Goal: Transaction & Acquisition: Purchase product/service

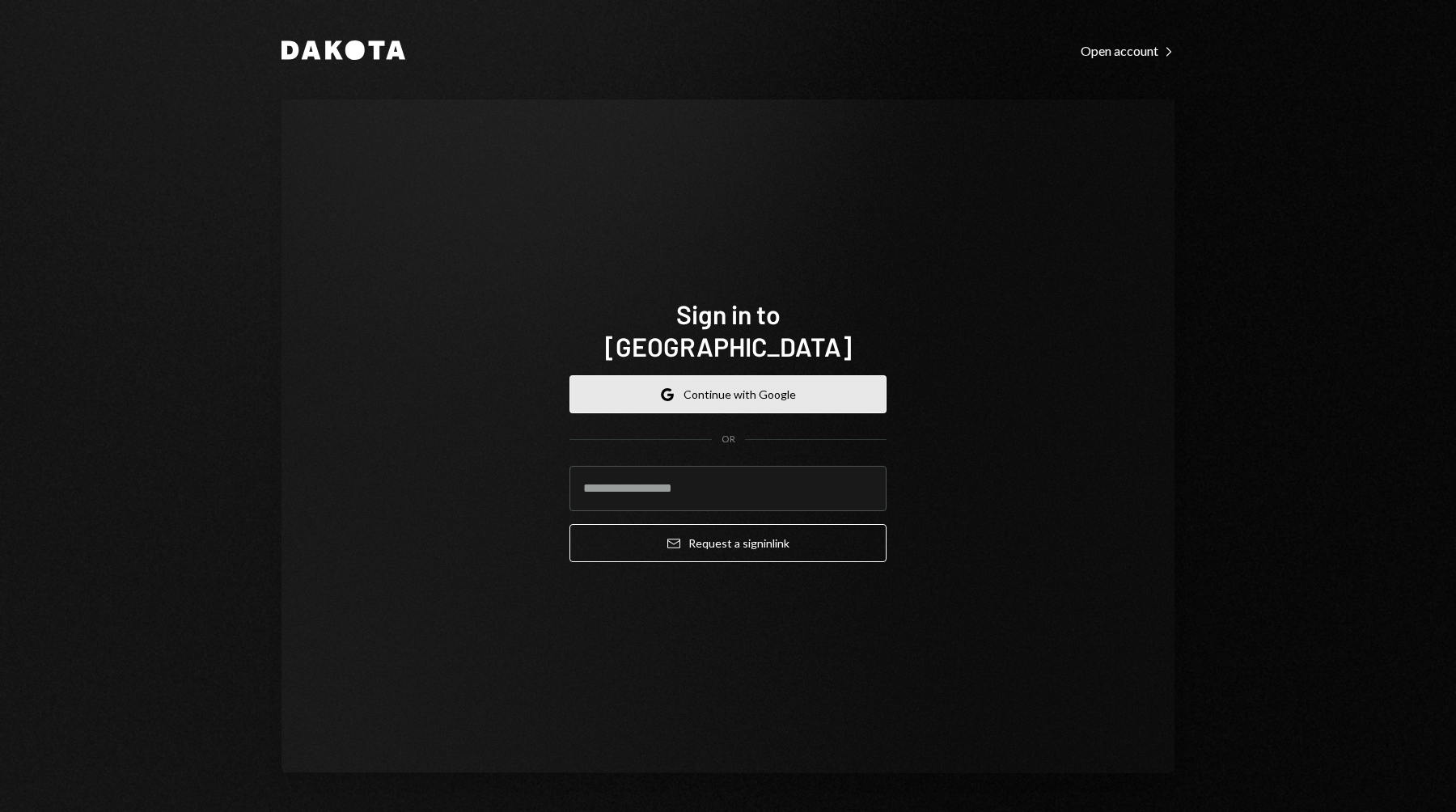
click at [801, 375] on button "Google Continue with Google" at bounding box center [728, 395] width 317 height 38
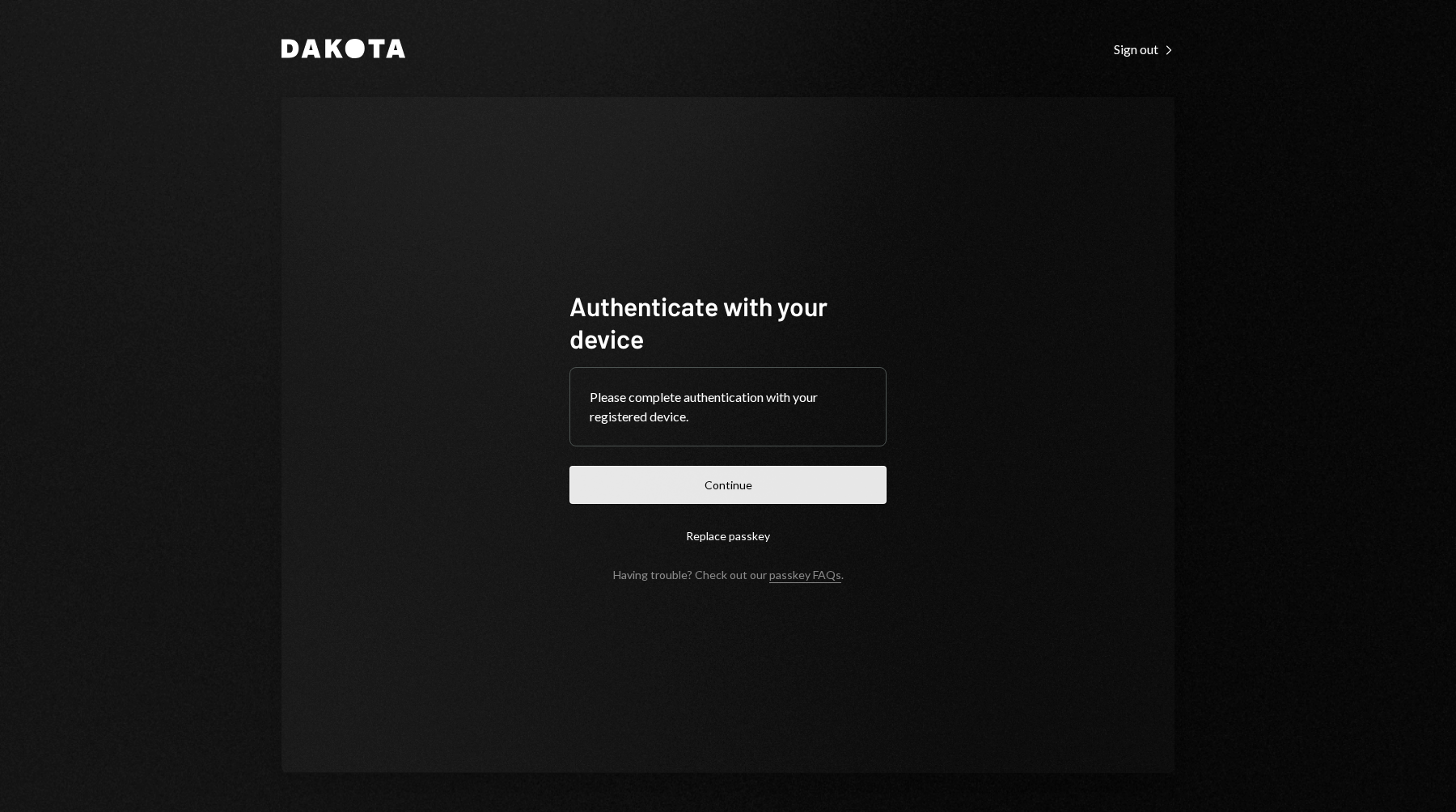
click at [811, 468] on button "Continue" at bounding box center [728, 485] width 317 height 38
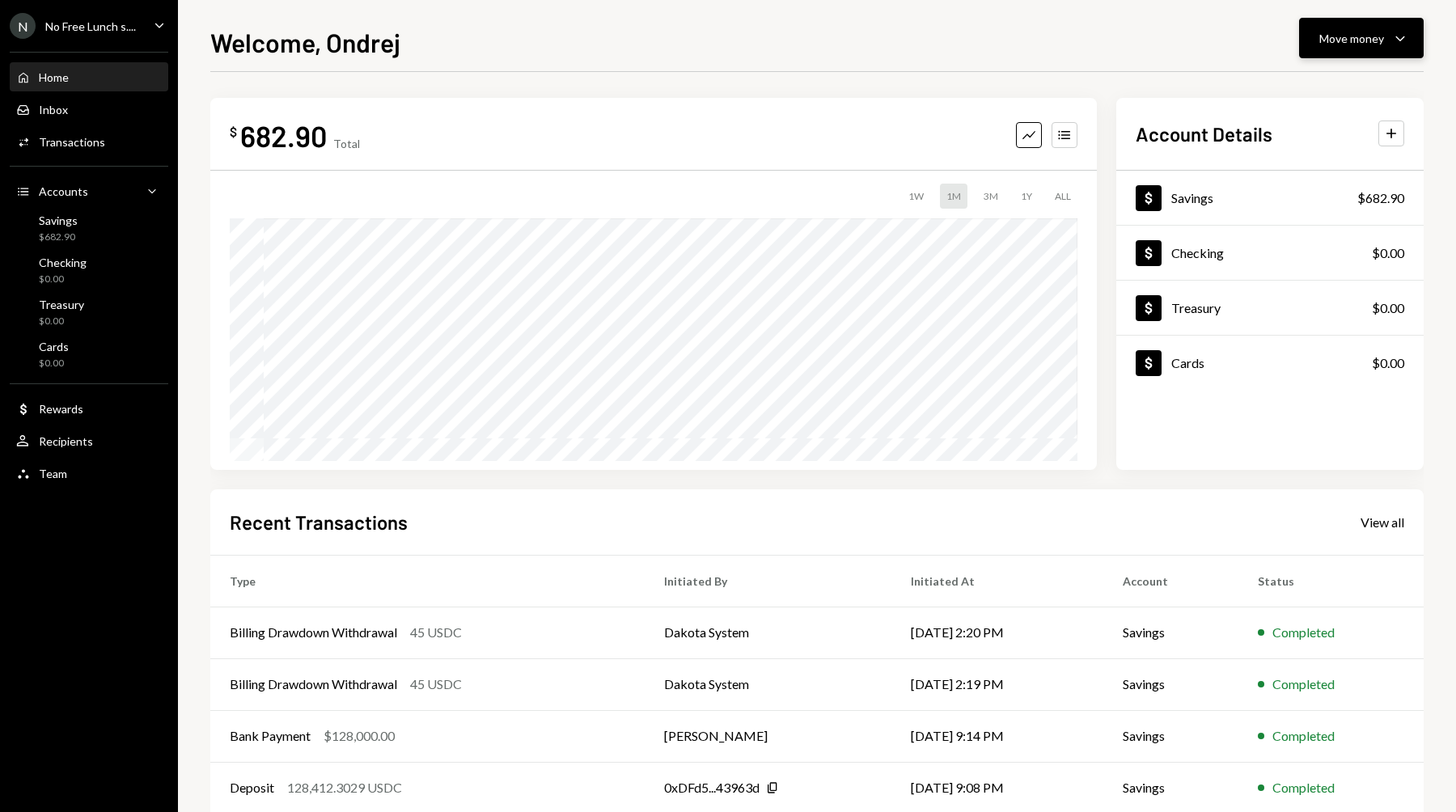
click at [1346, 24] on button "Move money Caret Down" at bounding box center [1361, 38] width 125 height 40
click at [1332, 148] on div "Deposit Deposit" at bounding box center [1336, 160] width 162 height 37
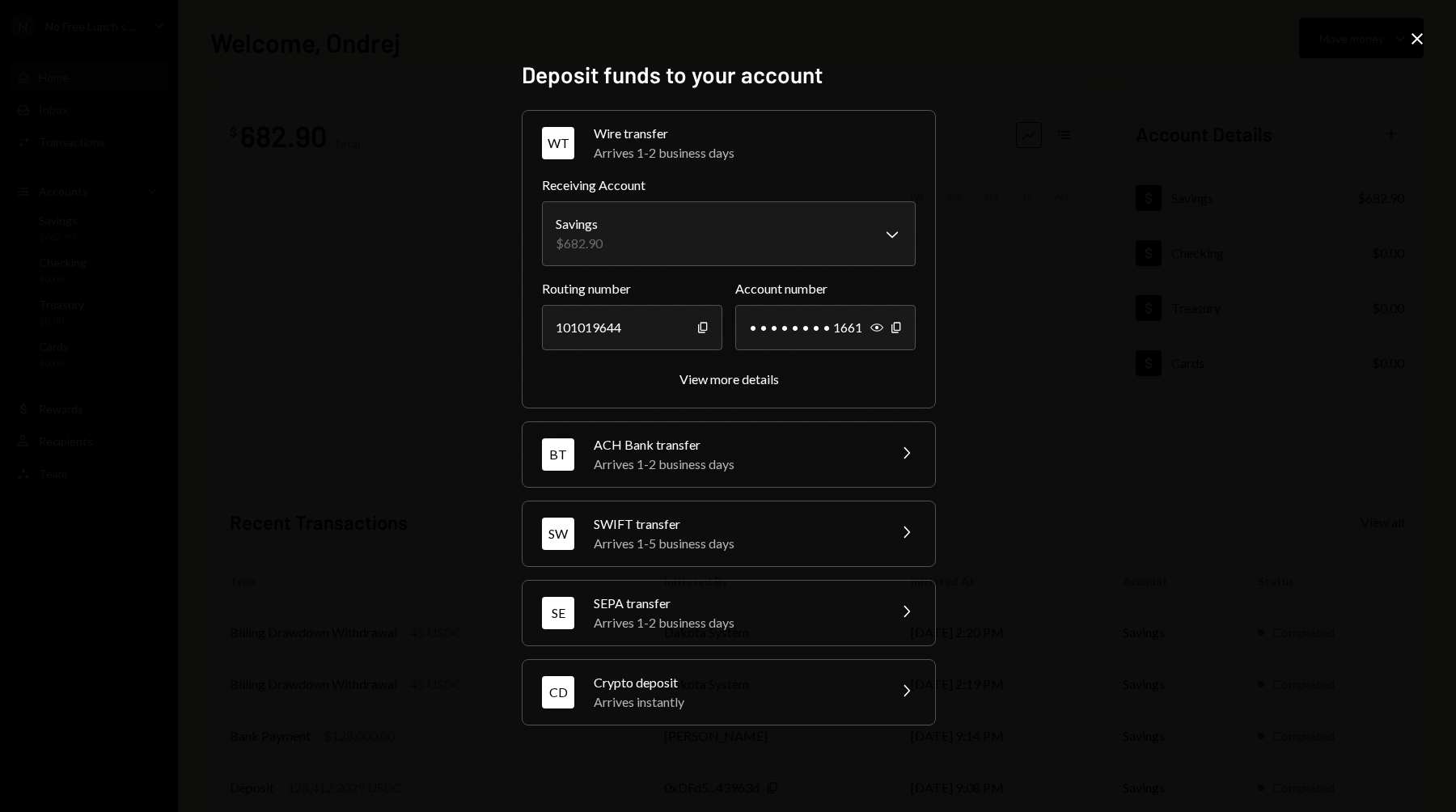
click at [751, 698] on div "Arrives instantly" at bounding box center [734, 701] width 283 height 19
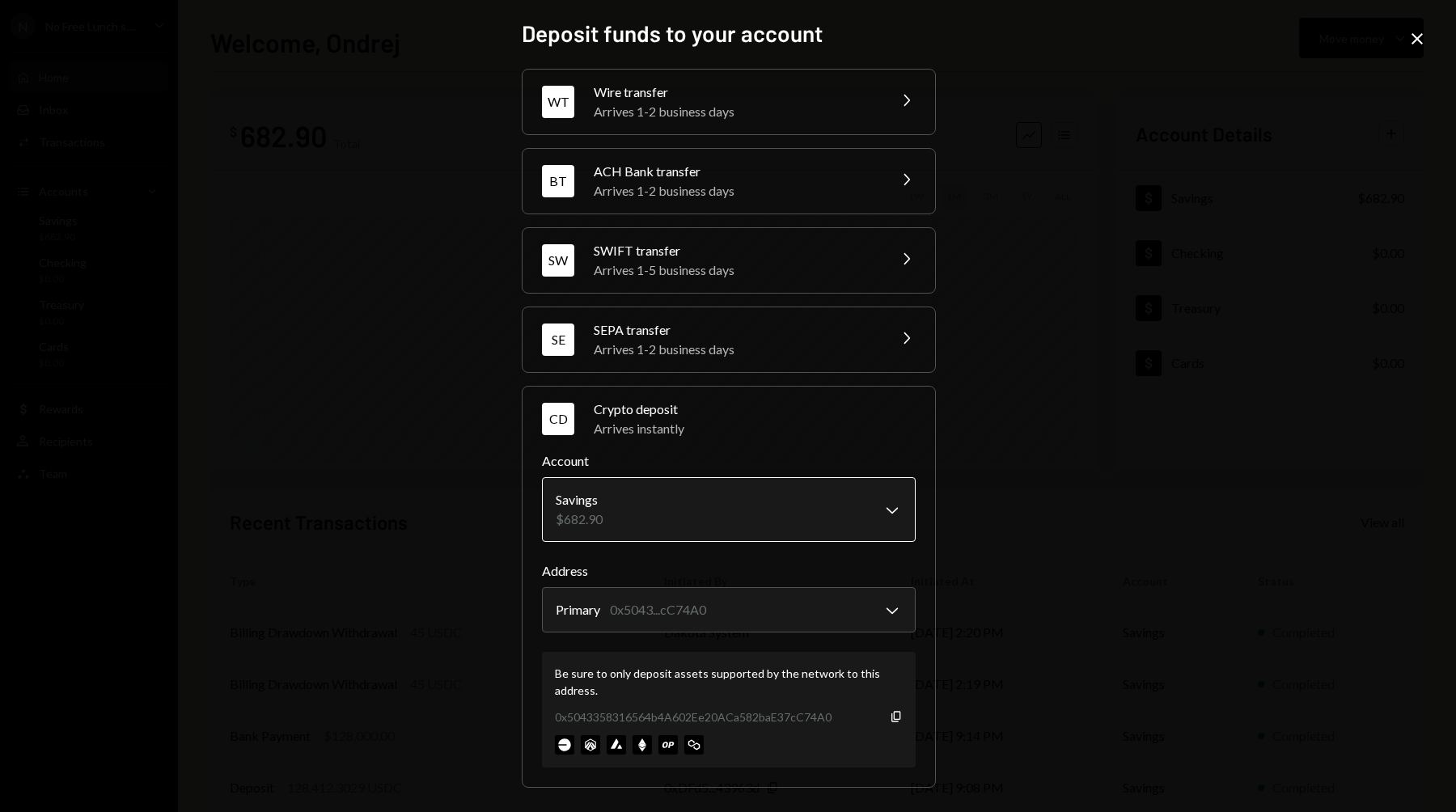
scroll to position [1, 0]
click at [896, 717] on icon "Copy" at bounding box center [896, 716] width 13 height 13
click at [1143, 106] on div "**********" at bounding box center [728, 406] width 1456 height 812
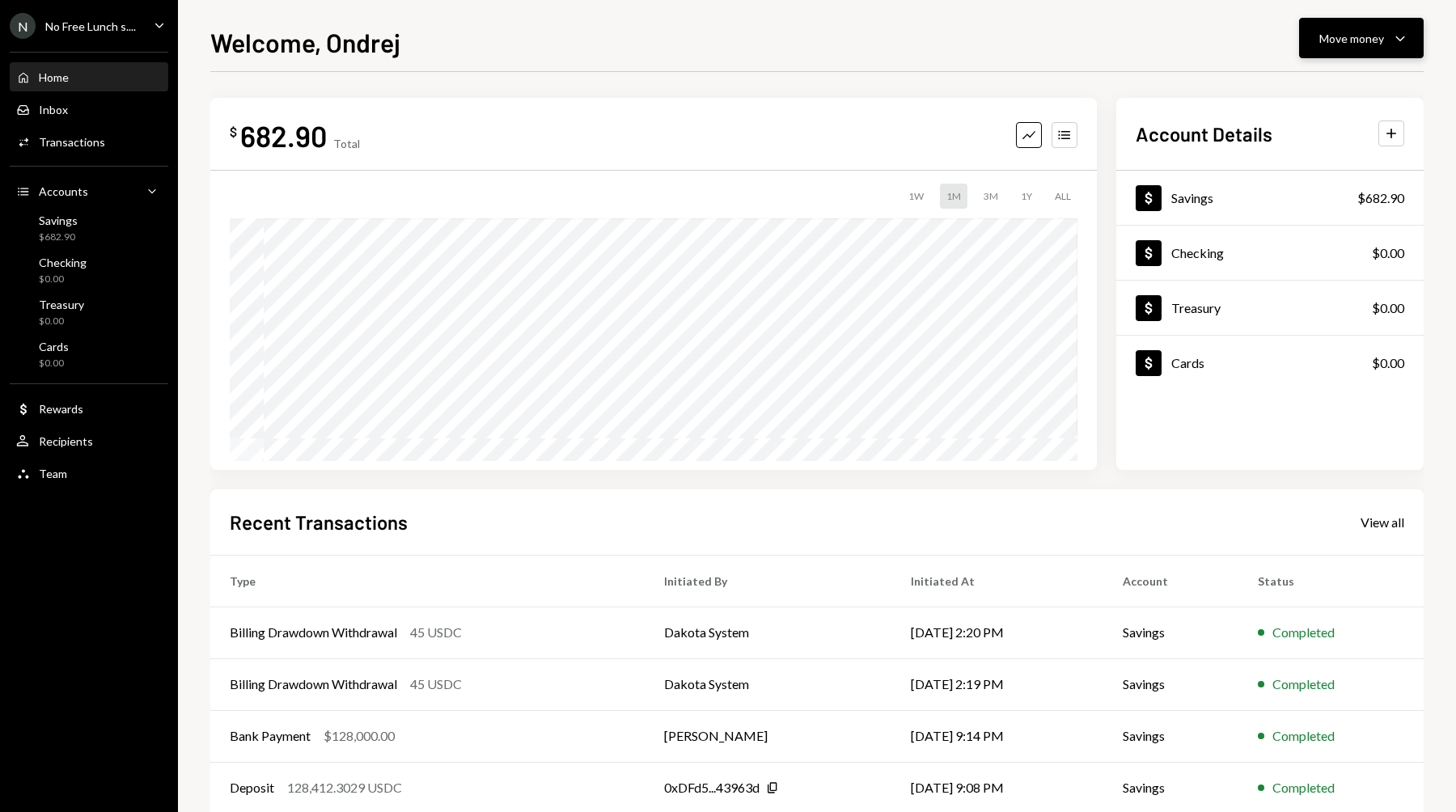
click at [1398, 36] on icon "Caret Down" at bounding box center [1399, 38] width 19 height 19
click at [1300, 157] on div "Deposit" at bounding box center [1348, 159] width 118 height 17
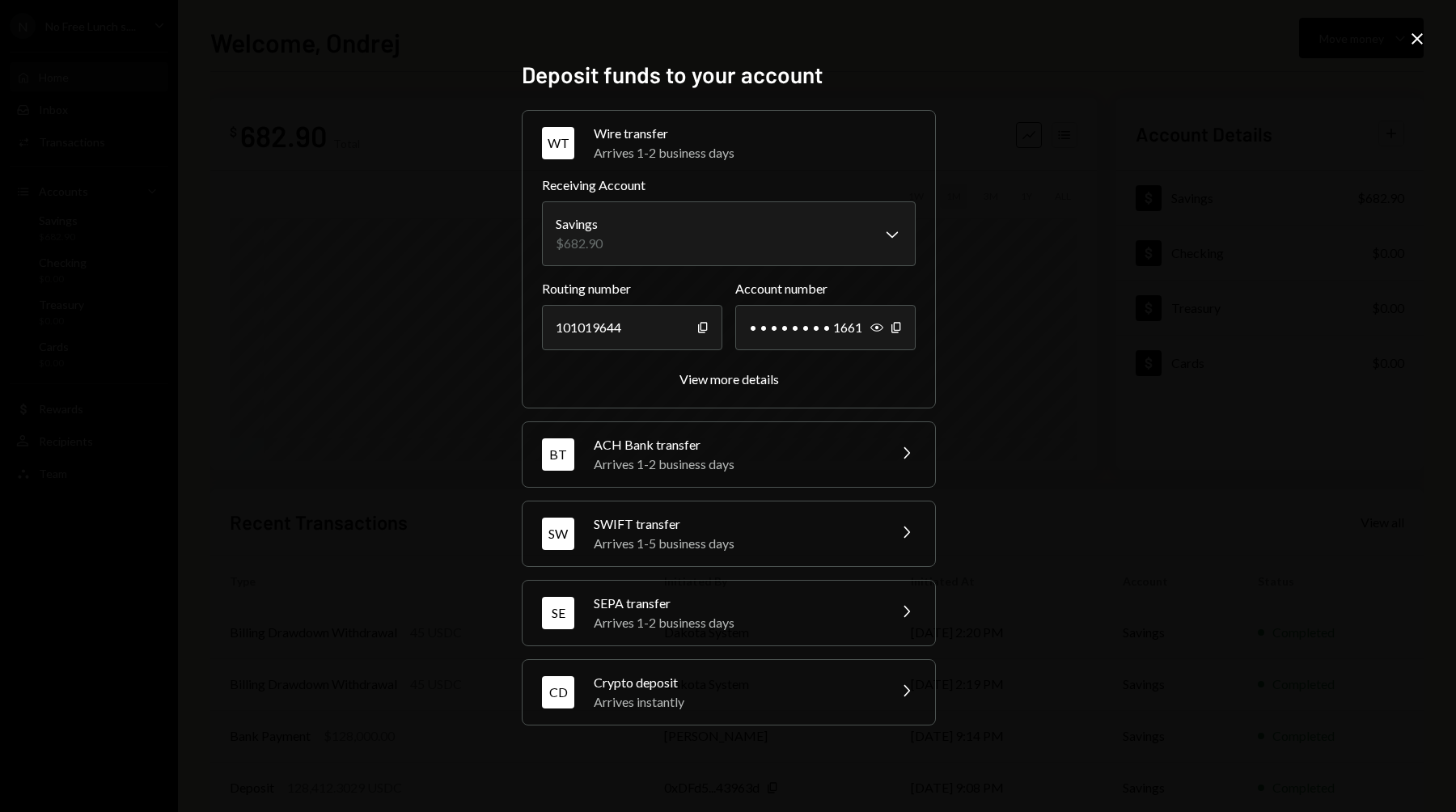
click at [743, 687] on div "Crypto deposit" at bounding box center [734, 682] width 283 height 19
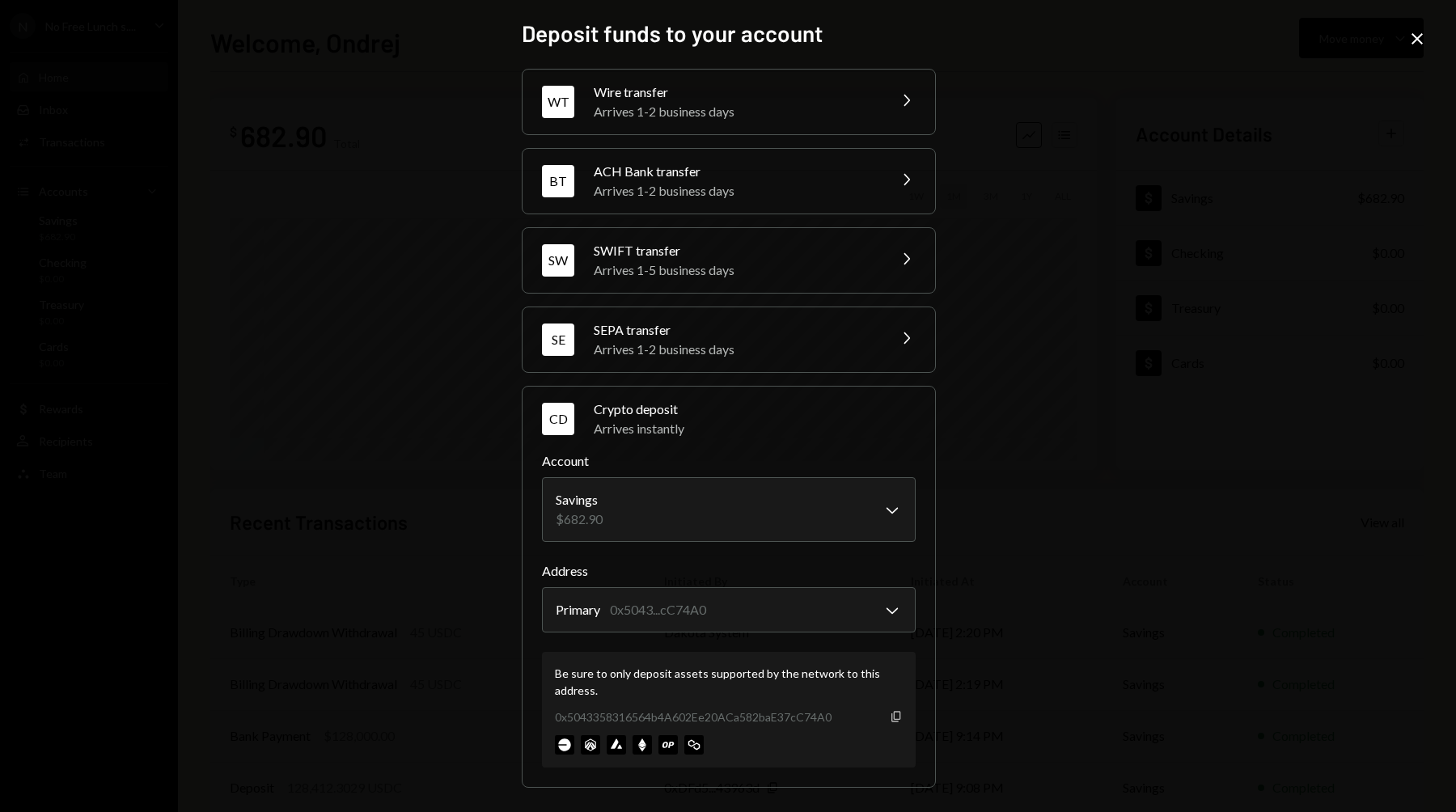
click at [894, 715] on icon "Copy" at bounding box center [896, 716] width 13 height 13
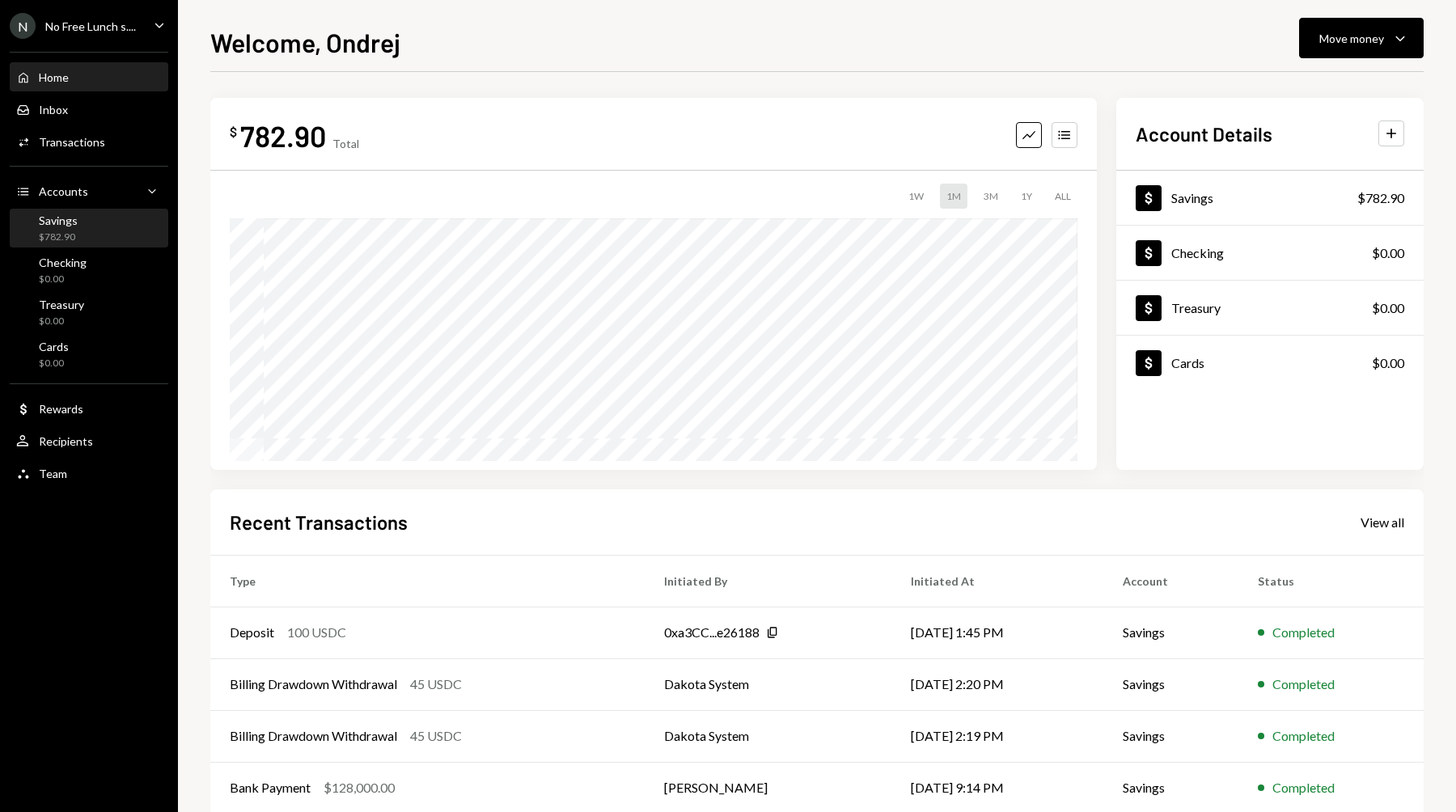
click at [91, 228] on div "Savings $782.90" at bounding box center [89, 229] width 146 height 31
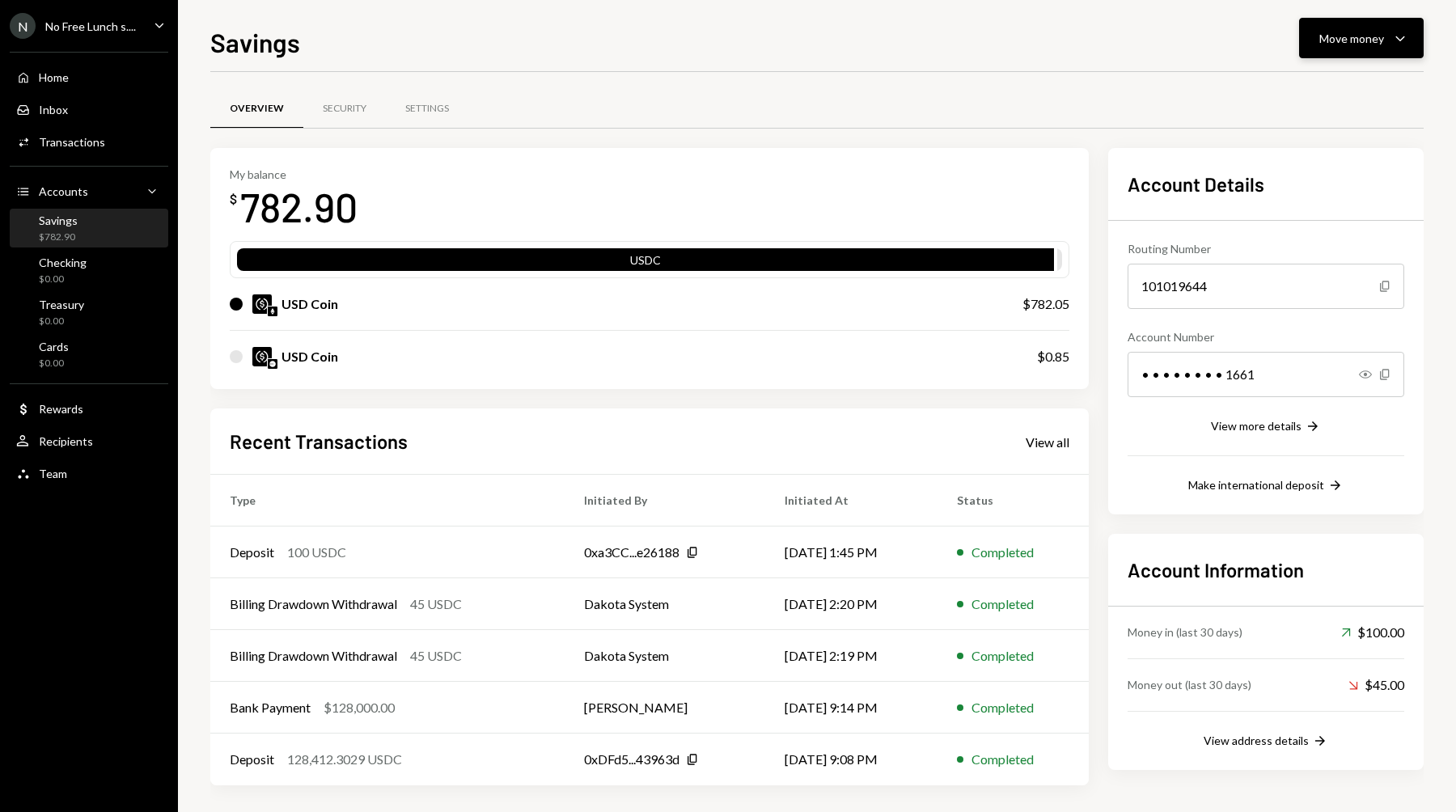
click at [1382, 45] on div "Move money" at bounding box center [1351, 38] width 65 height 17
click at [1310, 147] on div "Deposit Deposit" at bounding box center [1336, 160] width 162 height 37
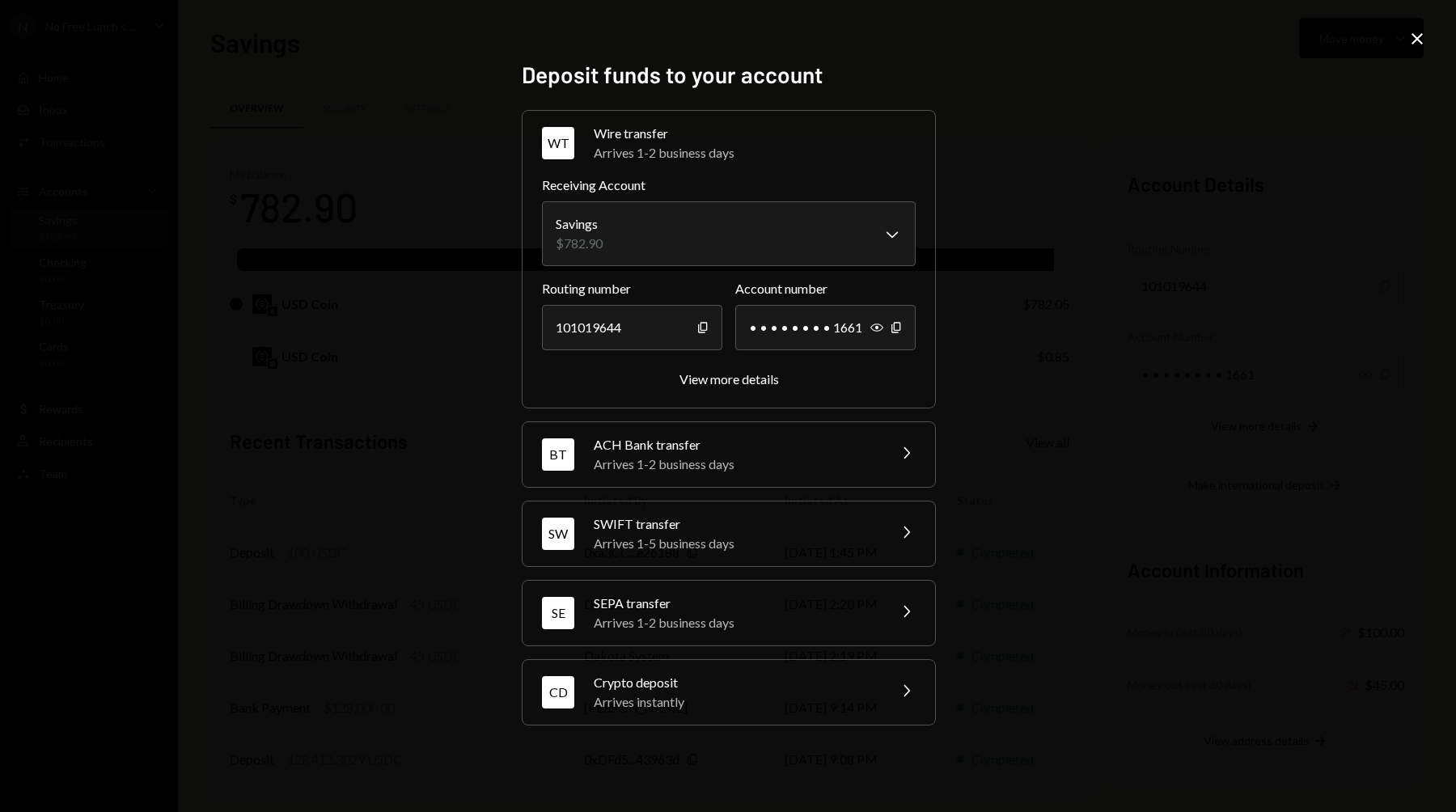
click at [737, 698] on div "Arrives instantly" at bounding box center [734, 701] width 283 height 19
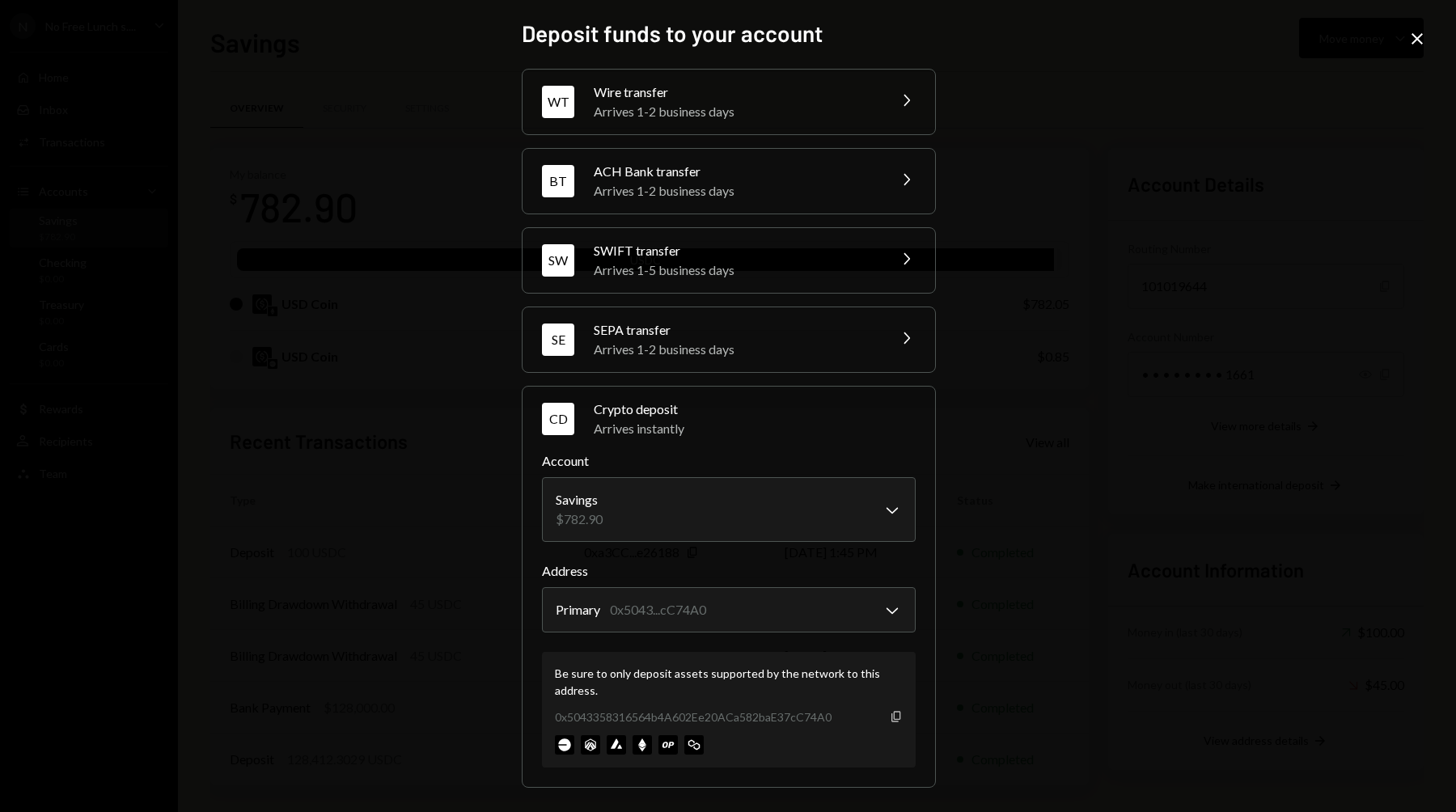
click at [891, 716] on icon "Copy" at bounding box center [896, 716] width 13 height 13
click at [1023, 277] on div "**********" at bounding box center [728, 406] width 1456 height 812
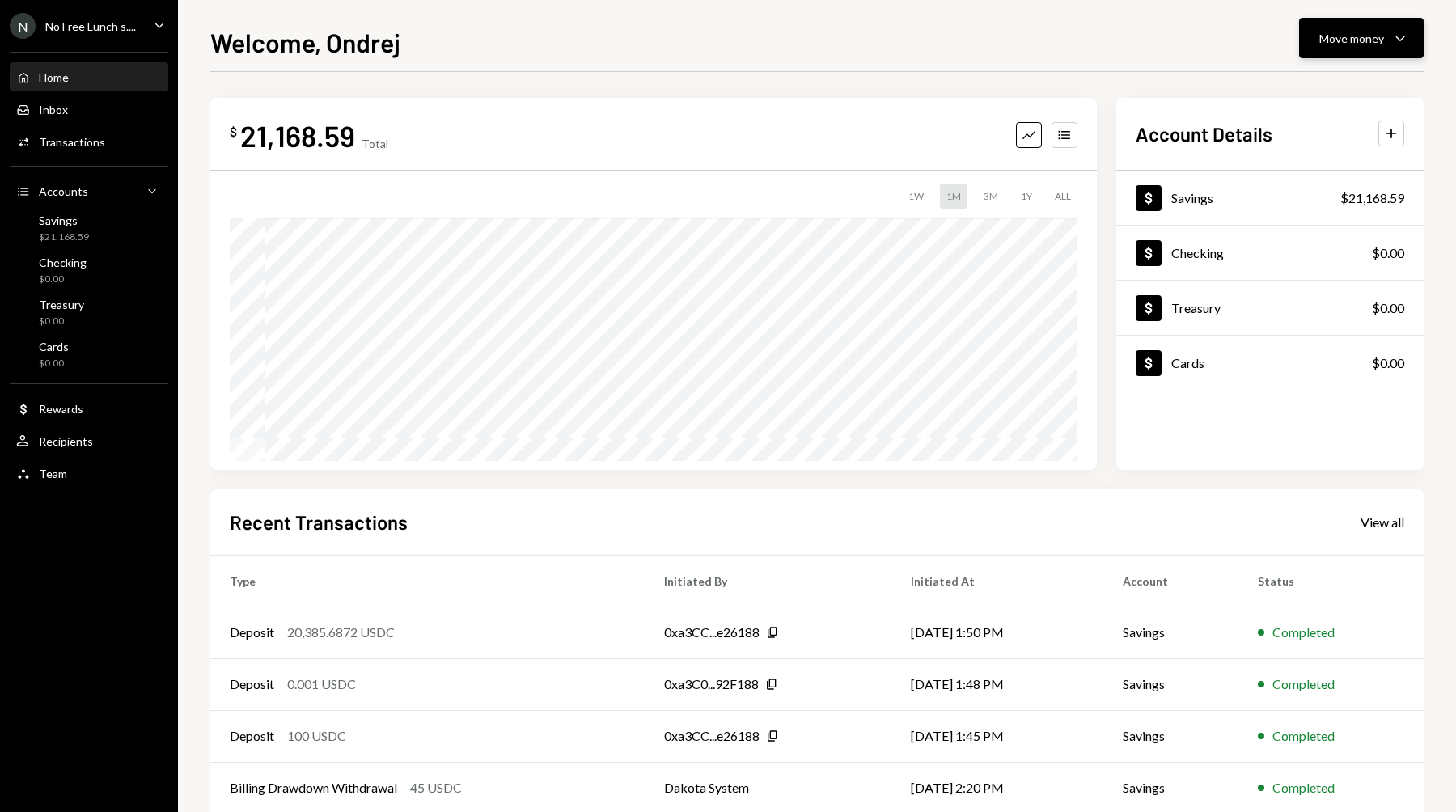
click at [1344, 38] on div "Move money" at bounding box center [1351, 38] width 65 height 17
click at [1306, 116] on div "Transfer" at bounding box center [1348, 123] width 118 height 17
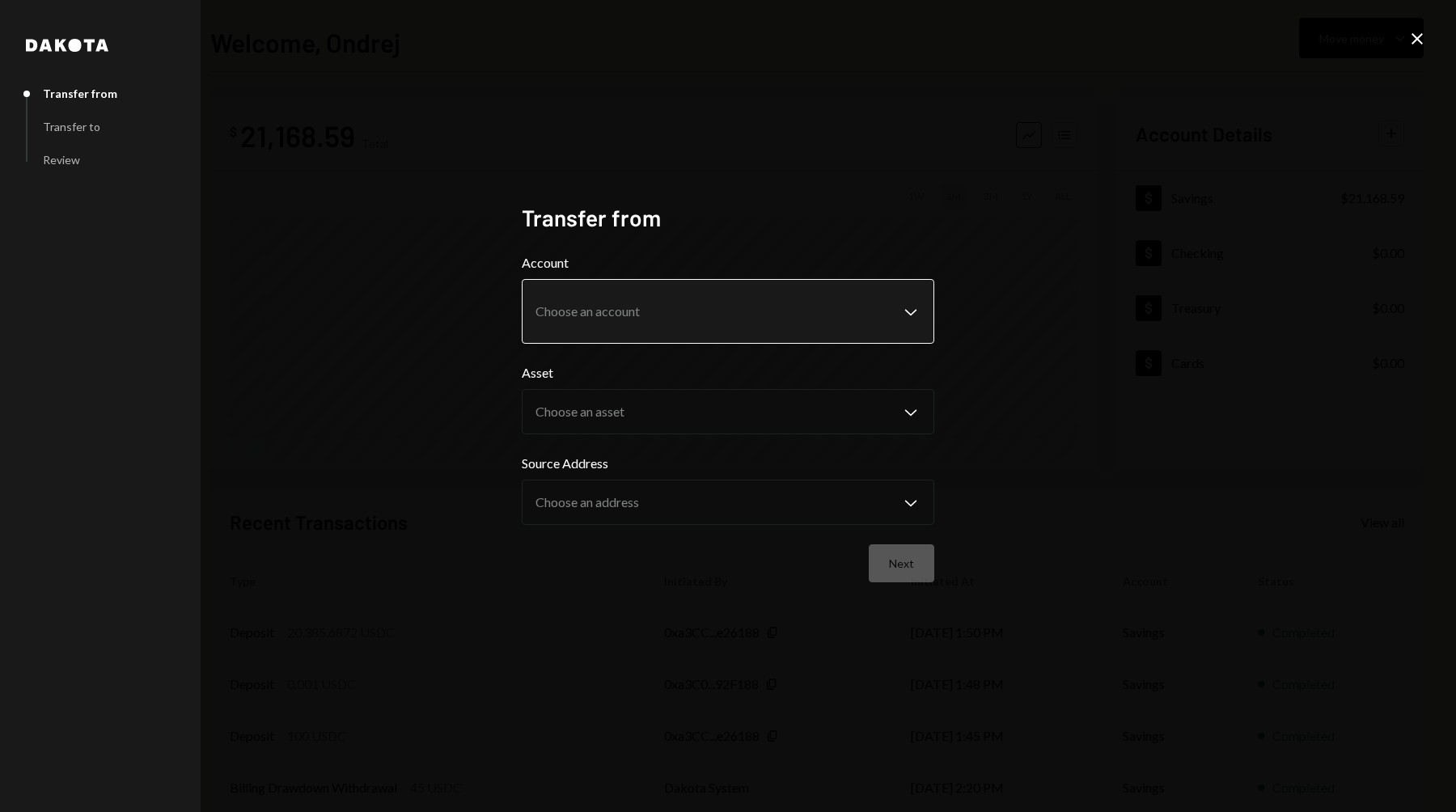
click at [702, 363] on div "Asset Choose an asset Chevron Down" at bounding box center [728, 399] width 412 height 71
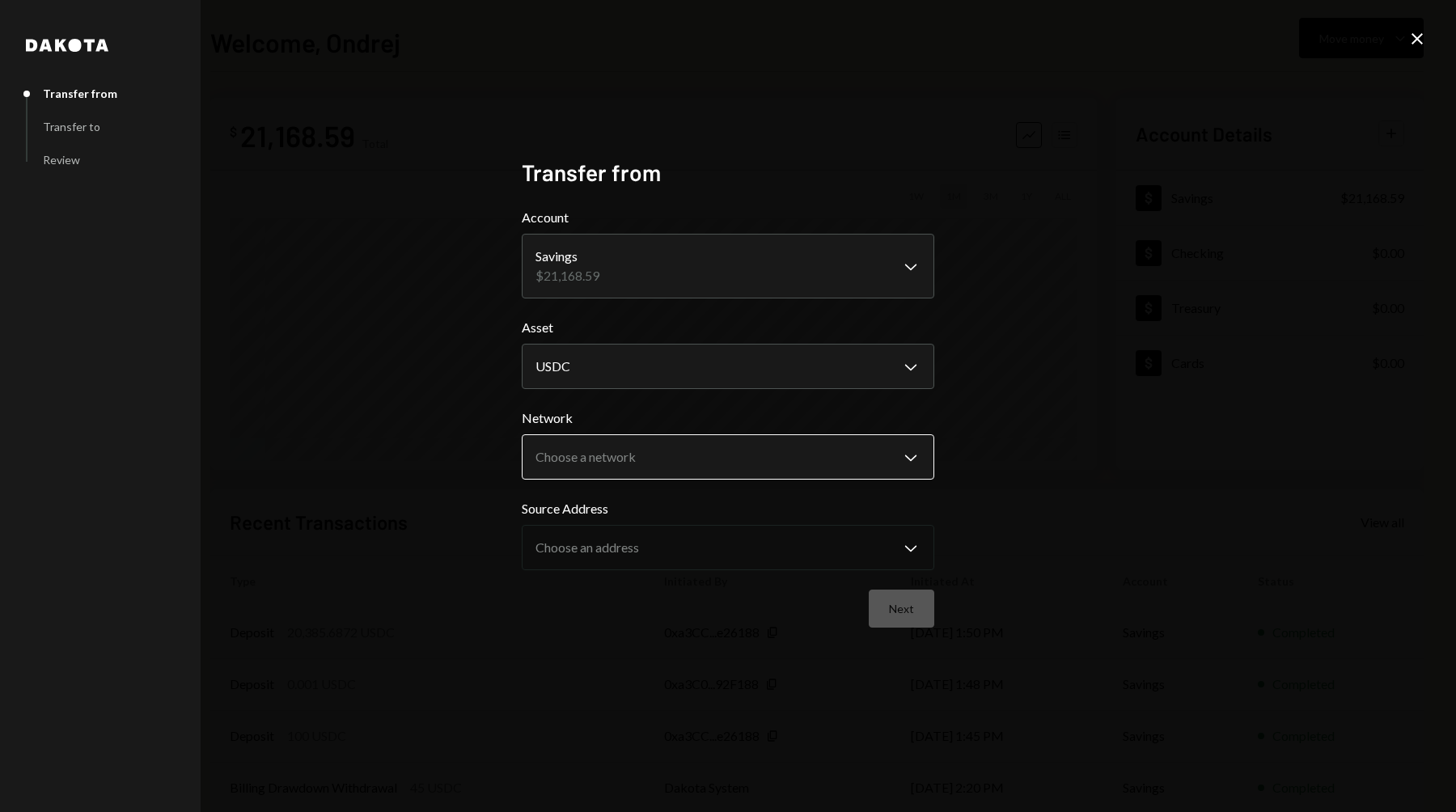
click at [673, 454] on body "**********" at bounding box center [728, 406] width 1456 height 812
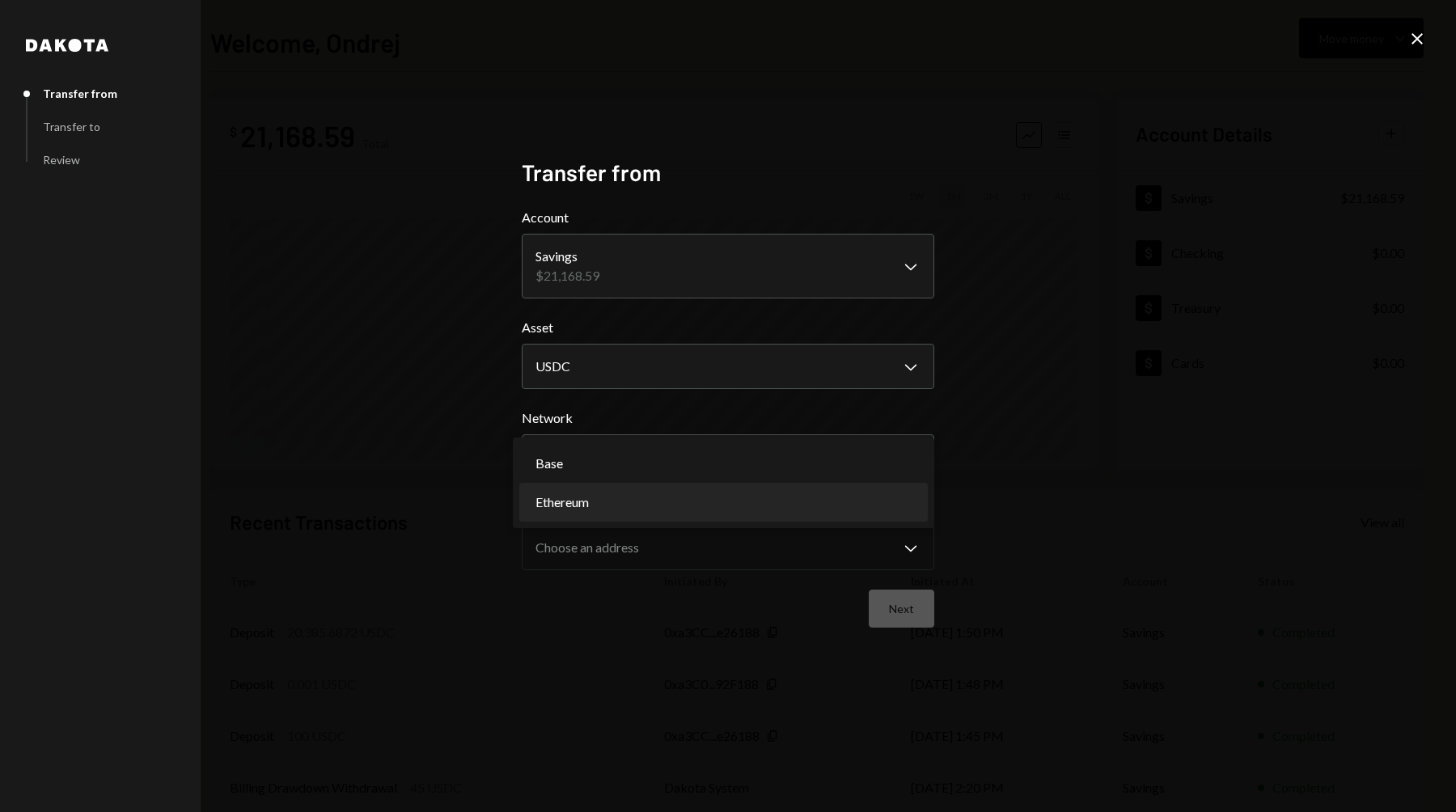
select select "**********"
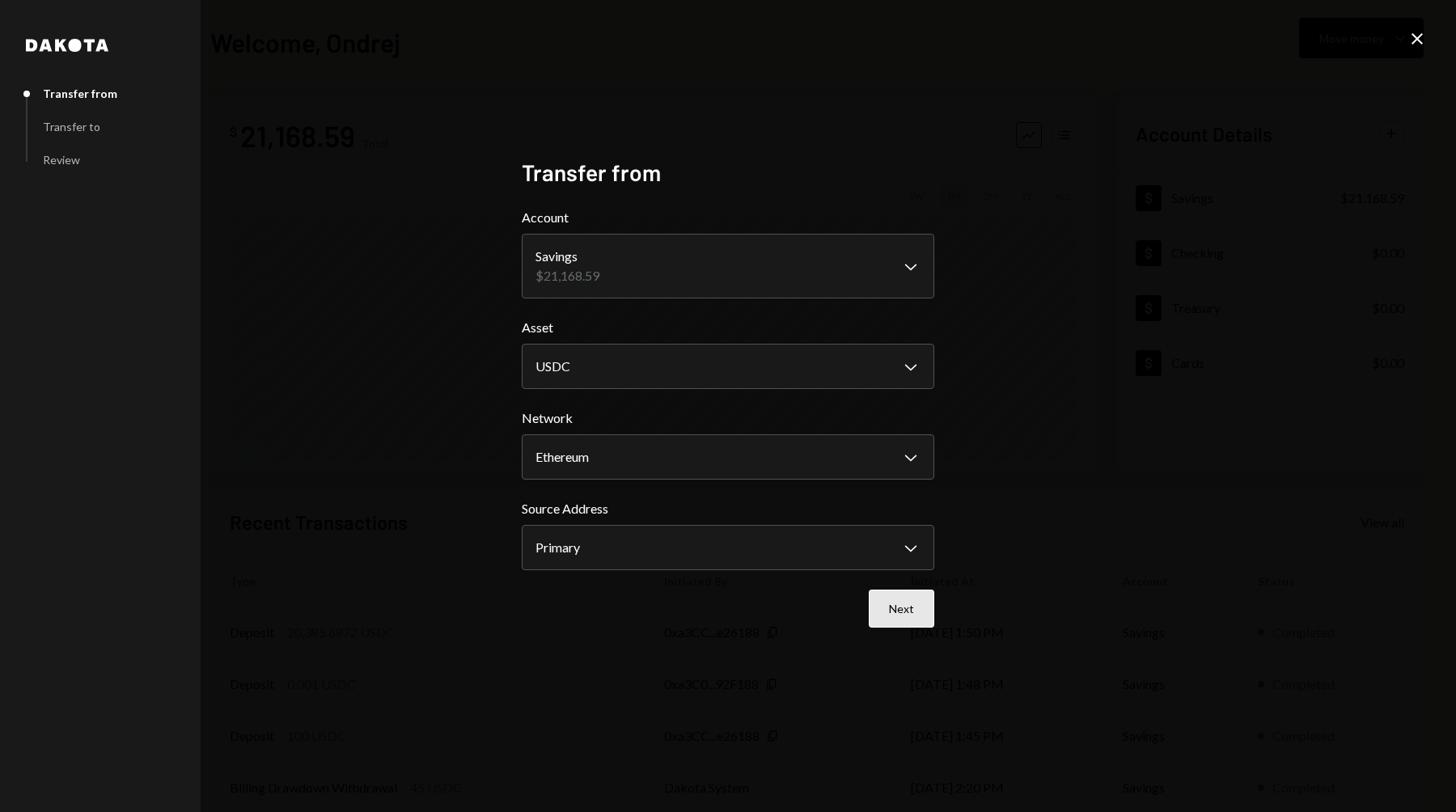
click at [912, 618] on button "Next" at bounding box center [902, 609] width 66 height 38
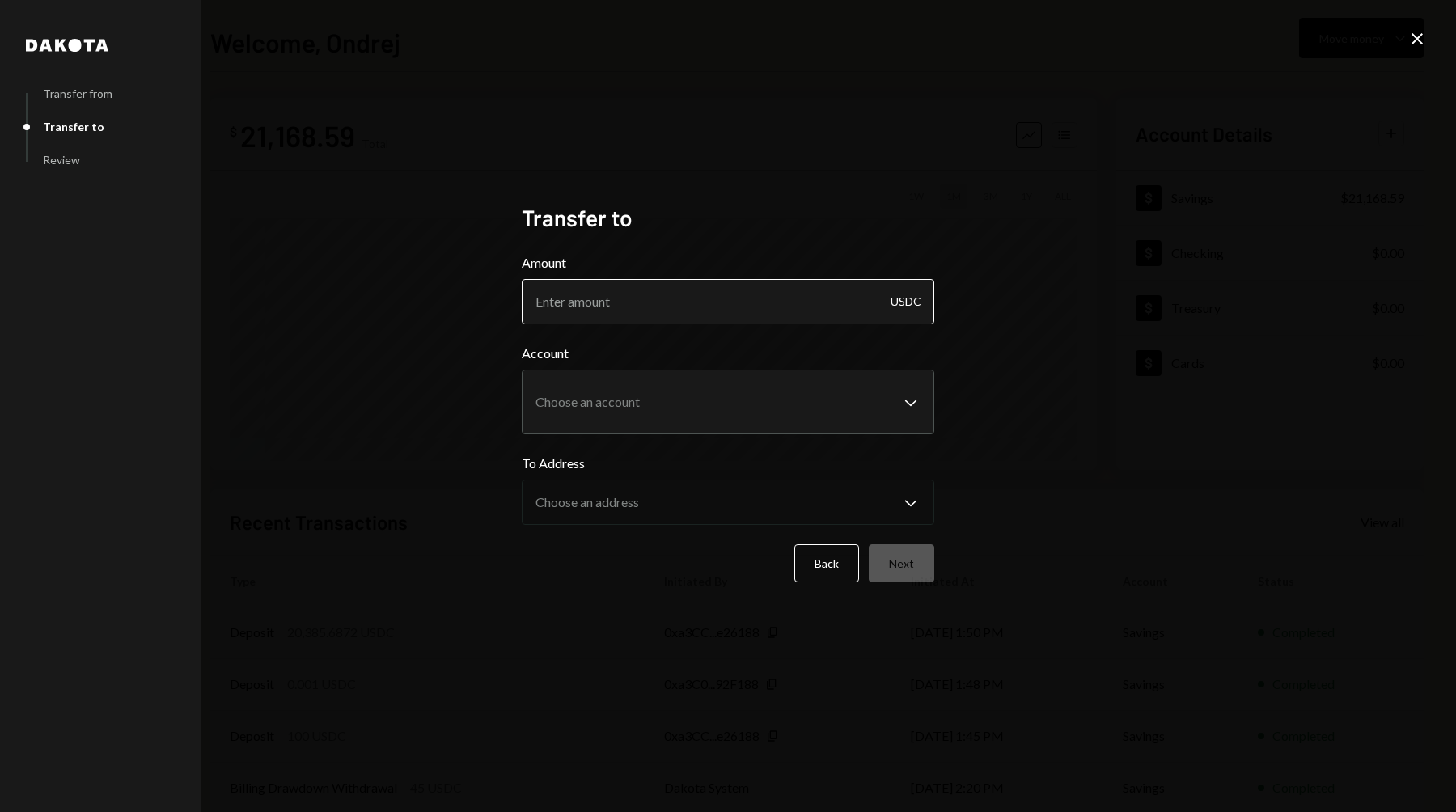
click at [732, 303] on input "Amount" at bounding box center [728, 301] width 412 height 45
type input "1"
type input "21000"
click at [738, 394] on body "**********" at bounding box center [728, 406] width 1456 height 812
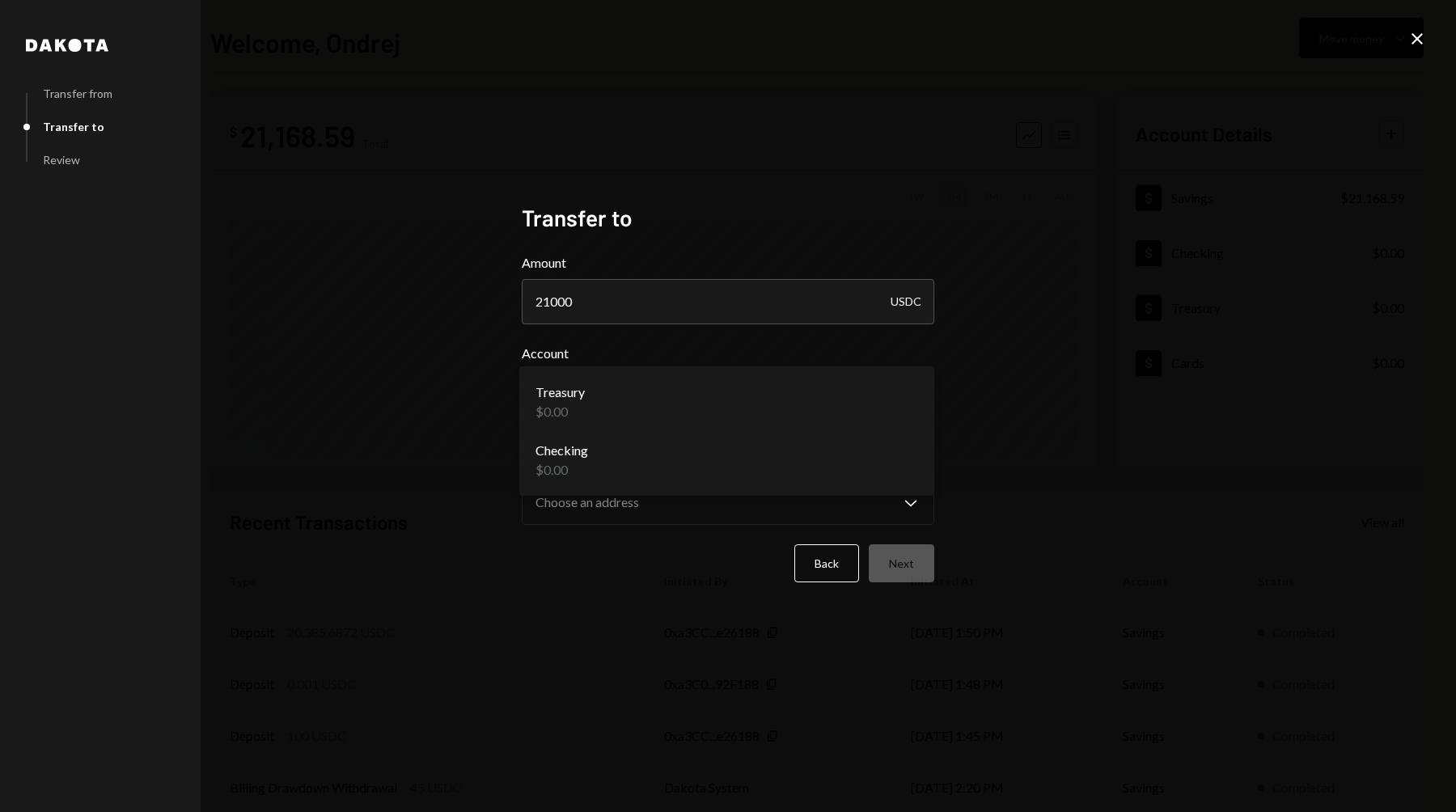
click at [486, 453] on div "**********" at bounding box center [728, 406] width 1456 height 812
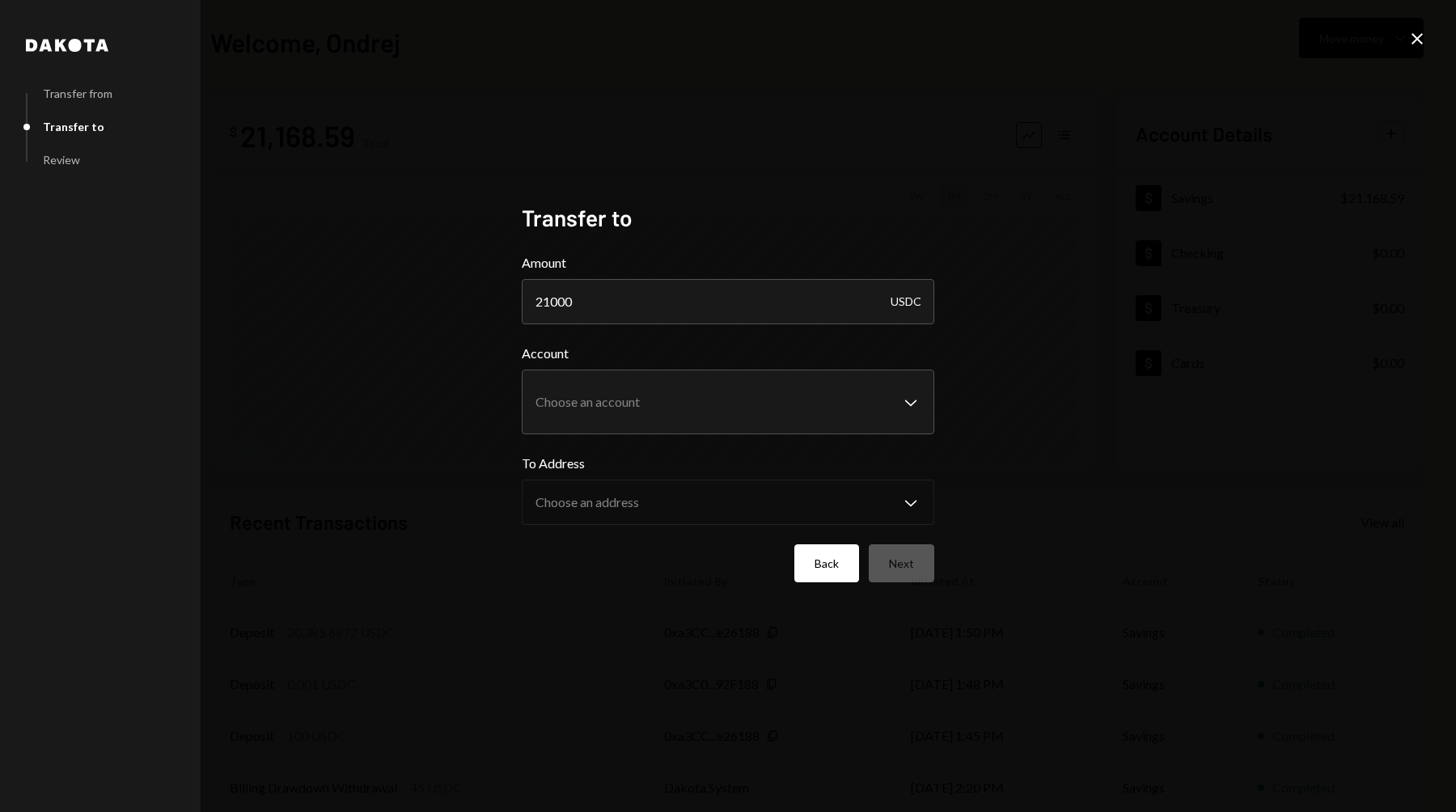
click at [822, 572] on button "Back" at bounding box center [826, 563] width 65 height 38
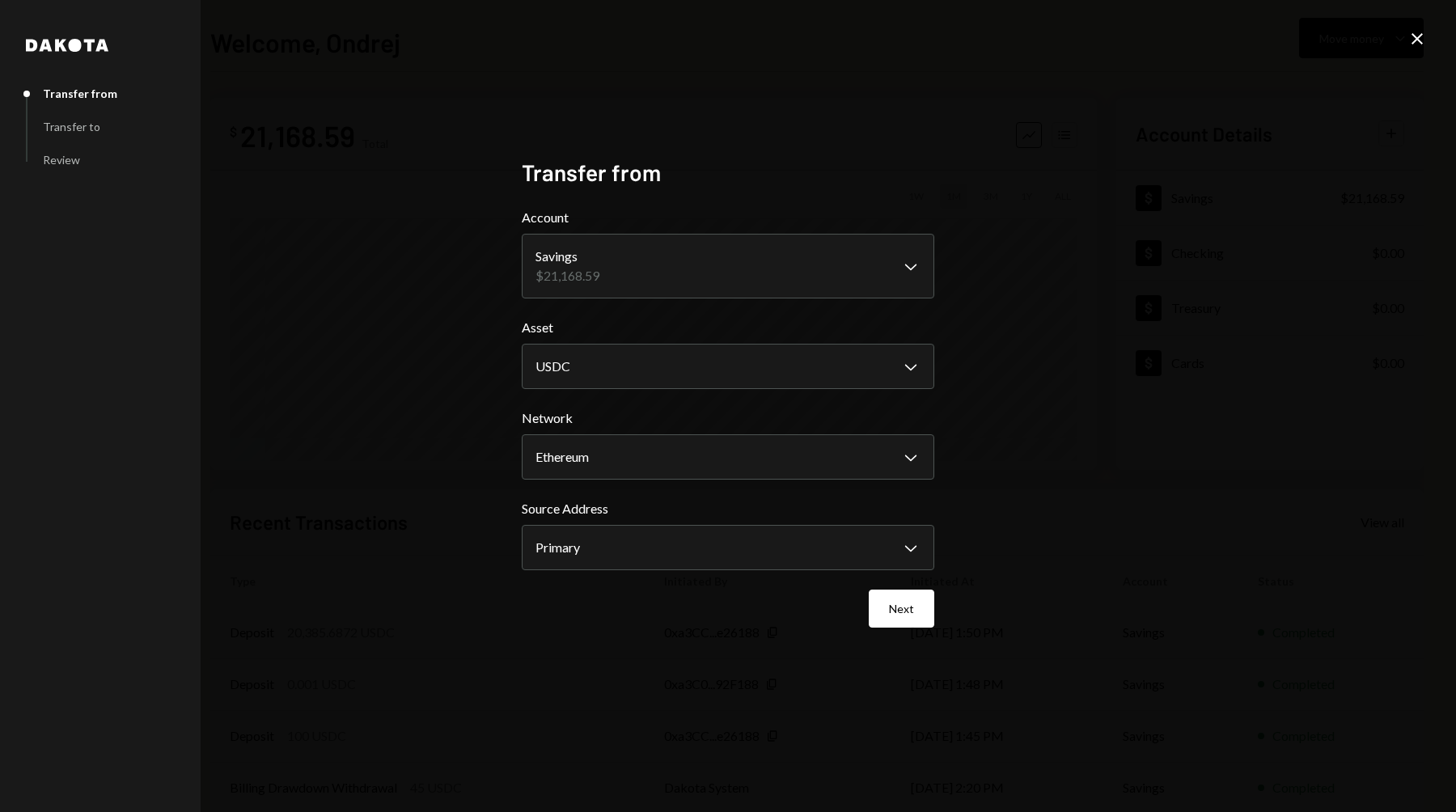
click at [1053, 203] on div "**********" at bounding box center [728, 406] width 1456 height 812
click at [1424, 38] on icon "Close" at bounding box center [1417, 38] width 19 height 19
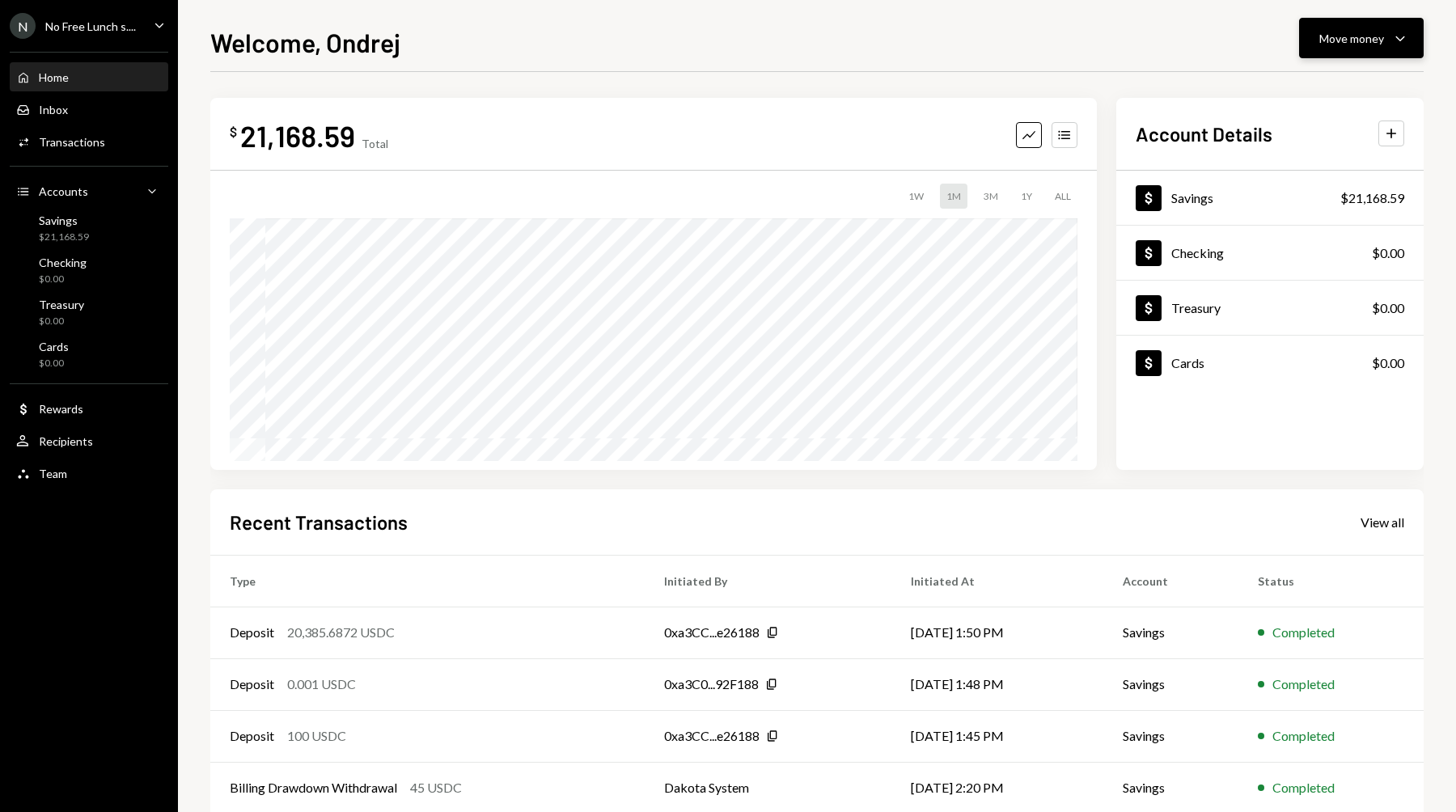
click at [1347, 50] on button "Move money Caret Down" at bounding box center [1361, 38] width 125 height 40
click at [1307, 87] on div "Send" at bounding box center [1348, 87] width 118 height 17
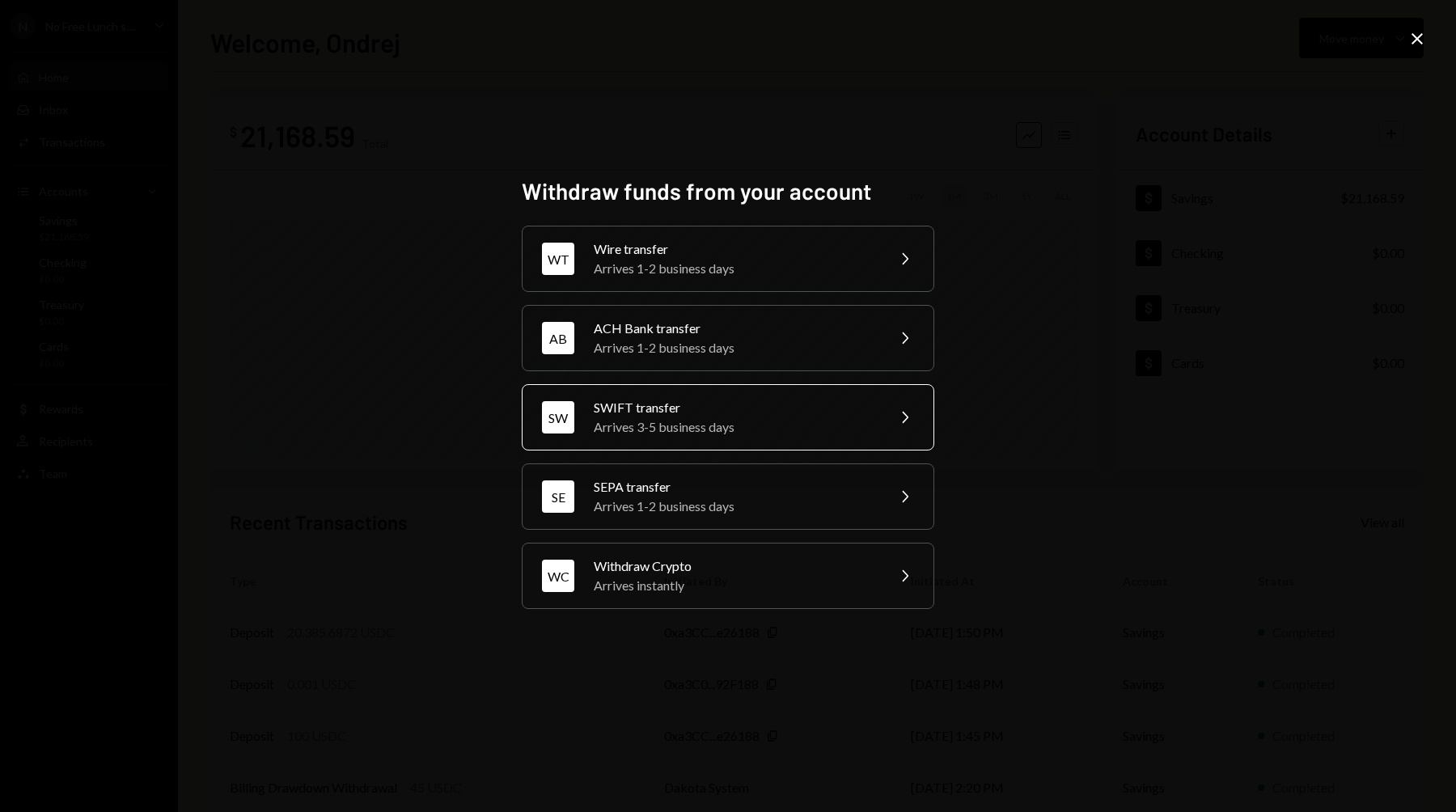
click at [745, 408] on div "SWIFT transfer" at bounding box center [733, 407] width 281 height 19
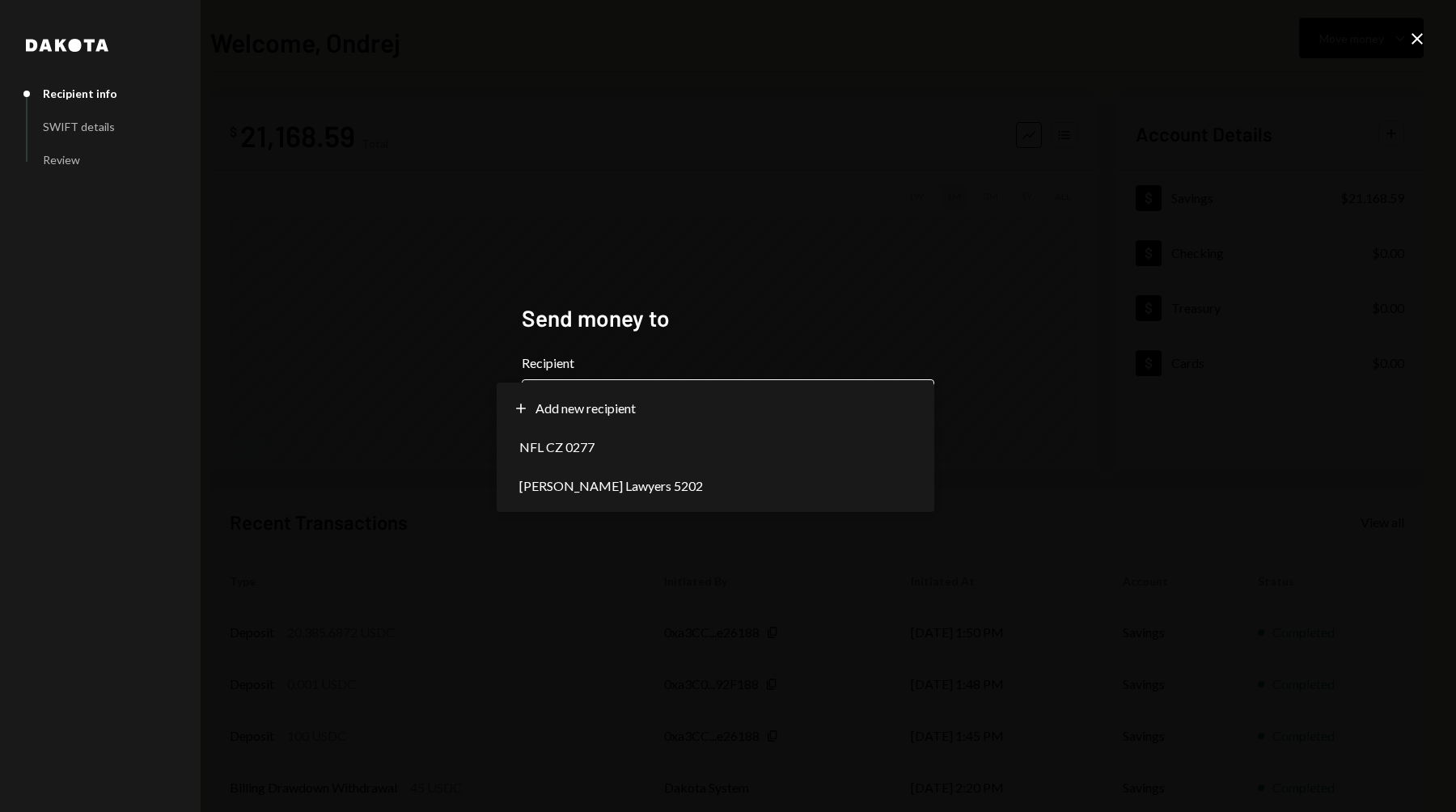
click at [674, 393] on body "**********" at bounding box center [728, 406] width 1456 height 812
select select "**********"
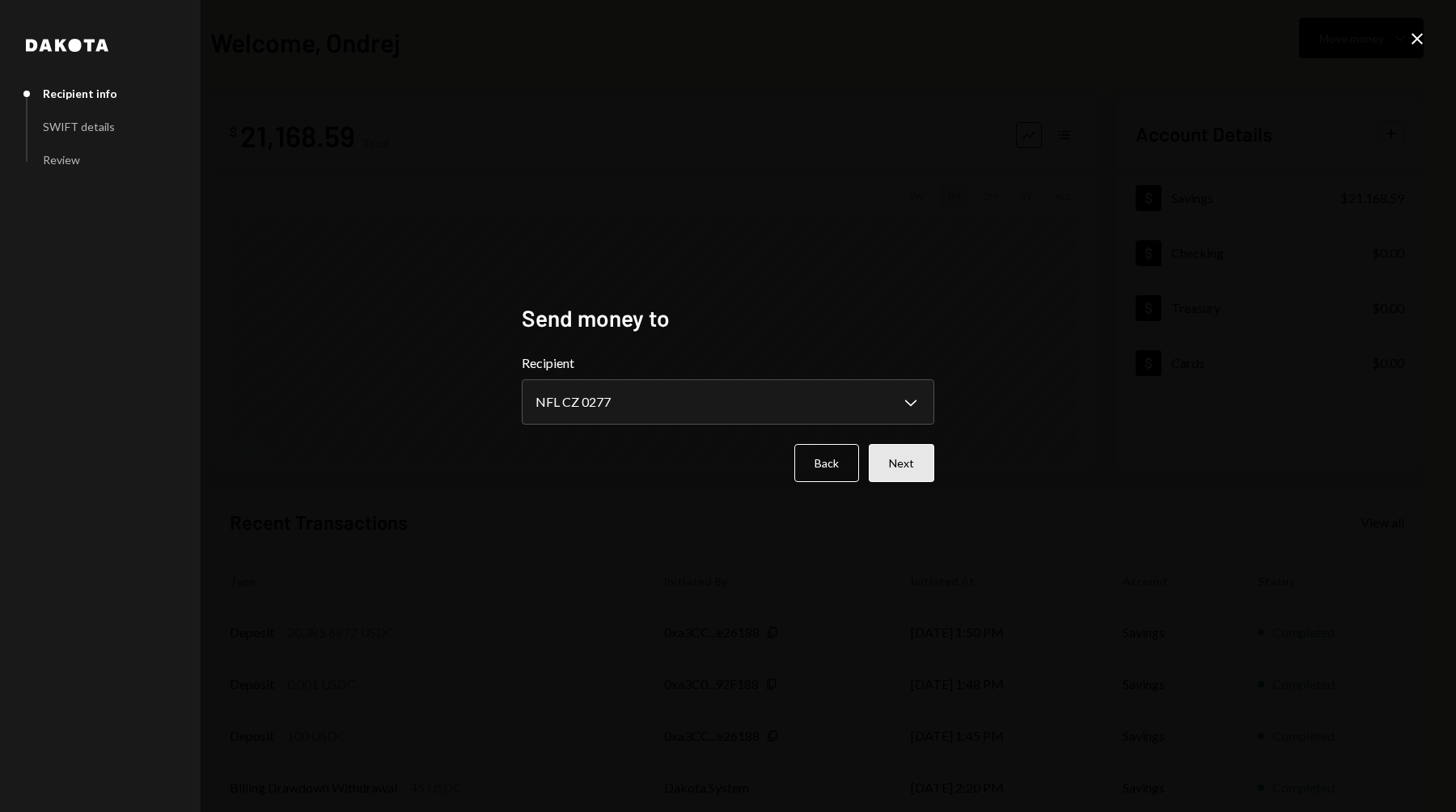
click at [906, 467] on button "Next" at bounding box center [902, 463] width 66 height 38
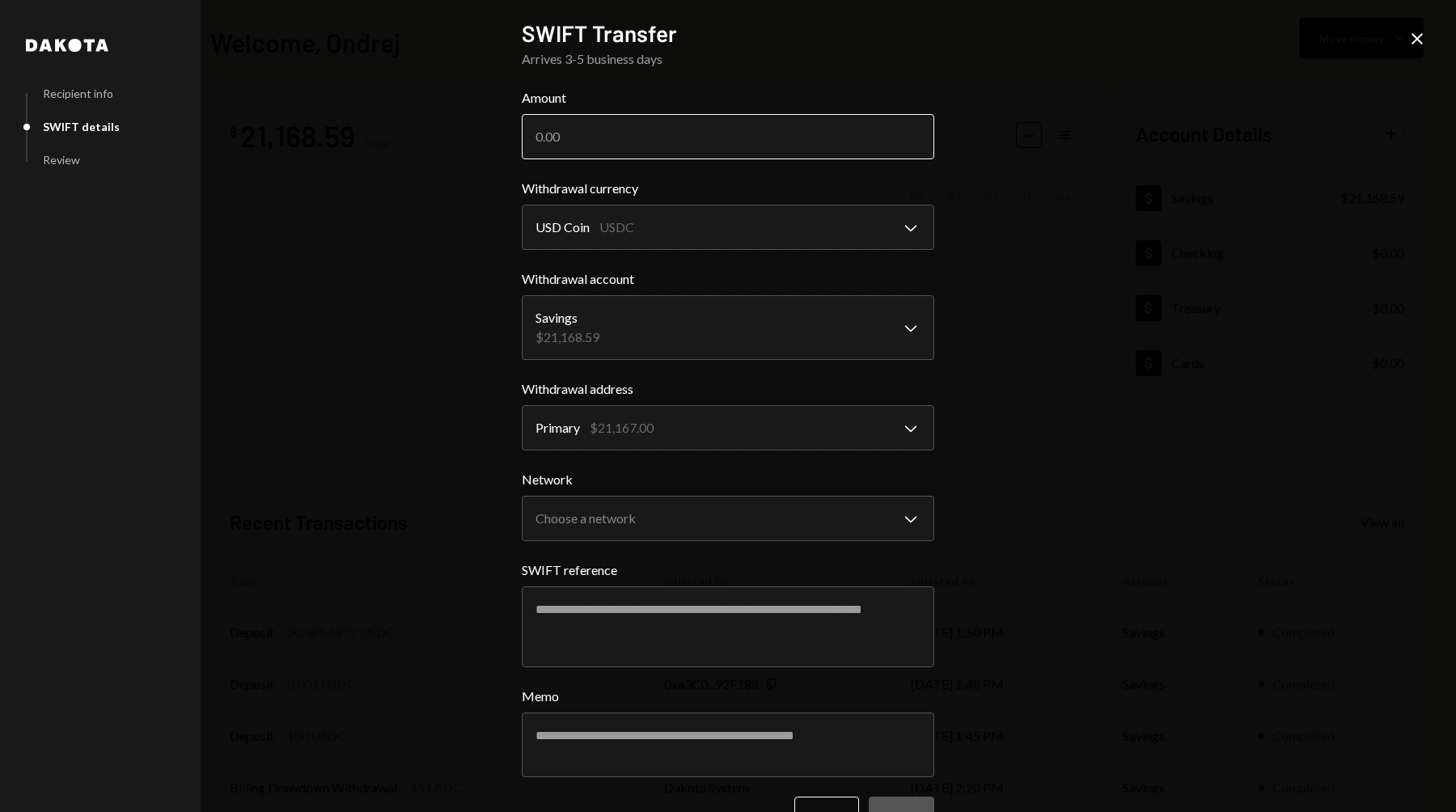
click at [653, 135] on input "Amount" at bounding box center [728, 136] width 412 height 45
type input "21000"
click at [661, 520] on body "N No Free Lunch s.... Caret Down Home Home Inbox Inbox Activities Transactions …" at bounding box center [728, 406] width 1456 height 812
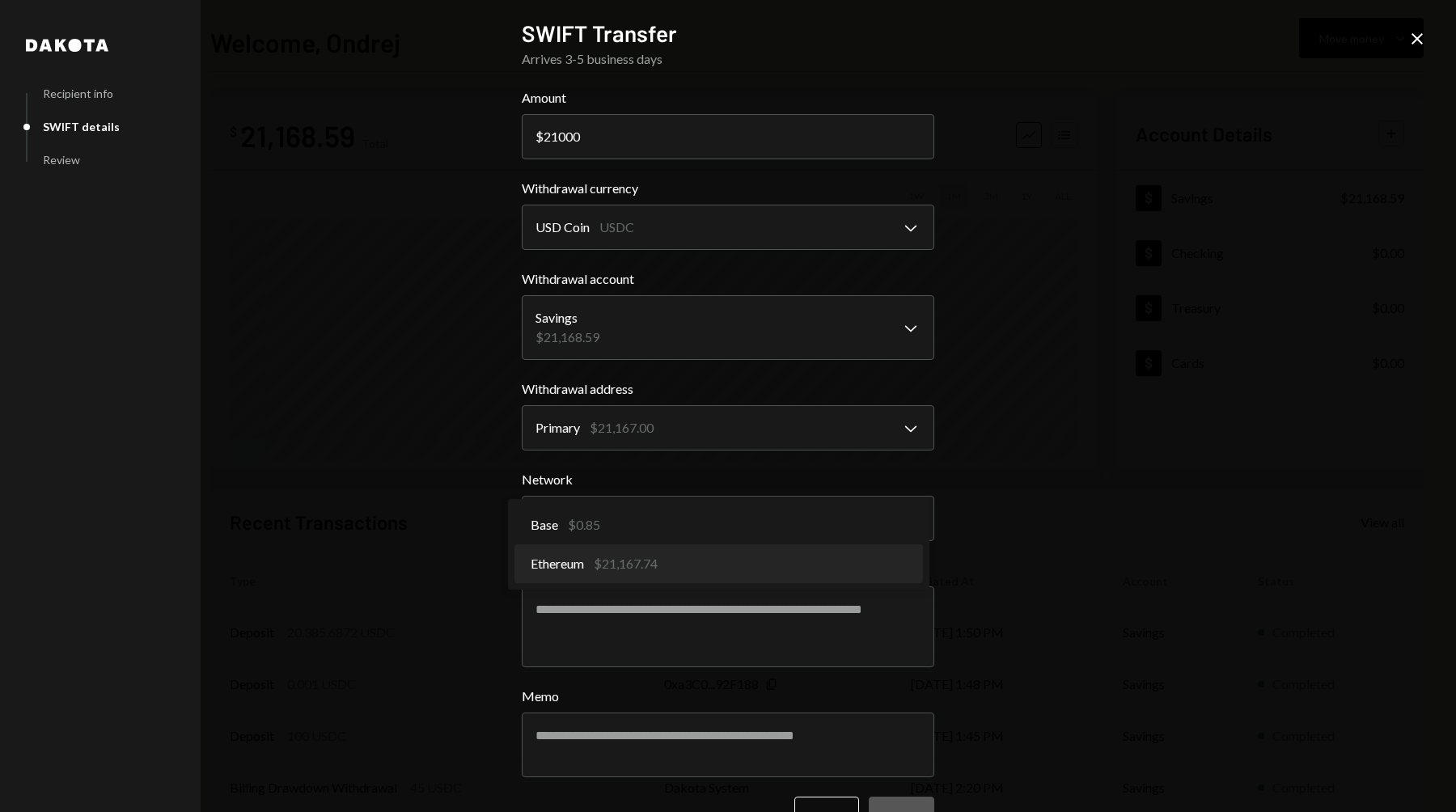
select select "**********"
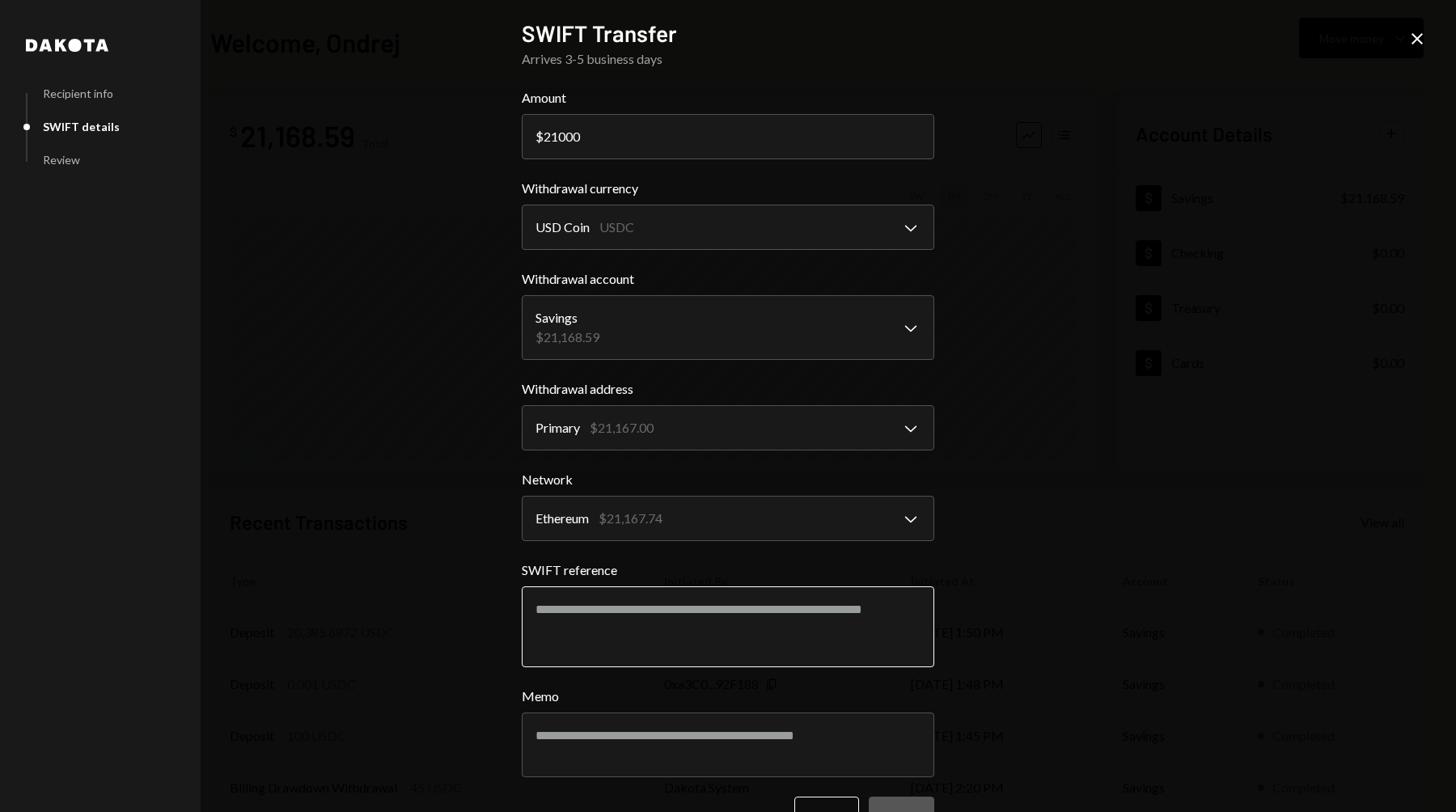
scroll to position [48, 0]
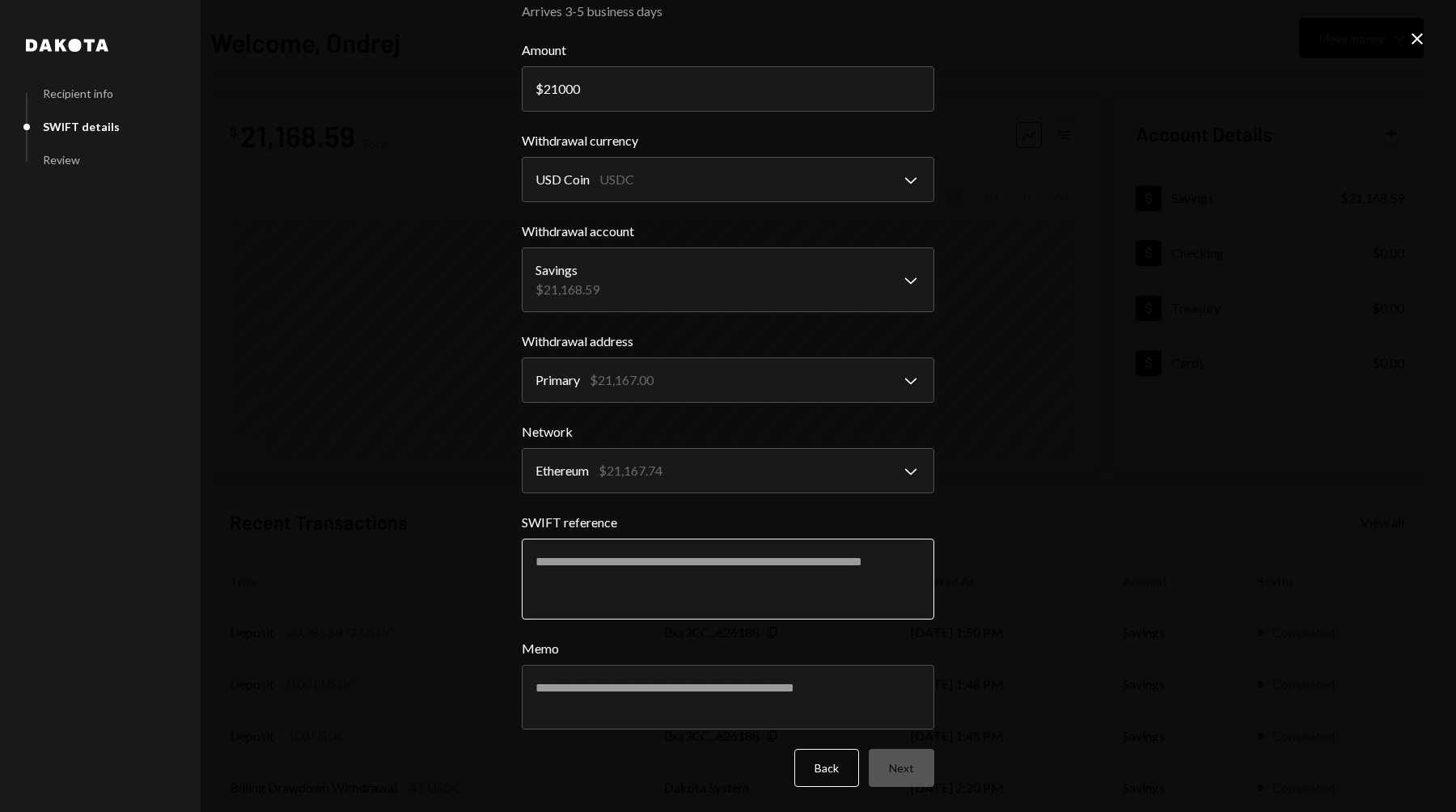
click at [625, 579] on textarea "SWIFT reference" at bounding box center [728, 579] width 412 height 81
click at [690, 575] on textarea "SWIFT reference" at bounding box center [728, 579] width 412 height 81
type textarea "*"
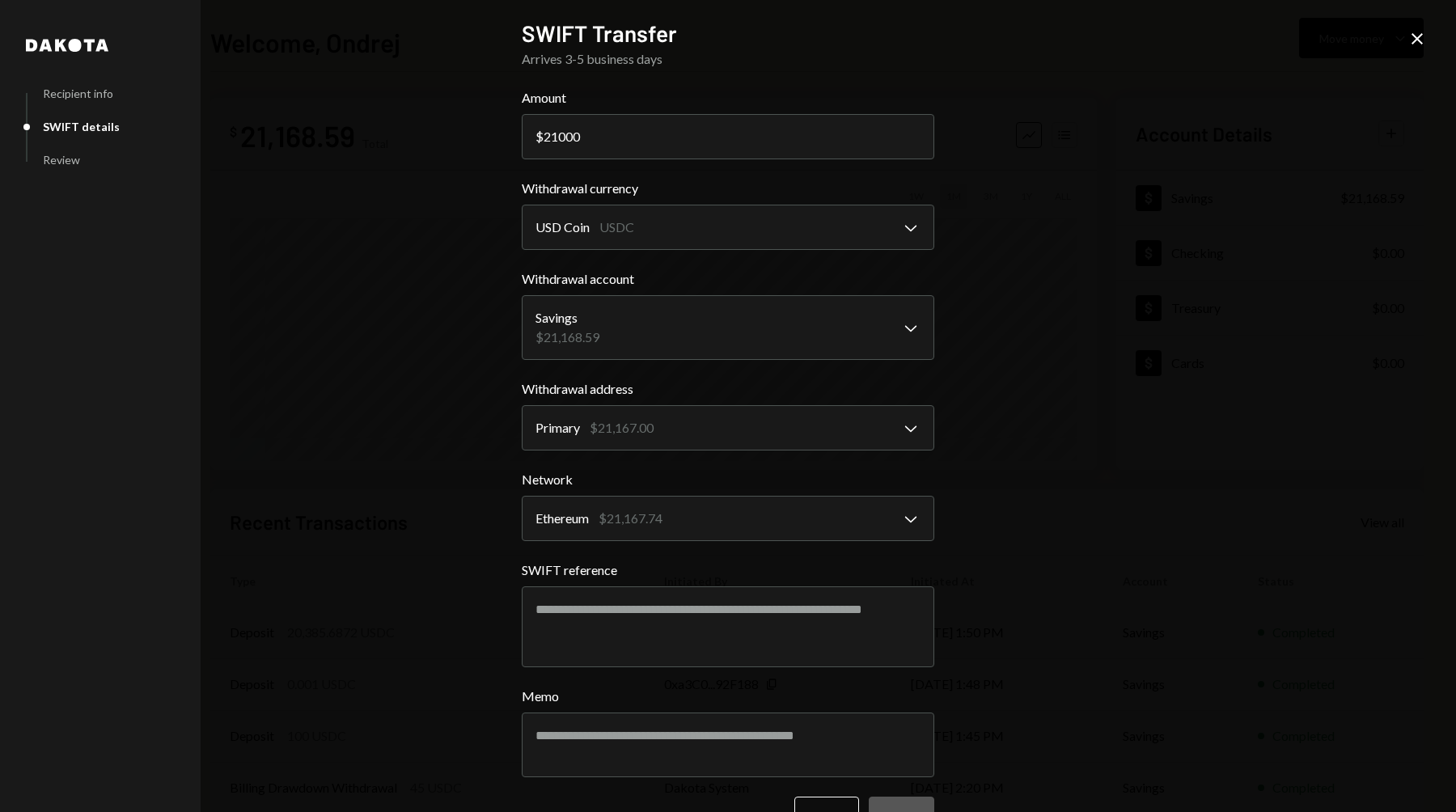
click at [93, 93] on div "Recipient info" at bounding box center [78, 93] width 71 height 14
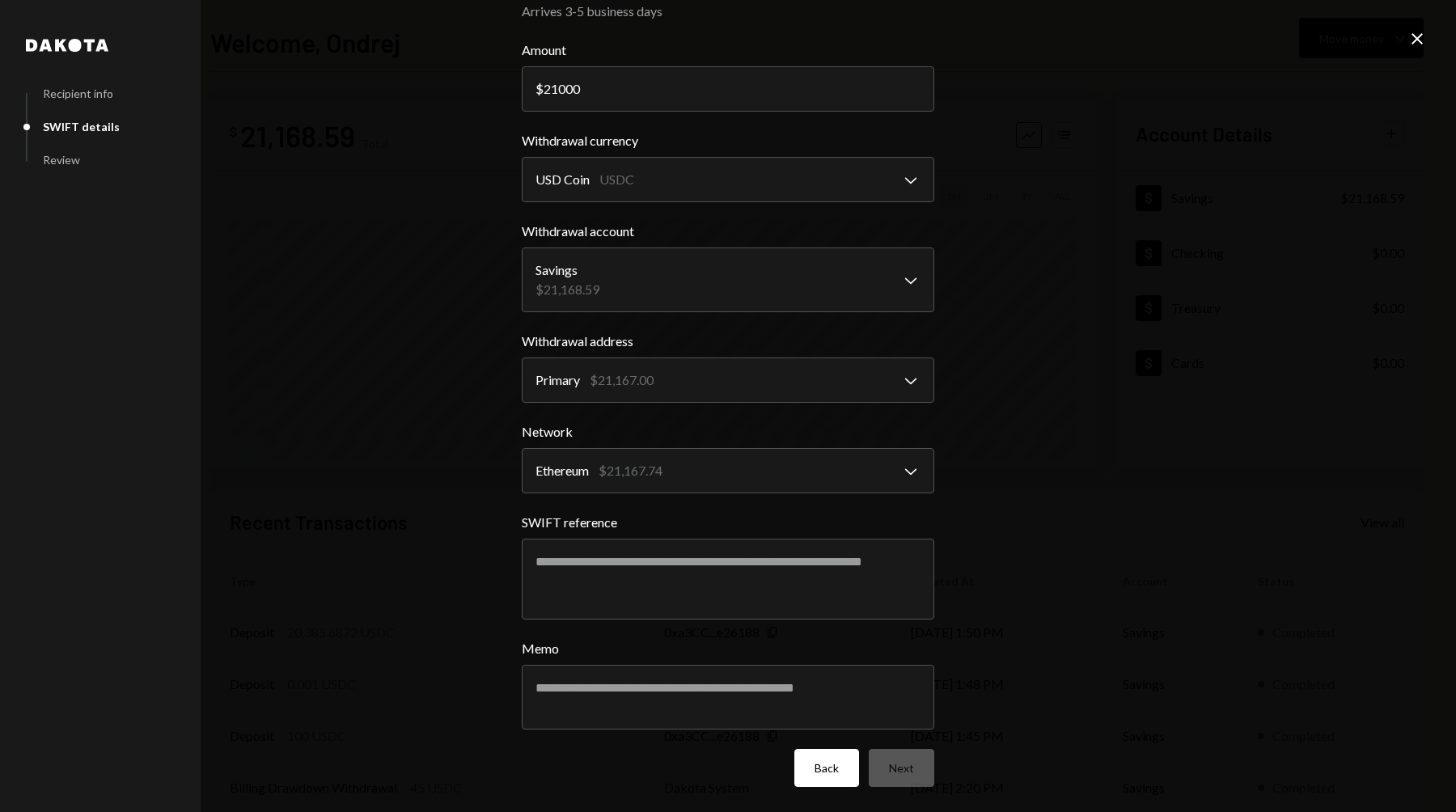
click at [828, 772] on button "Back" at bounding box center [826, 768] width 65 height 38
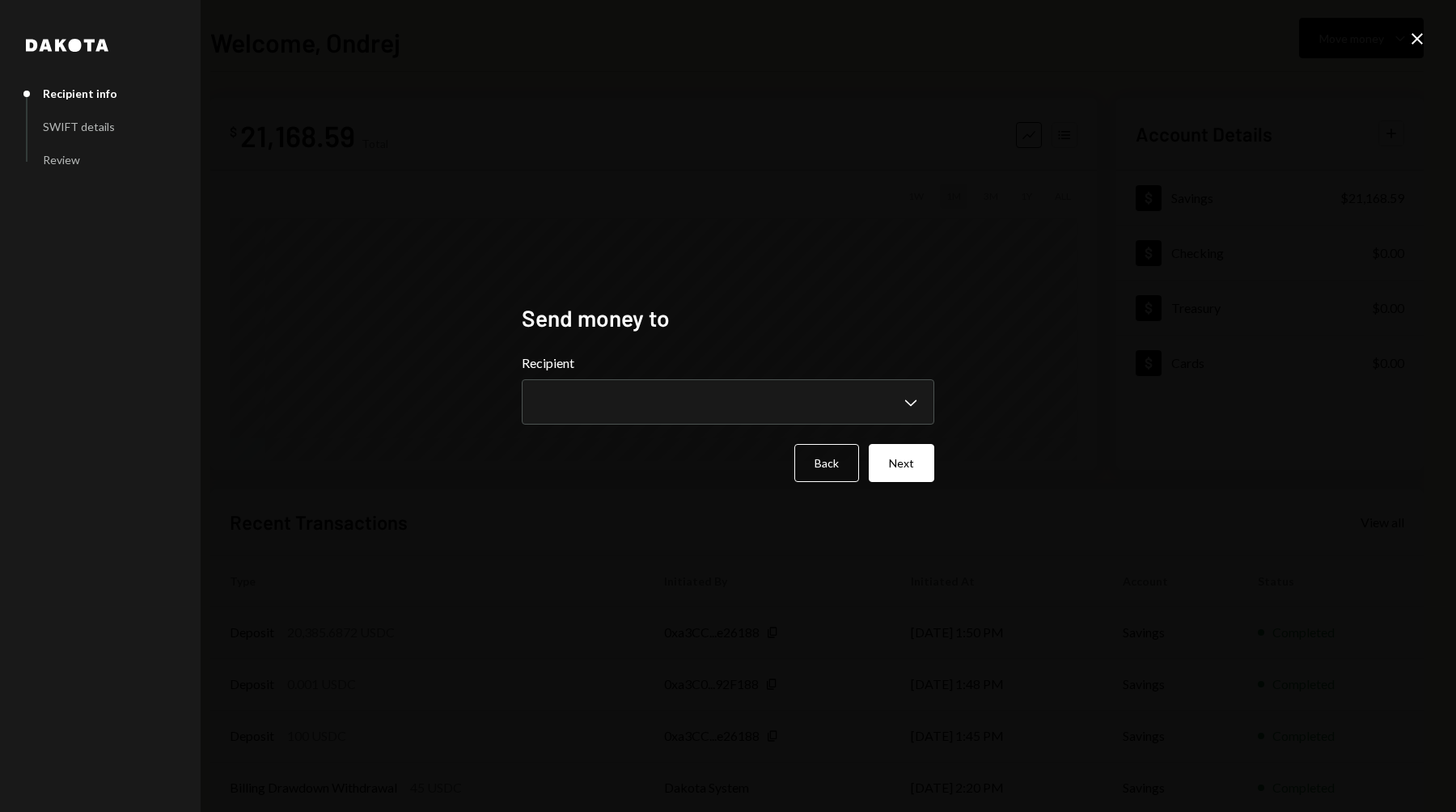
click at [1399, 38] on div "**********" at bounding box center [728, 406] width 1456 height 812
click at [1408, 38] on icon "Close" at bounding box center [1417, 38] width 19 height 19
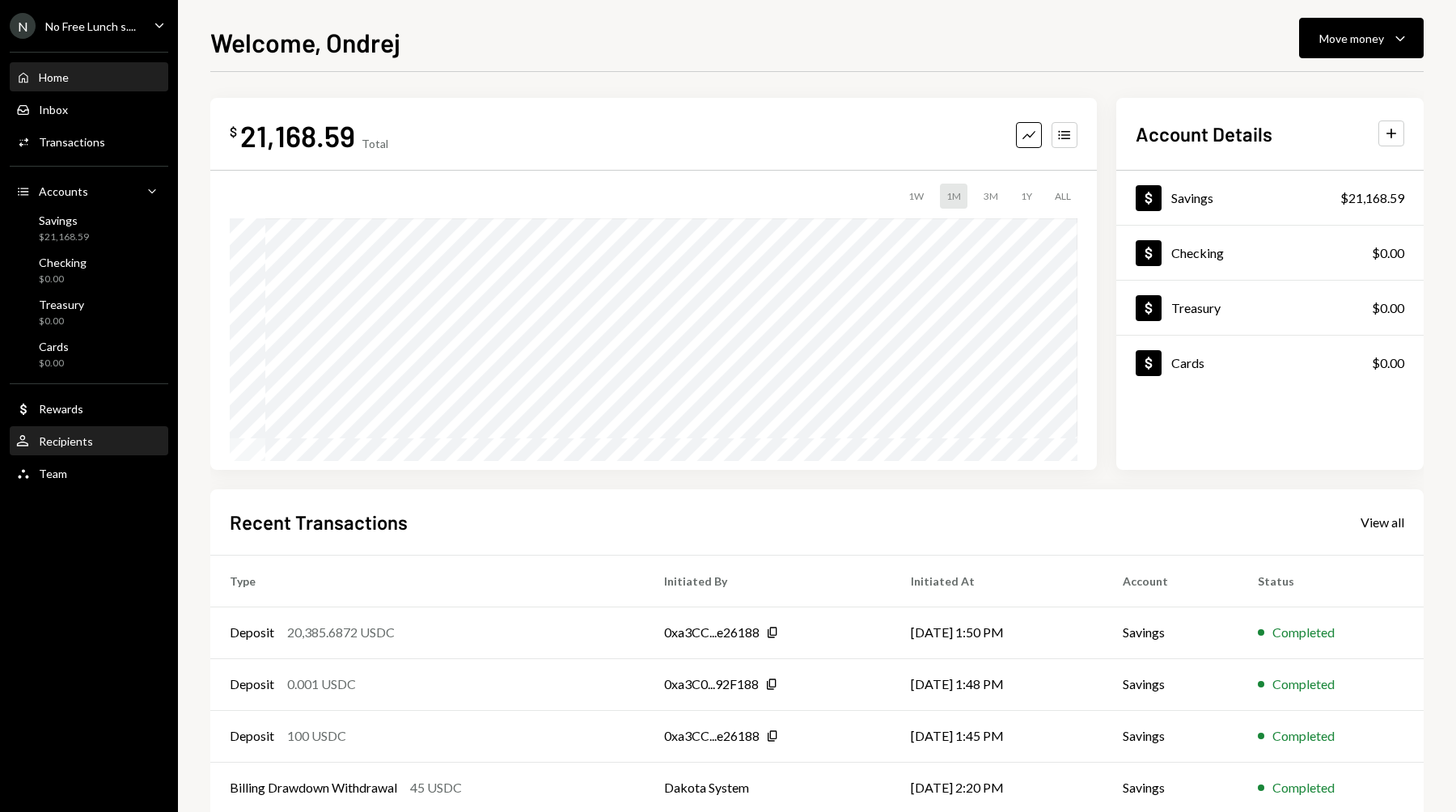
click at [100, 443] on div "User Recipients" at bounding box center [89, 441] width 146 height 15
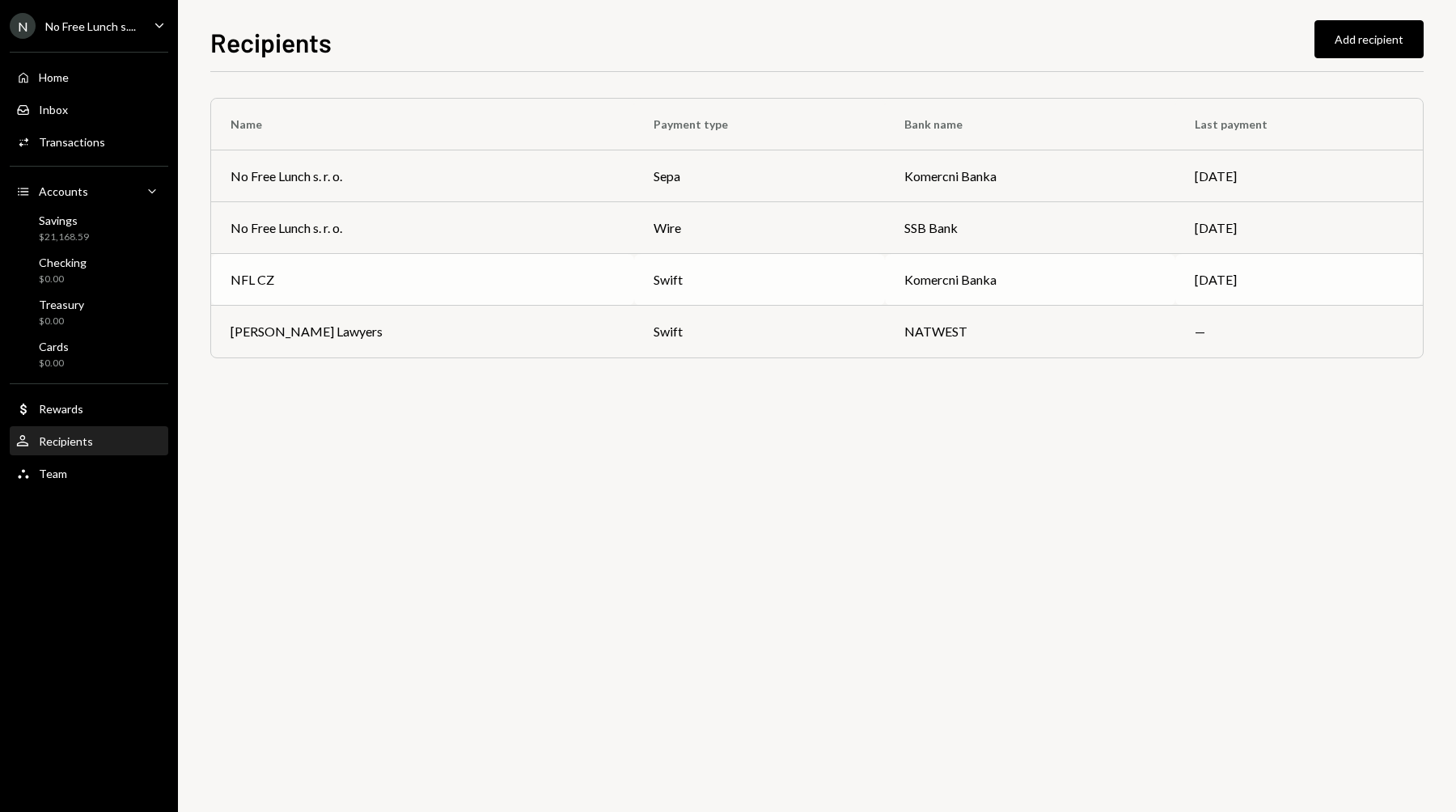
click at [560, 292] on td "NFL CZ" at bounding box center [423, 279] width 423 height 52
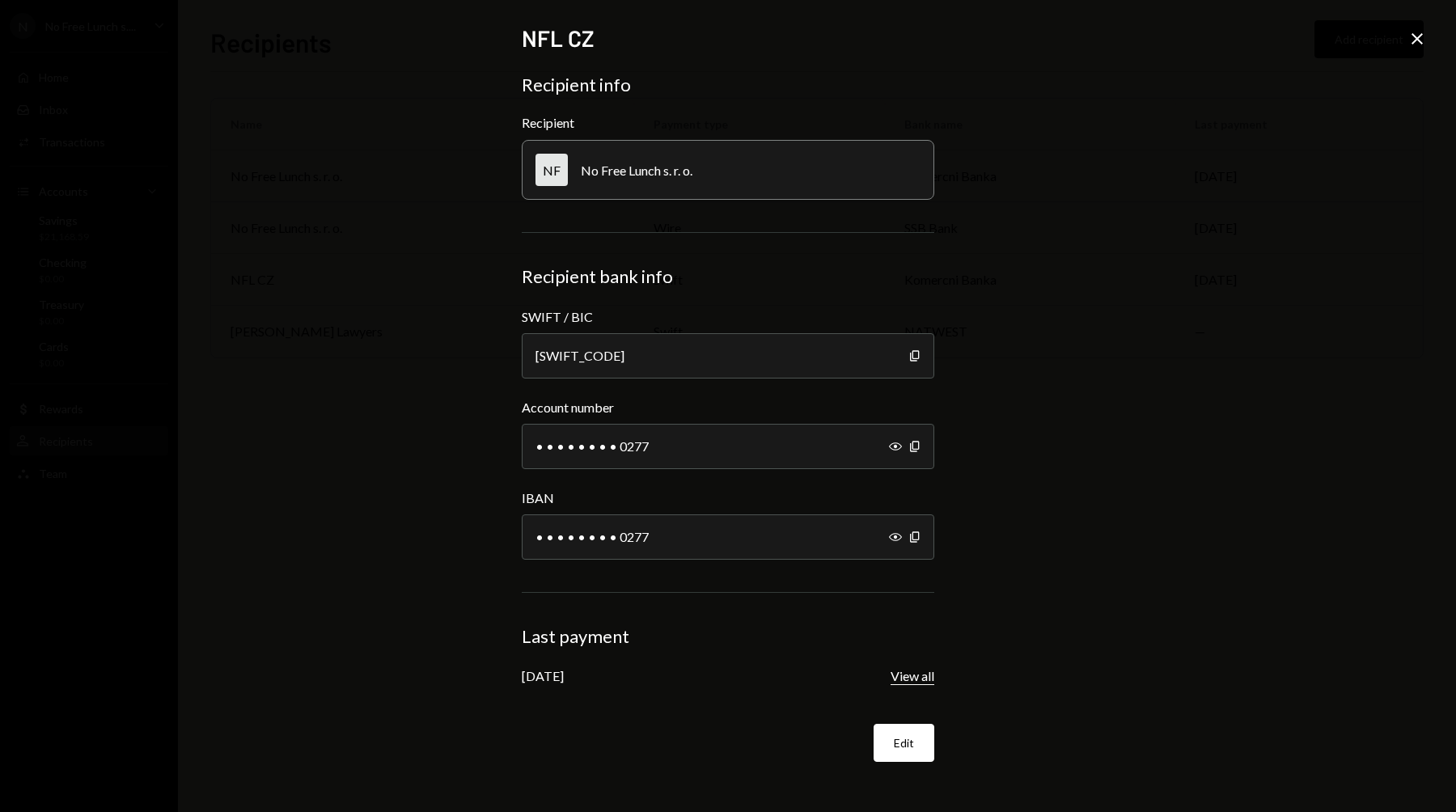
click at [909, 671] on button "View all" at bounding box center [912, 677] width 44 height 17
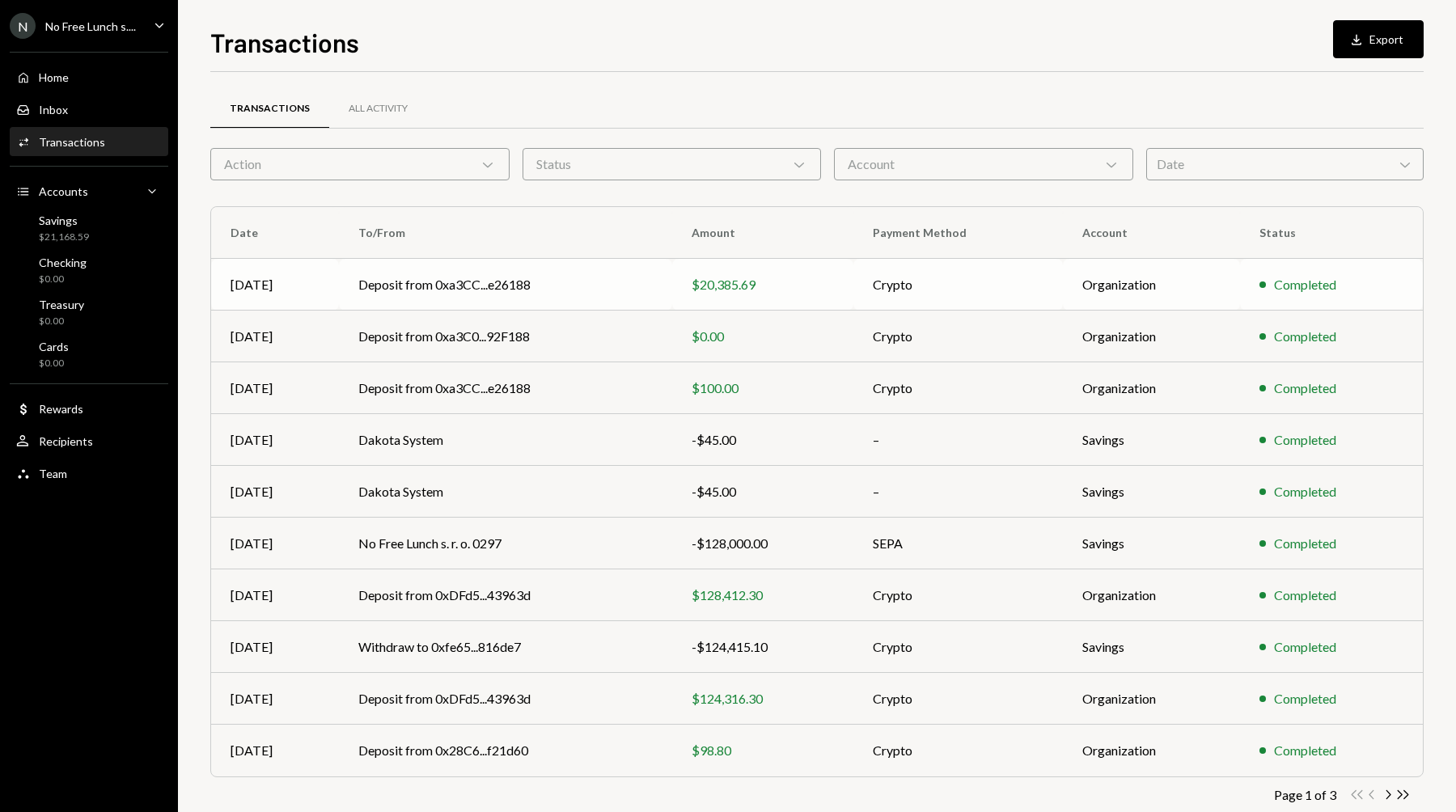
click at [793, 287] on div "$20,385.69" at bounding box center [762, 284] width 142 height 19
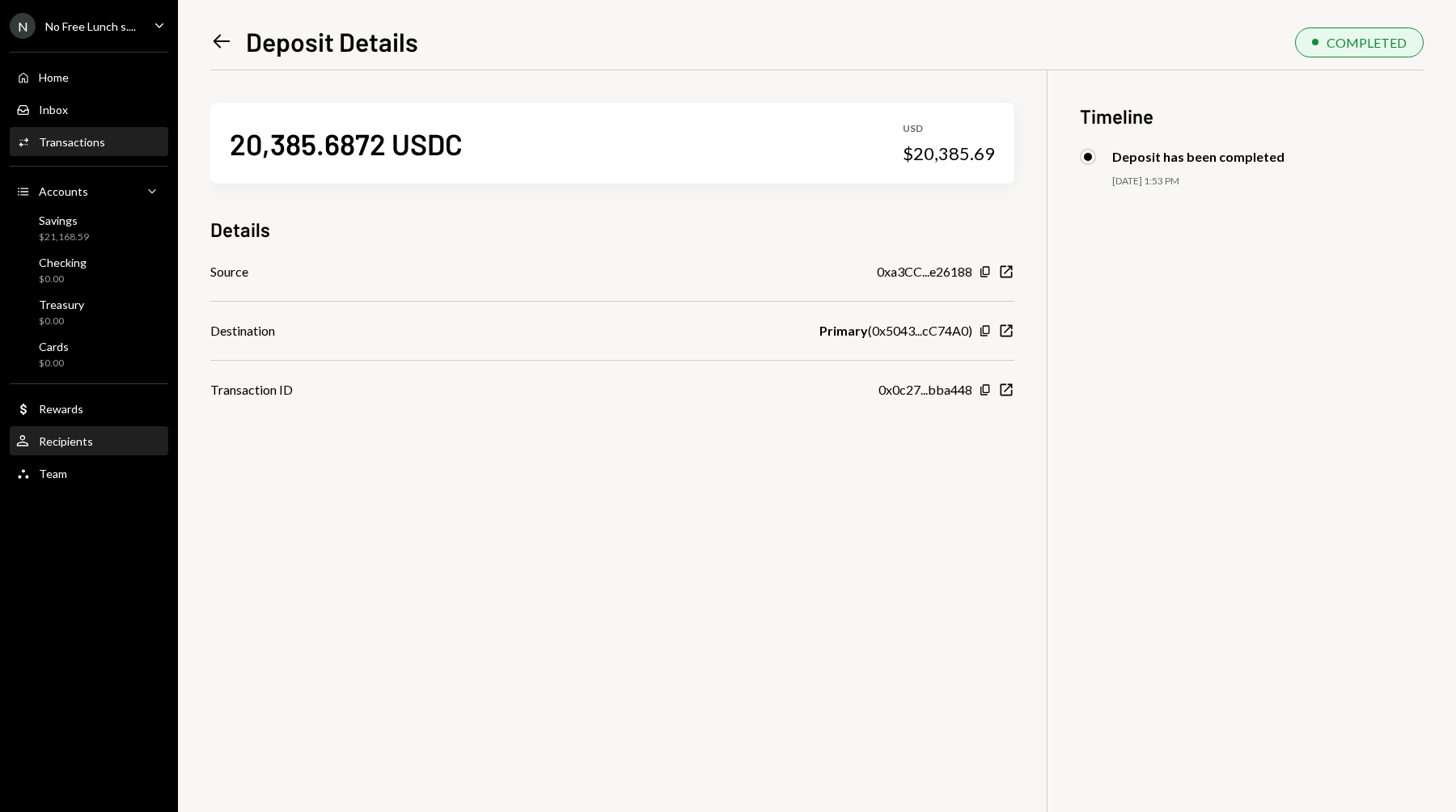
click at [79, 438] on div "Recipients" at bounding box center [65, 440] width 54 height 14
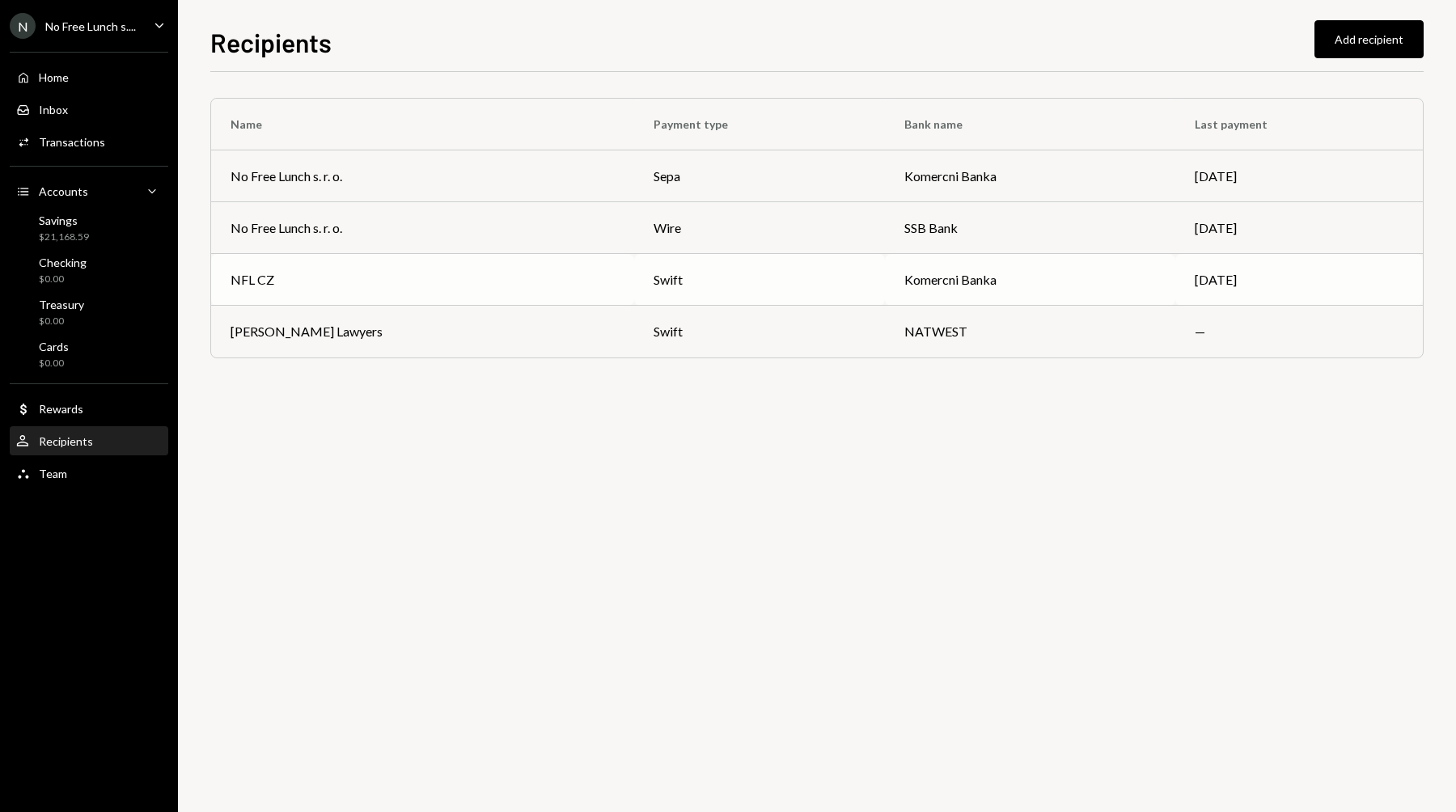
click at [480, 287] on div "NFL CZ" at bounding box center [423, 279] width 385 height 19
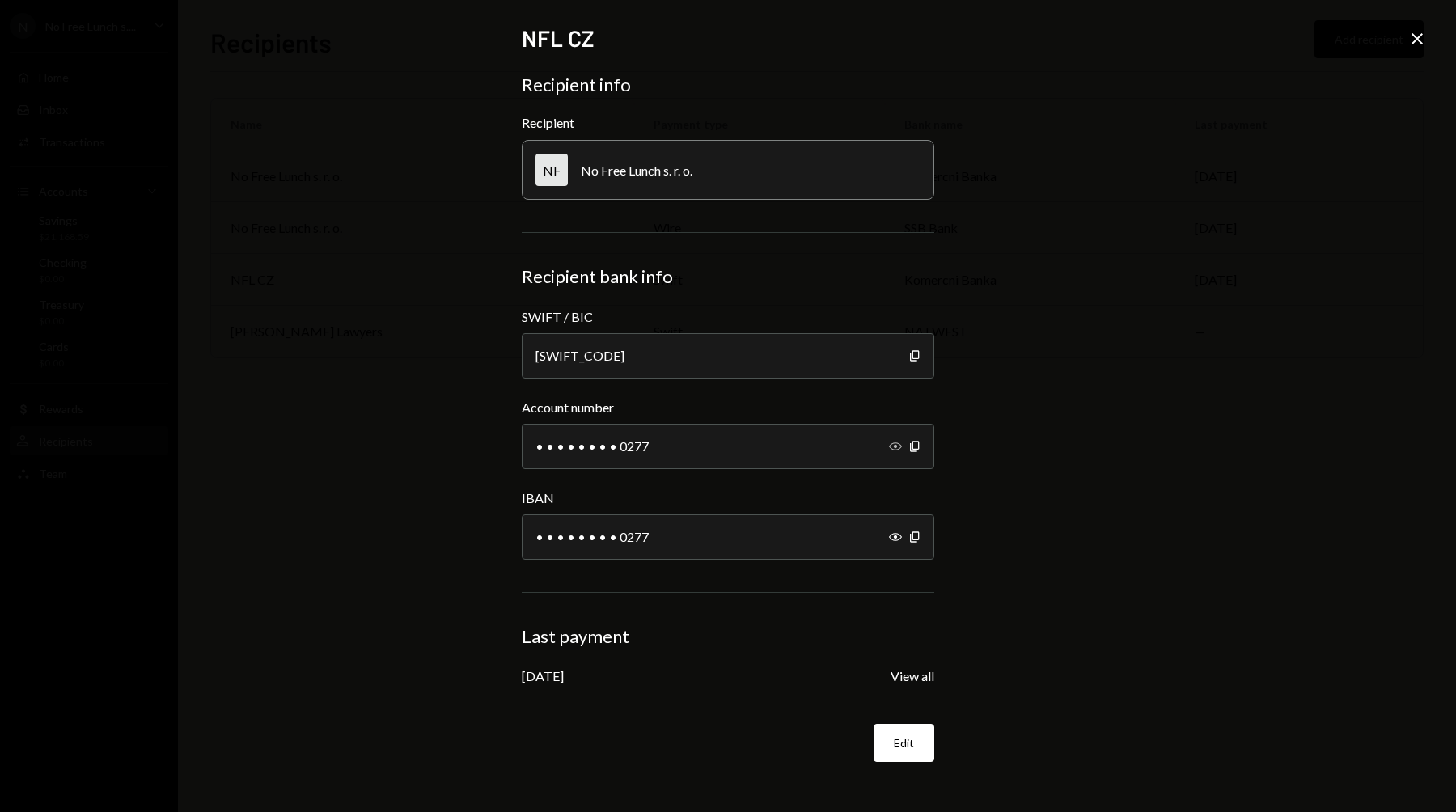
click at [896, 444] on icon "Show" at bounding box center [896, 446] width 13 height 13
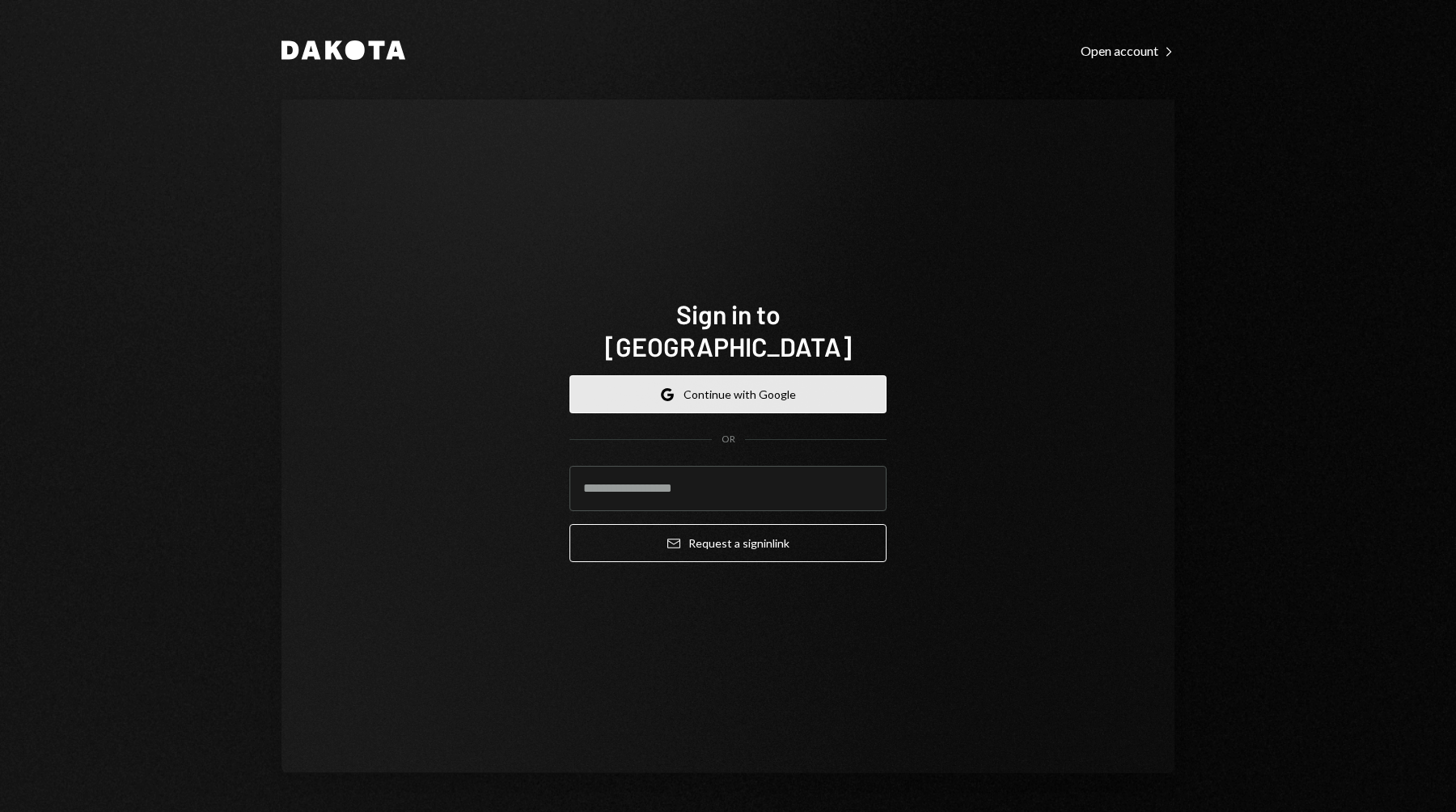
click at [724, 381] on button "Google Continue with Google" at bounding box center [728, 395] width 317 height 38
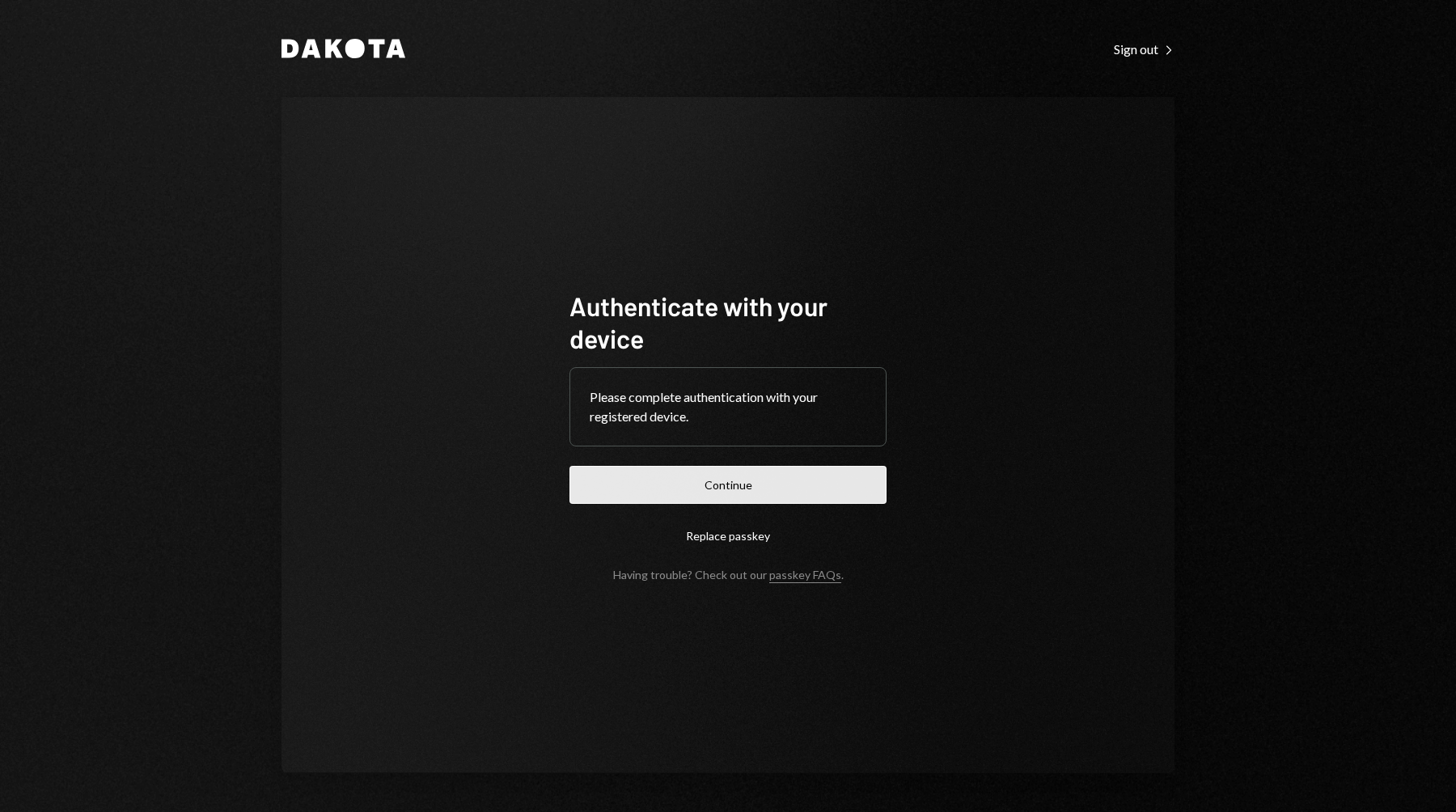
click at [746, 489] on button "Continue" at bounding box center [728, 485] width 317 height 38
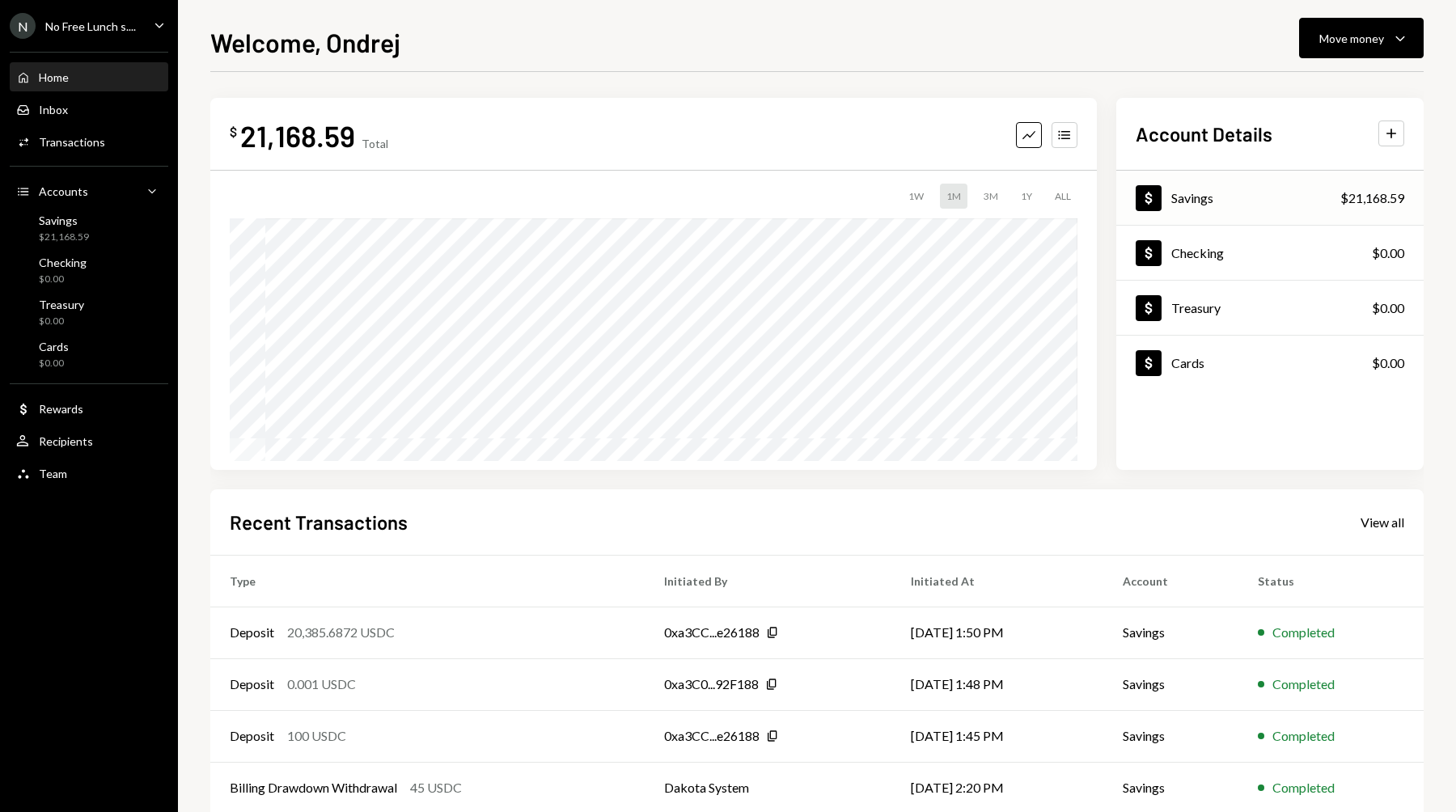
click at [1180, 196] on div "Savings" at bounding box center [1192, 198] width 42 height 16
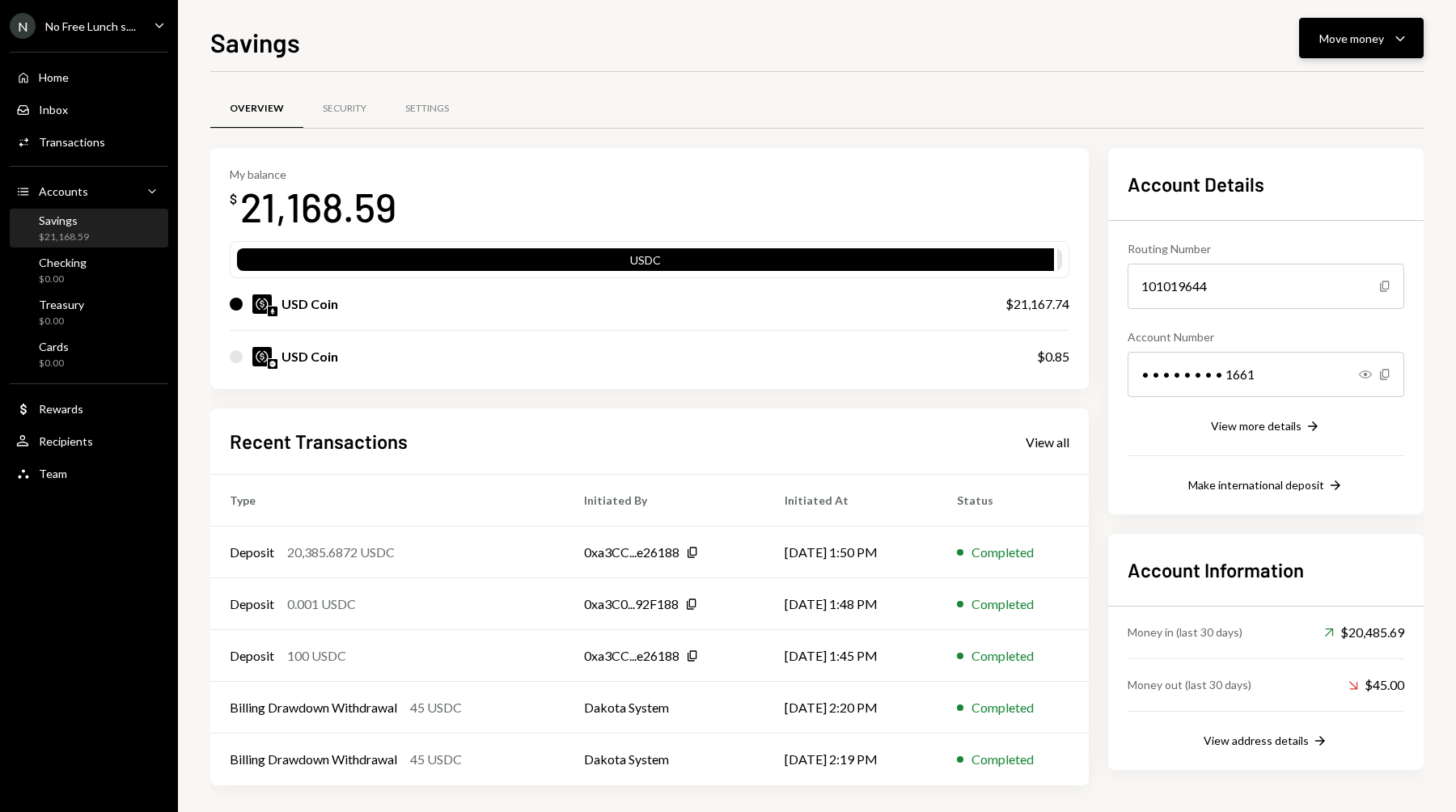
click at [1336, 45] on div "Move money" at bounding box center [1351, 38] width 65 height 17
click at [1315, 87] on div "Send" at bounding box center [1348, 87] width 118 height 17
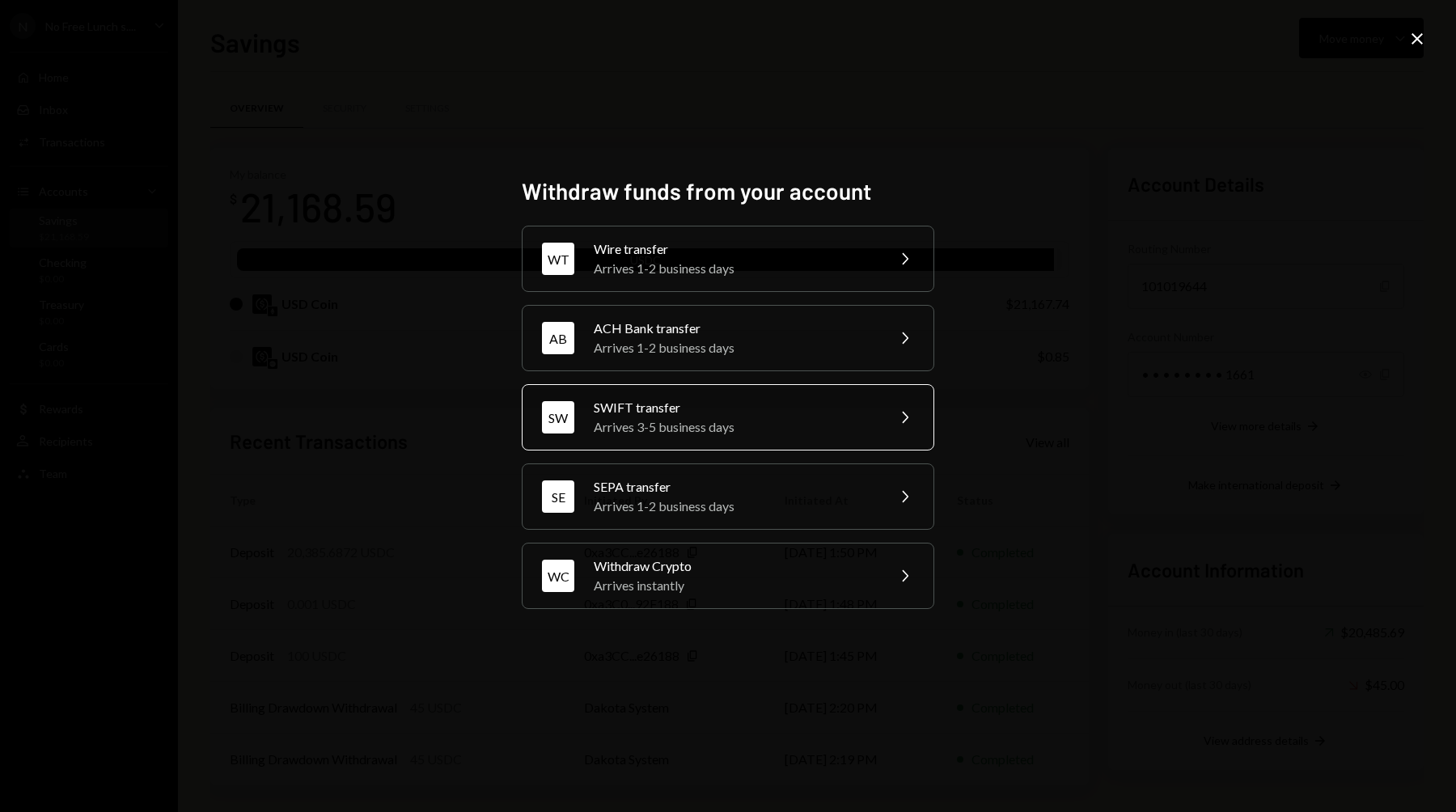
click at [668, 425] on div "Arrives 3-5 business days" at bounding box center [733, 427] width 281 height 19
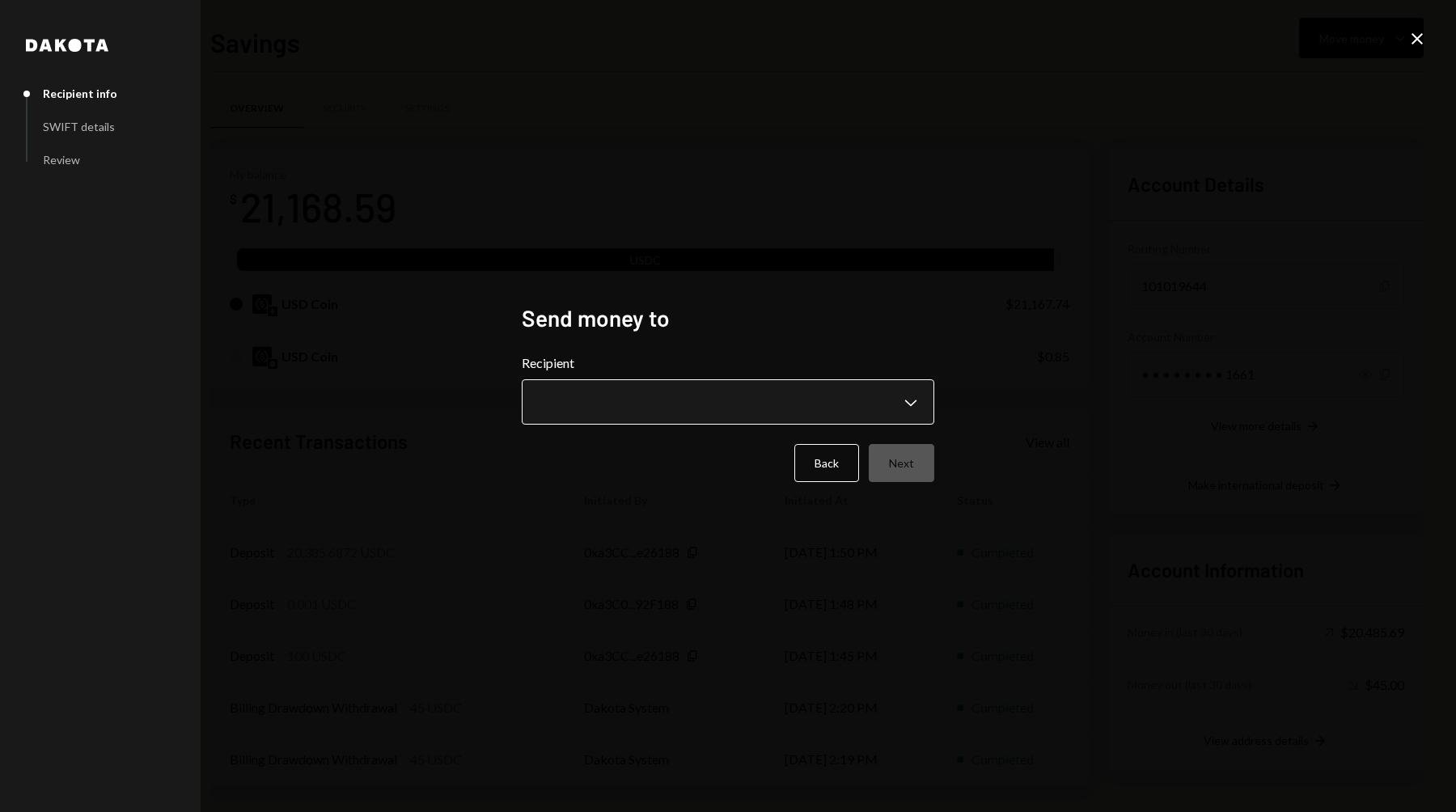
click at [621, 397] on body "N No Free Lunch s.... Caret Down Home Home Inbox Inbox Activities Transactions …" at bounding box center [728, 406] width 1456 height 812
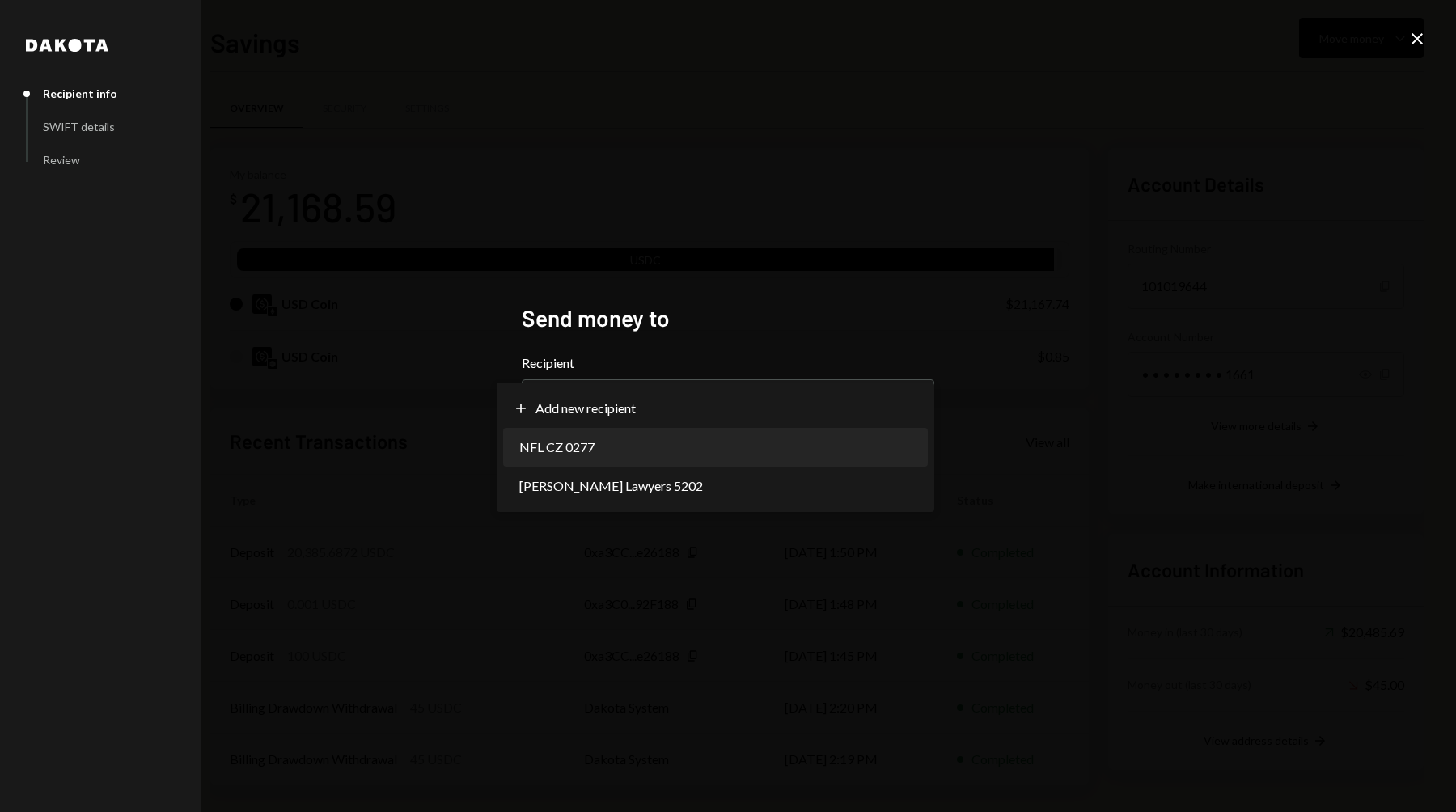
select select "**********"
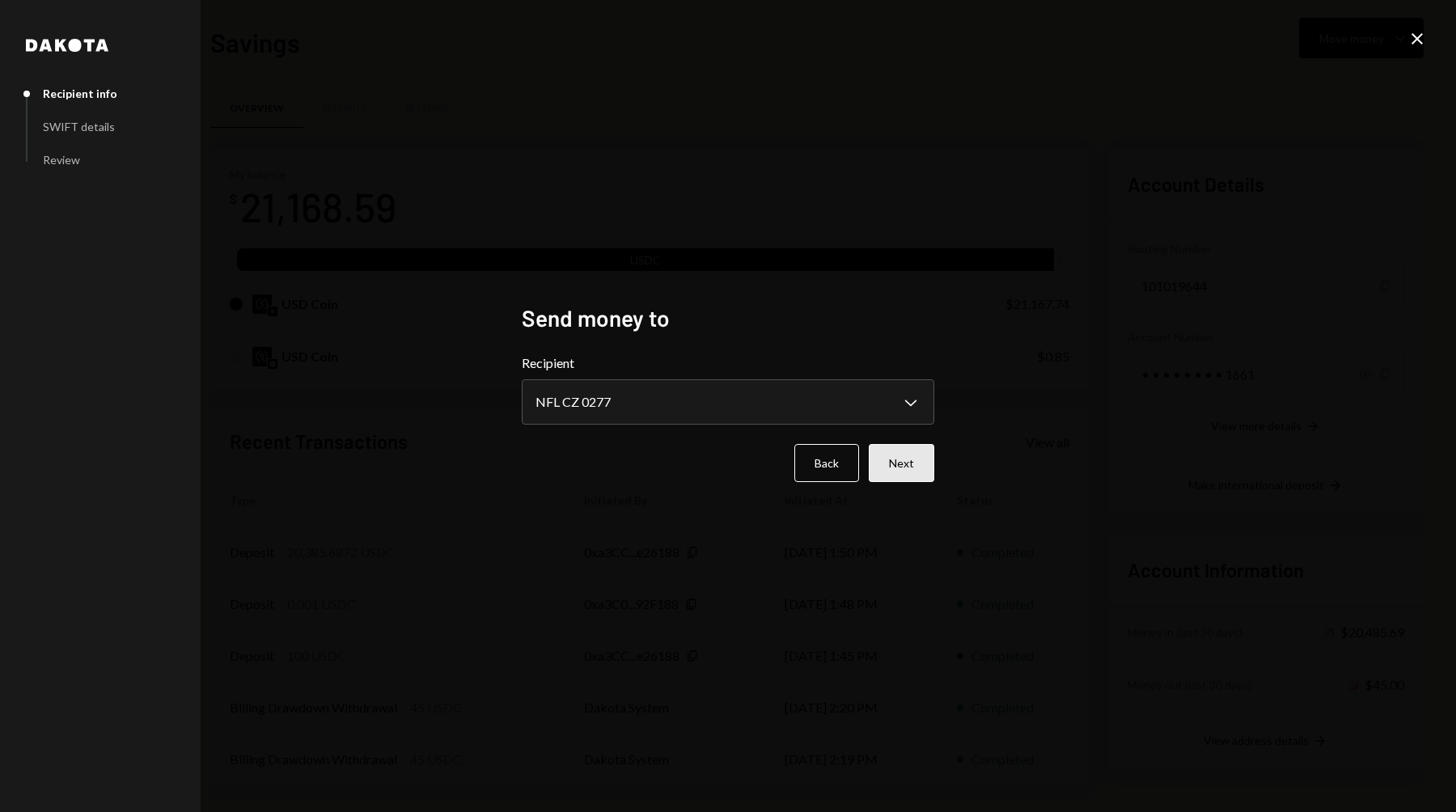
click at [900, 464] on button "Next" at bounding box center [902, 463] width 66 height 38
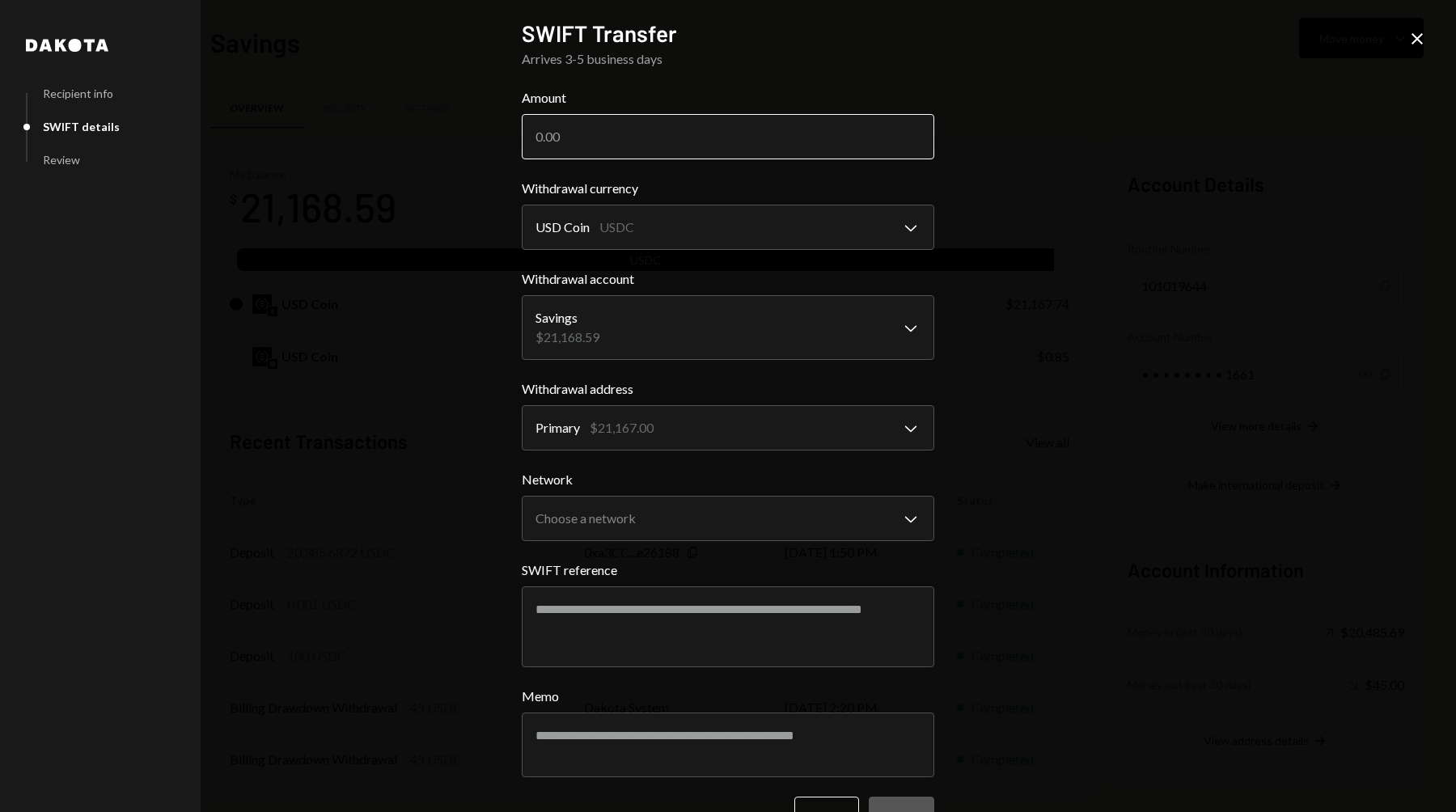
click at [660, 158] on input "Amount" at bounding box center [728, 136] width 412 height 45
type input "21000"
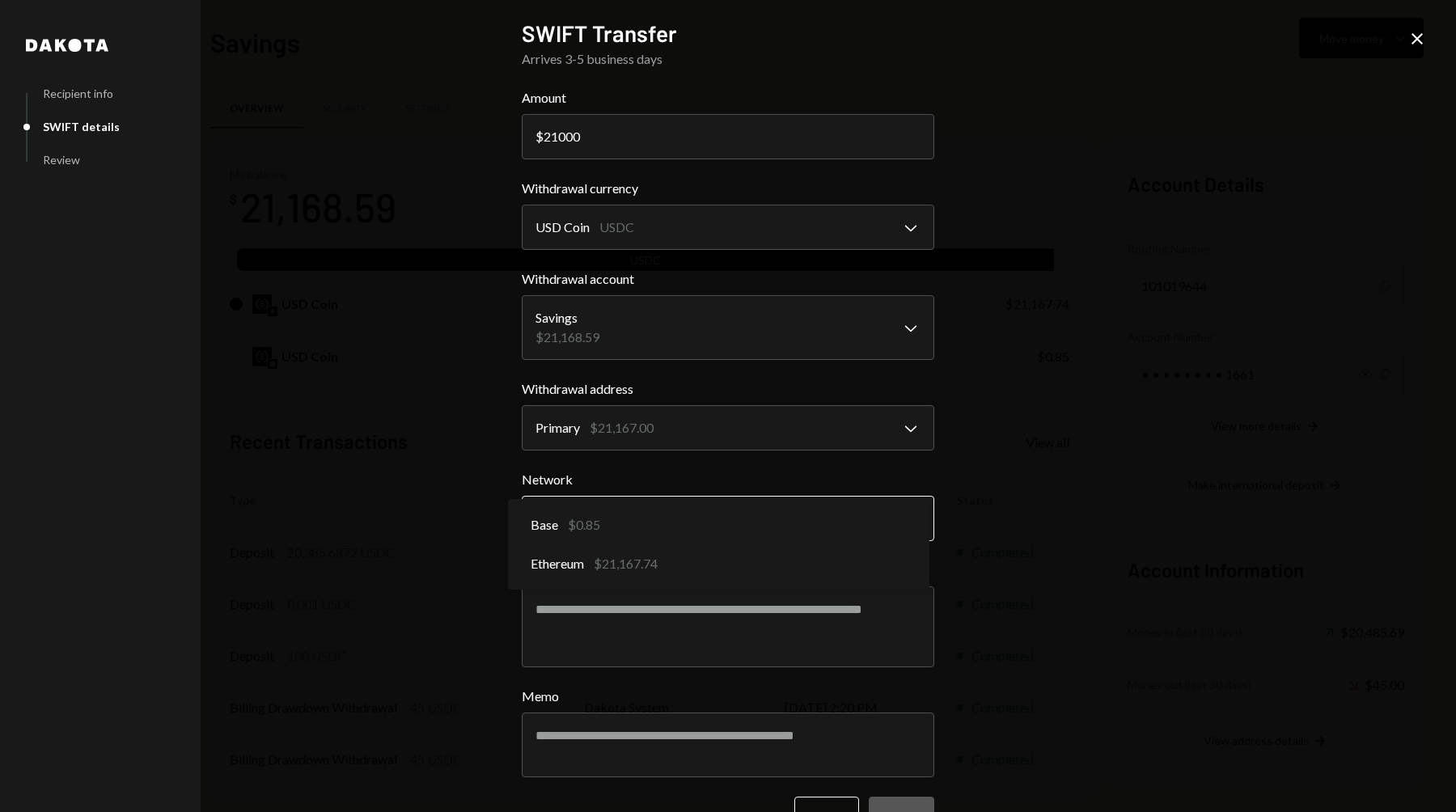
click at [747, 518] on body "N No Free Lunch s.... Caret Down Home Home Inbox Inbox Activities Transactions …" at bounding box center [728, 406] width 1456 height 812
select select "**********"
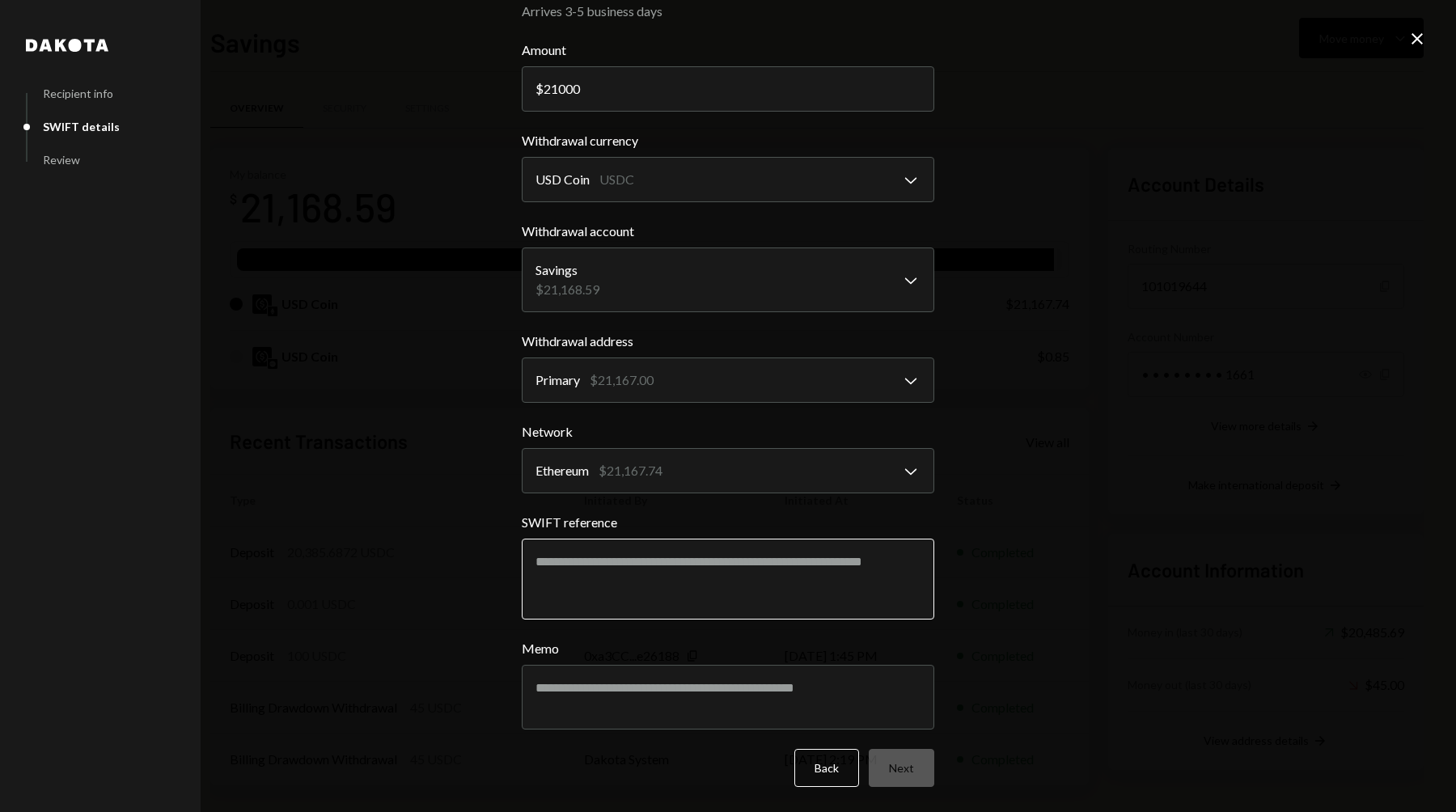
click at [694, 586] on textarea "SWIFT reference" at bounding box center [728, 579] width 412 height 81
type textarea "**********"
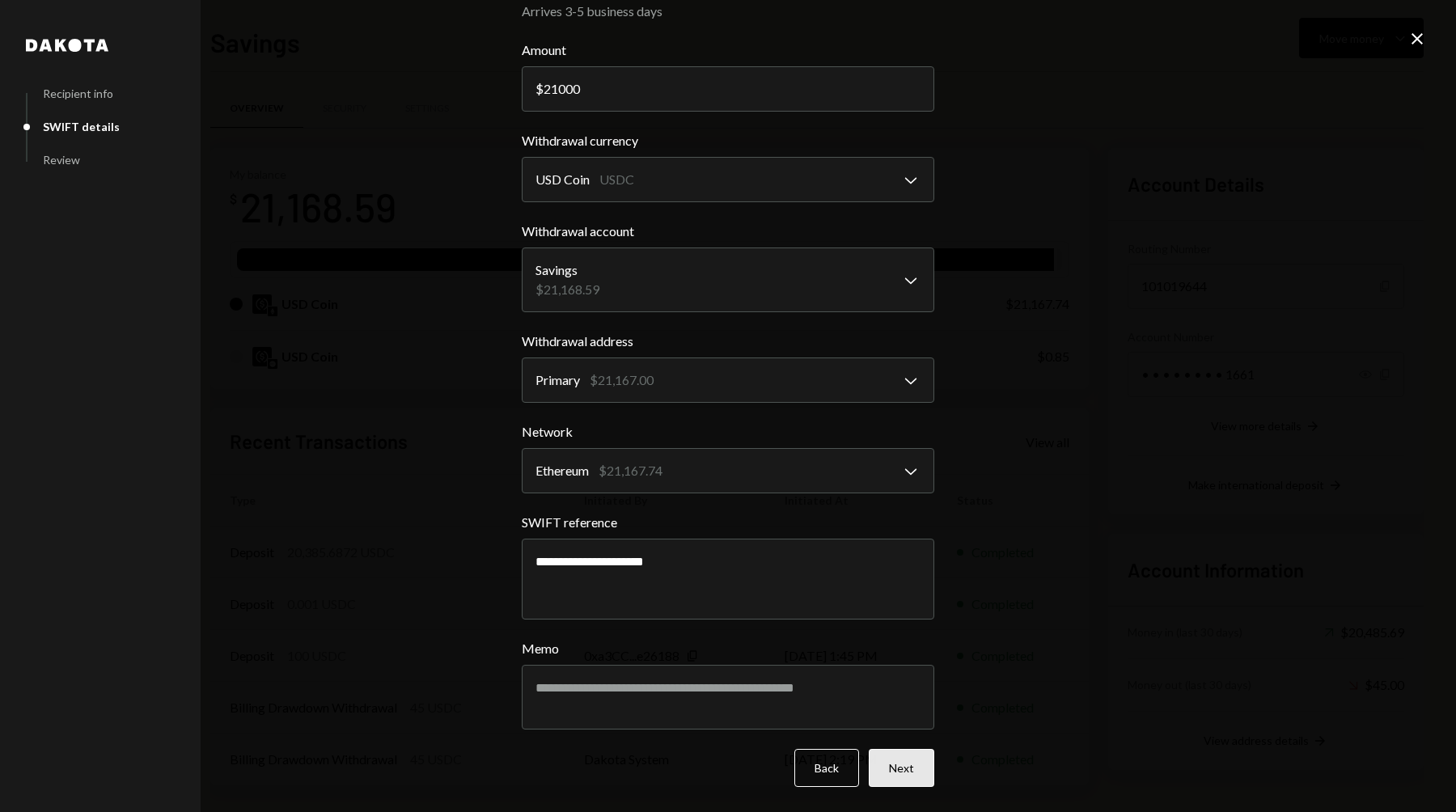
click at [922, 761] on button "Next" at bounding box center [902, 768] width 66 height 38
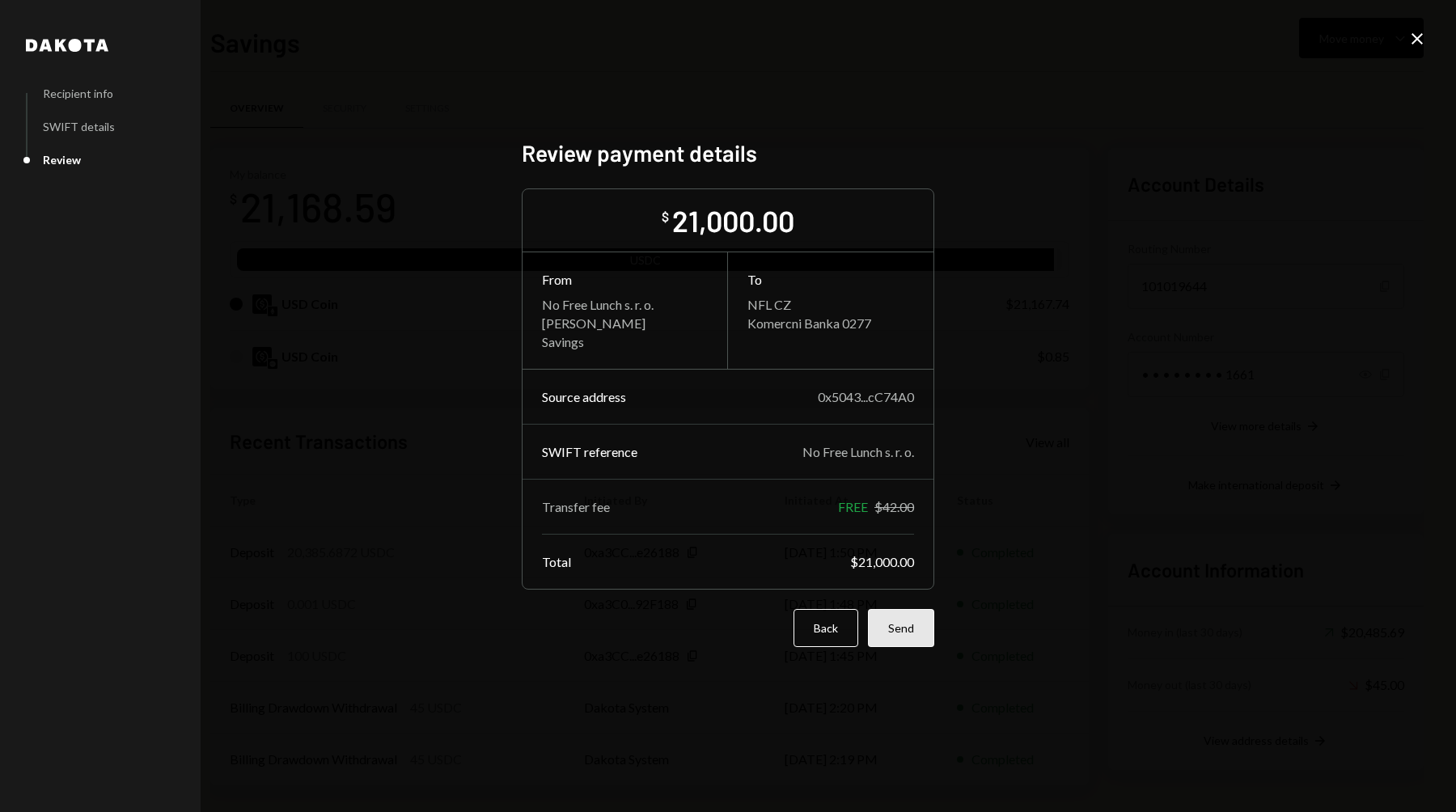
click at [907, 632] on button "Send" at bounding box center [901, 628] width 66 height 38
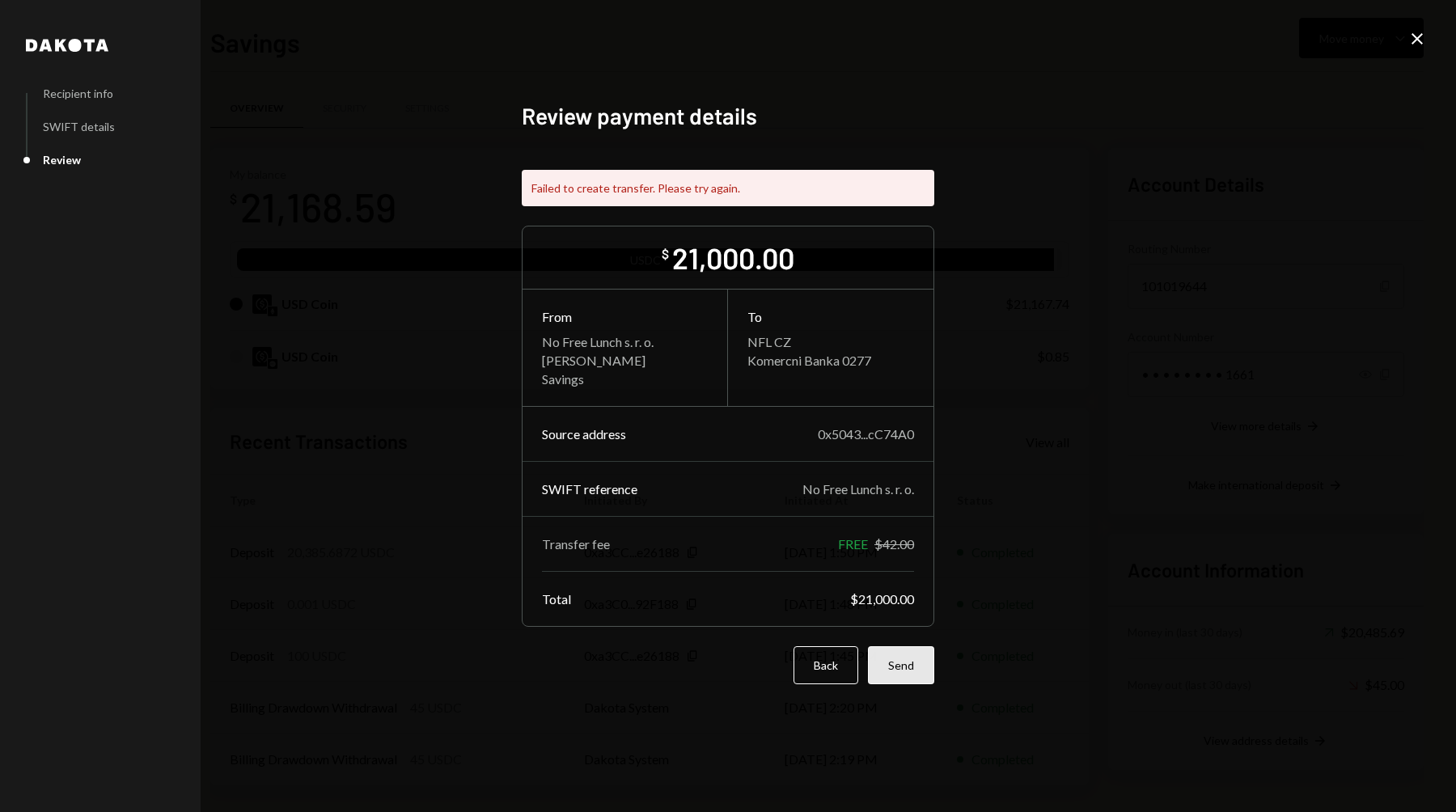
click at [918, 674] on button "Send" at bounding box center [901, 666] width 66 height 38
click at [818, 680] on button "Back" at bounding box center [825, 666] width 65 height 38
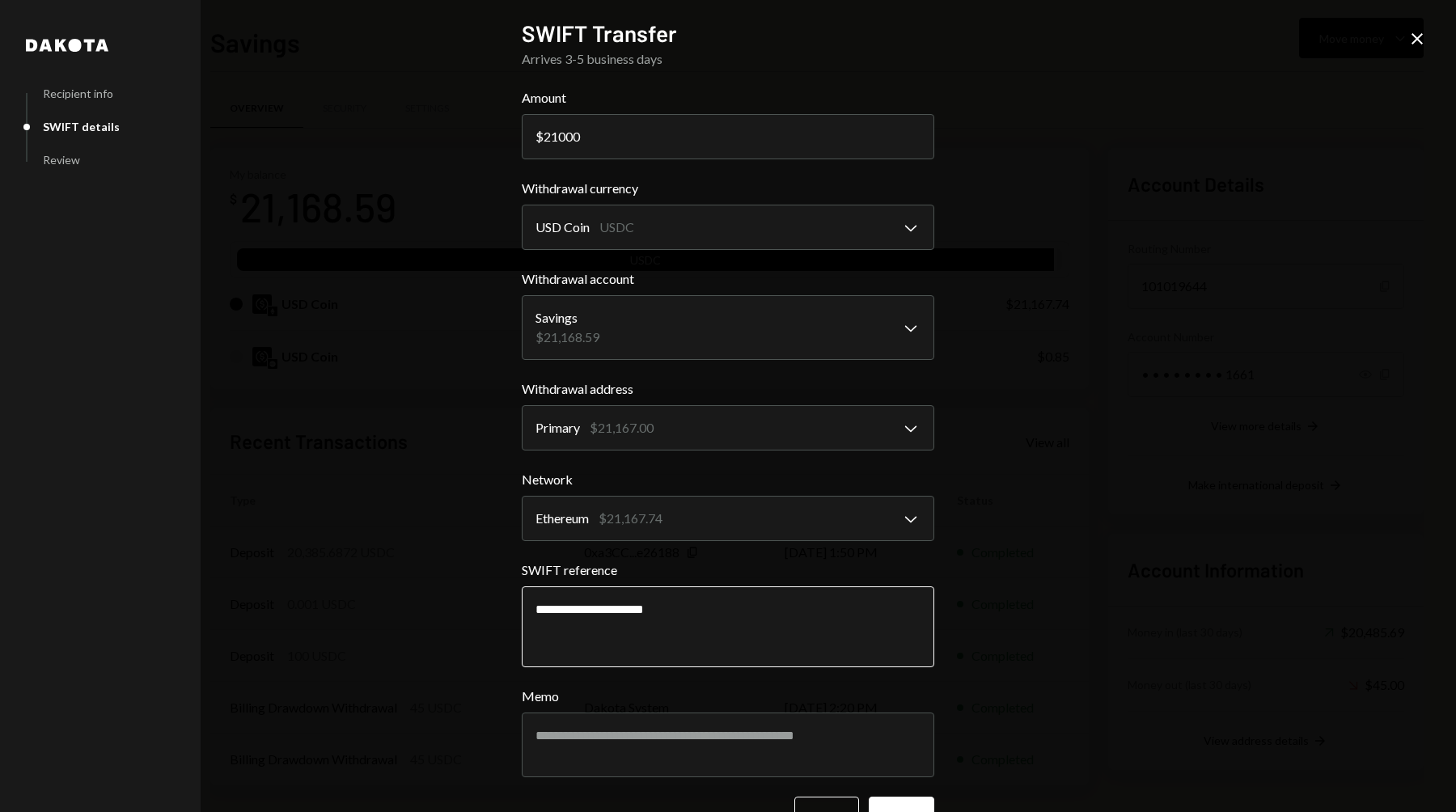
click at [720, 624] on textarea "**********" at bounding box center [728, 626] width 412 height 81
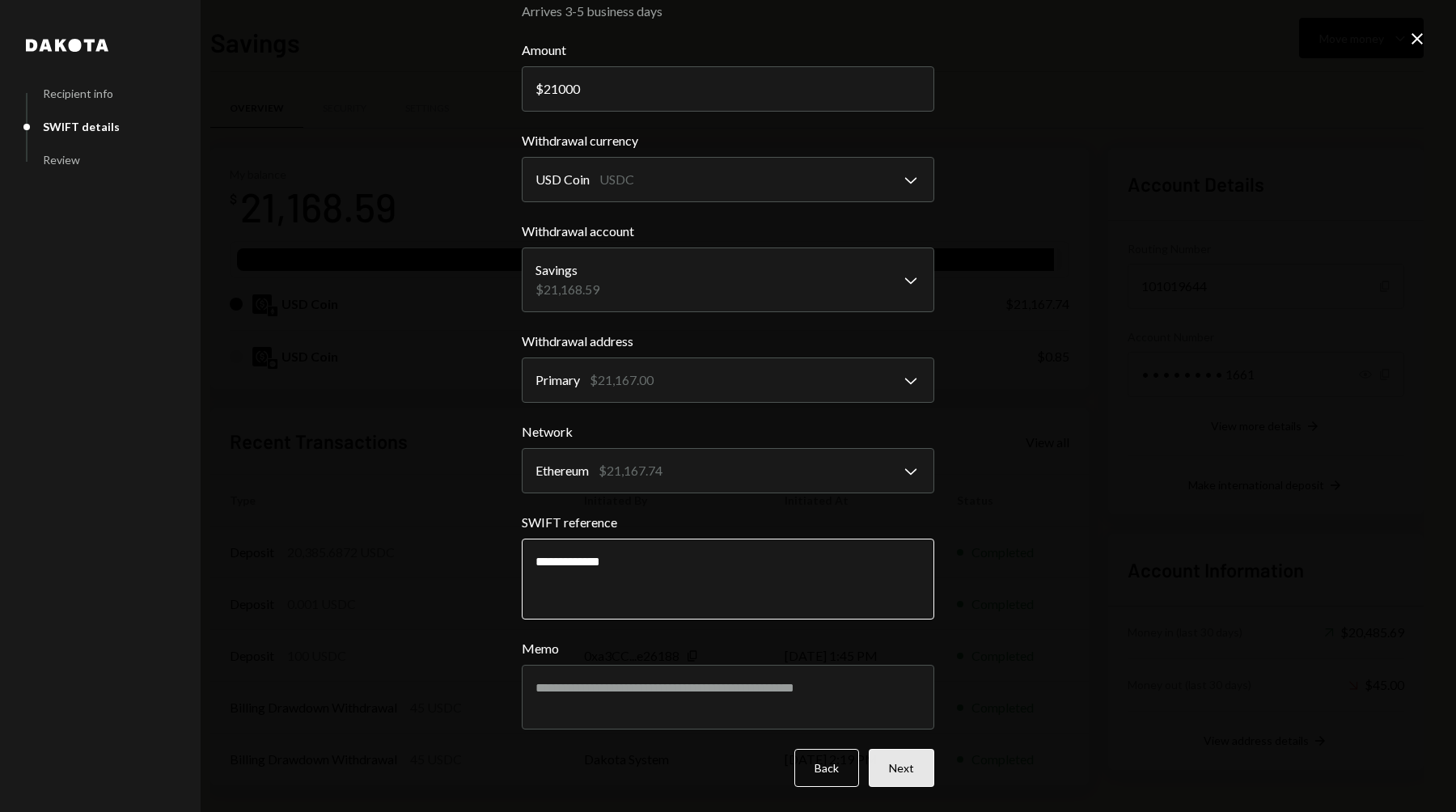
type textarea "**********"
click at [875, 761] on button "Next" at bounding box center [902, 768] width 66 height 38
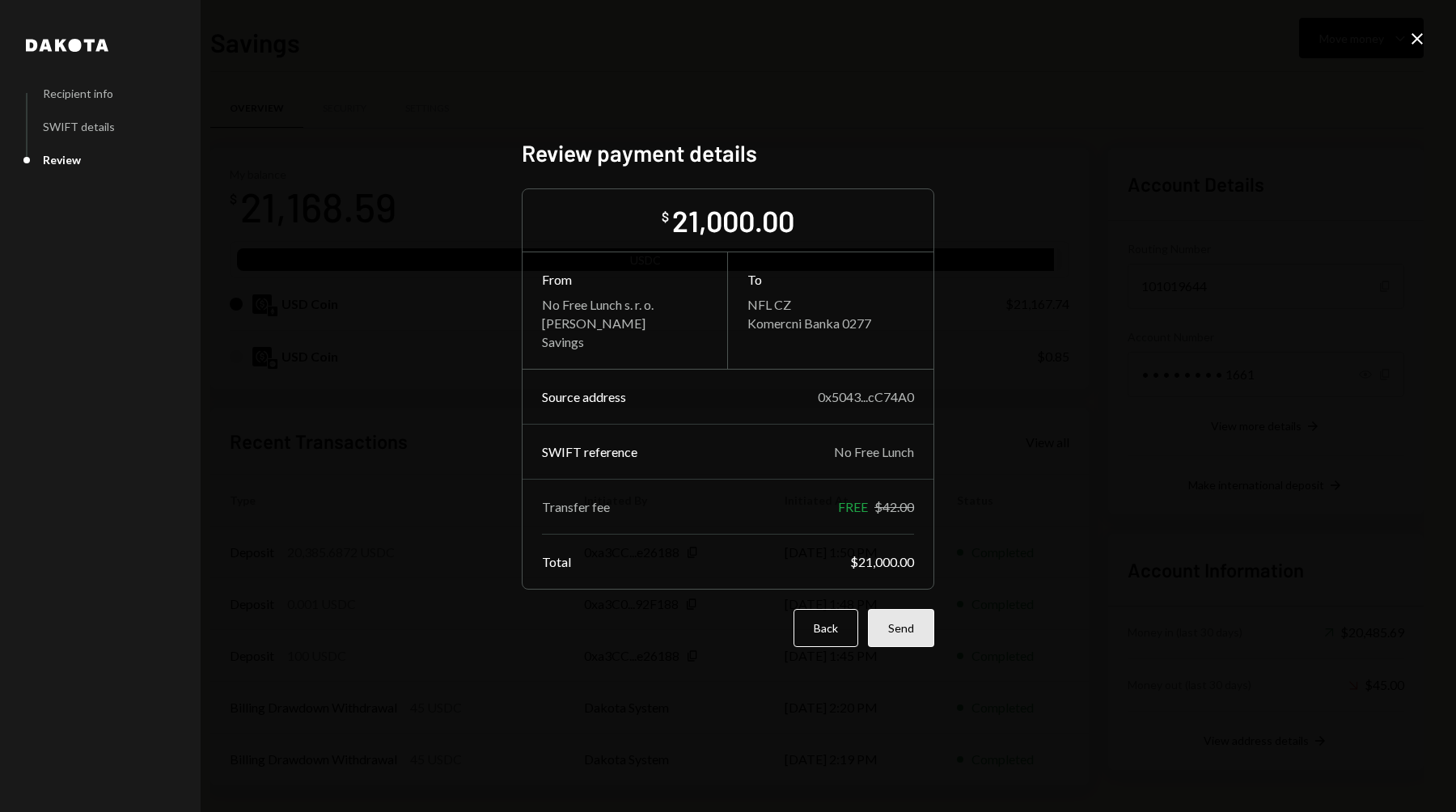
click at [904, 628] on button "Send" at bounding box center [901, 628] width 66 height 38
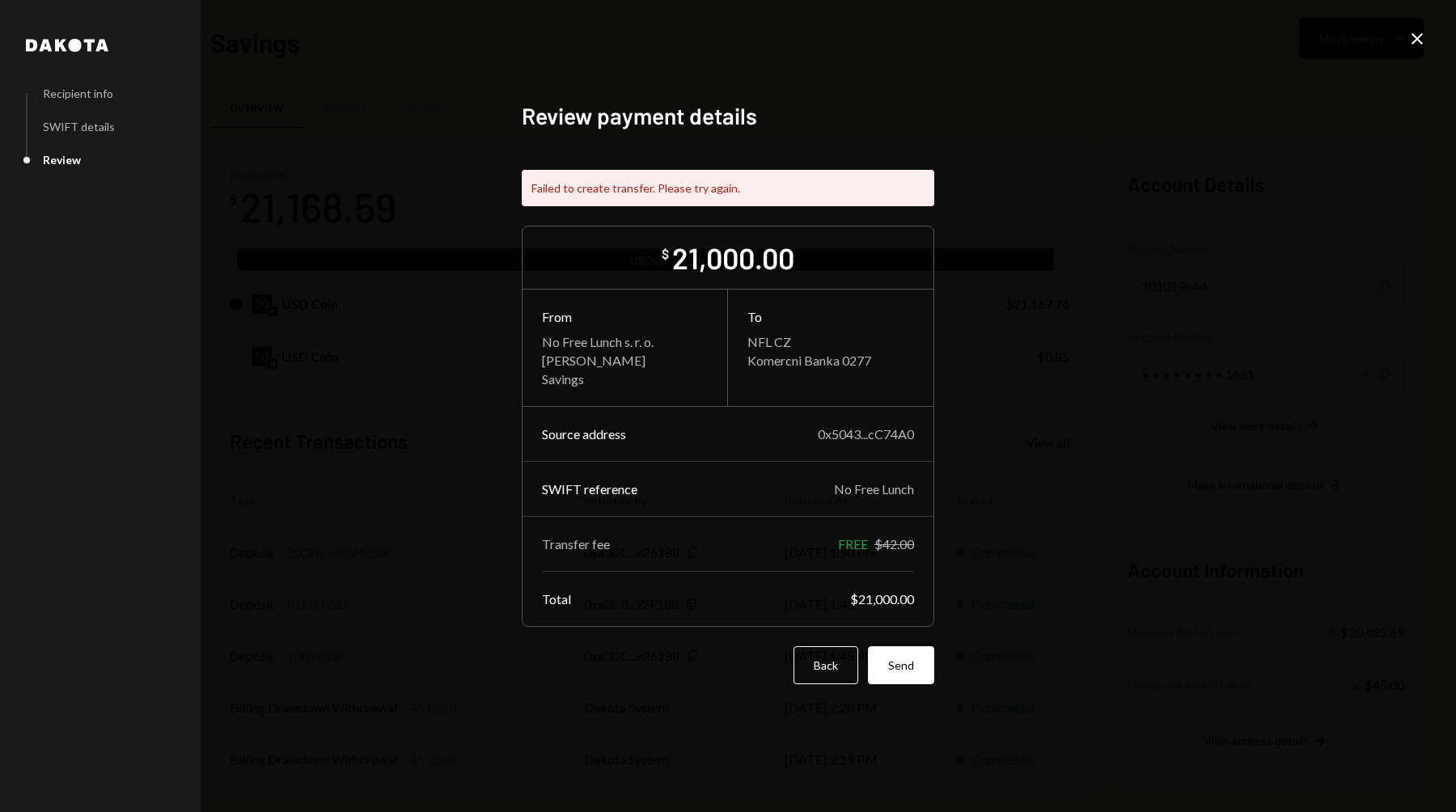
click at [709, 183] on div "Failed to create transfer. Please try again." at bounding box center [728, 188] width 412 height 37
click at [838, 676] on button "Back" at bounding box center [825, 666] width 65 height 38
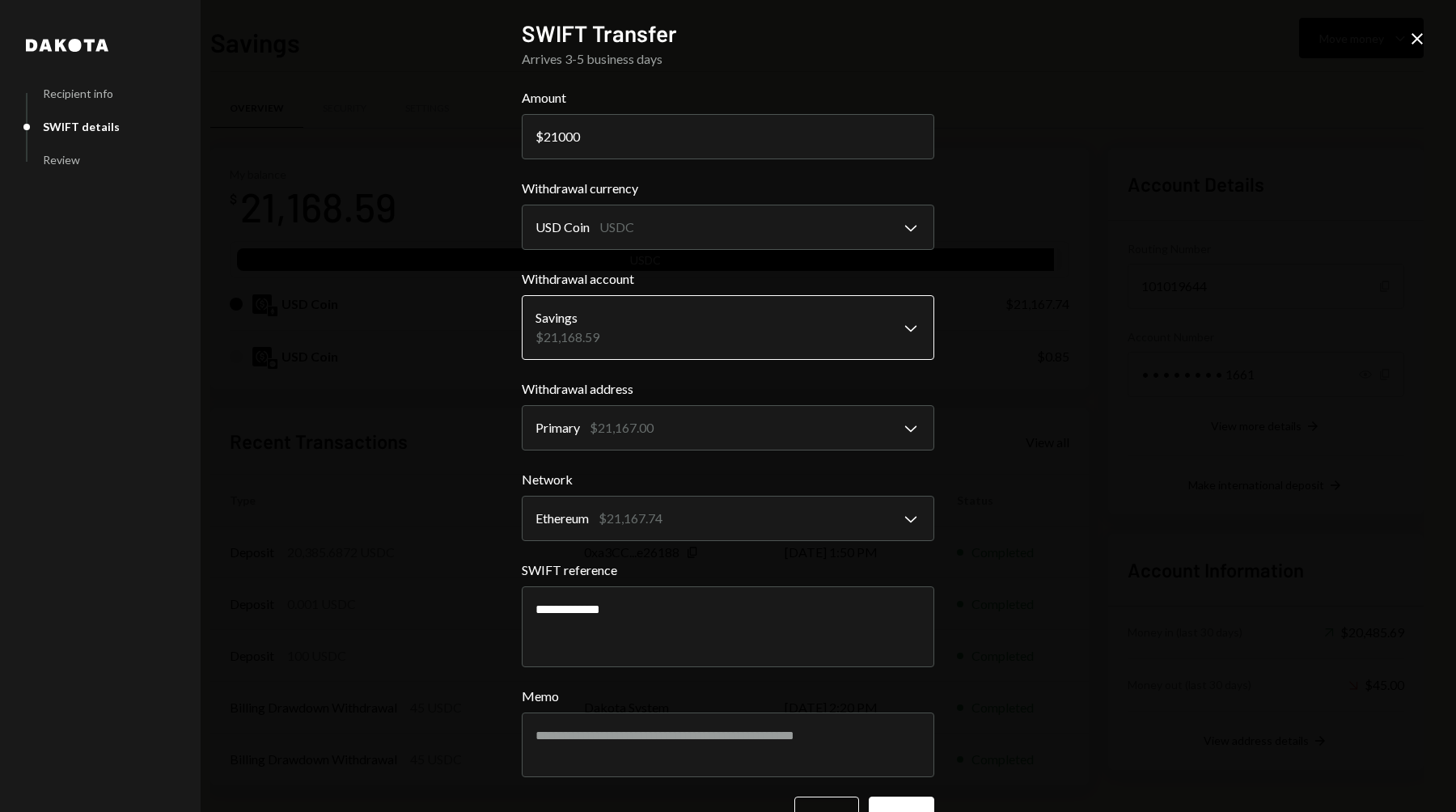
click at [707, 331] on body "N No Free Lunch s.... Caret Down Home Home Inbox Inbox Activities Transactions …" at bounding box center [728, 406] width 1456 height 812
click at [1028, 366] on div "**********" at bounding box center [728, 406] width 1456 height 812
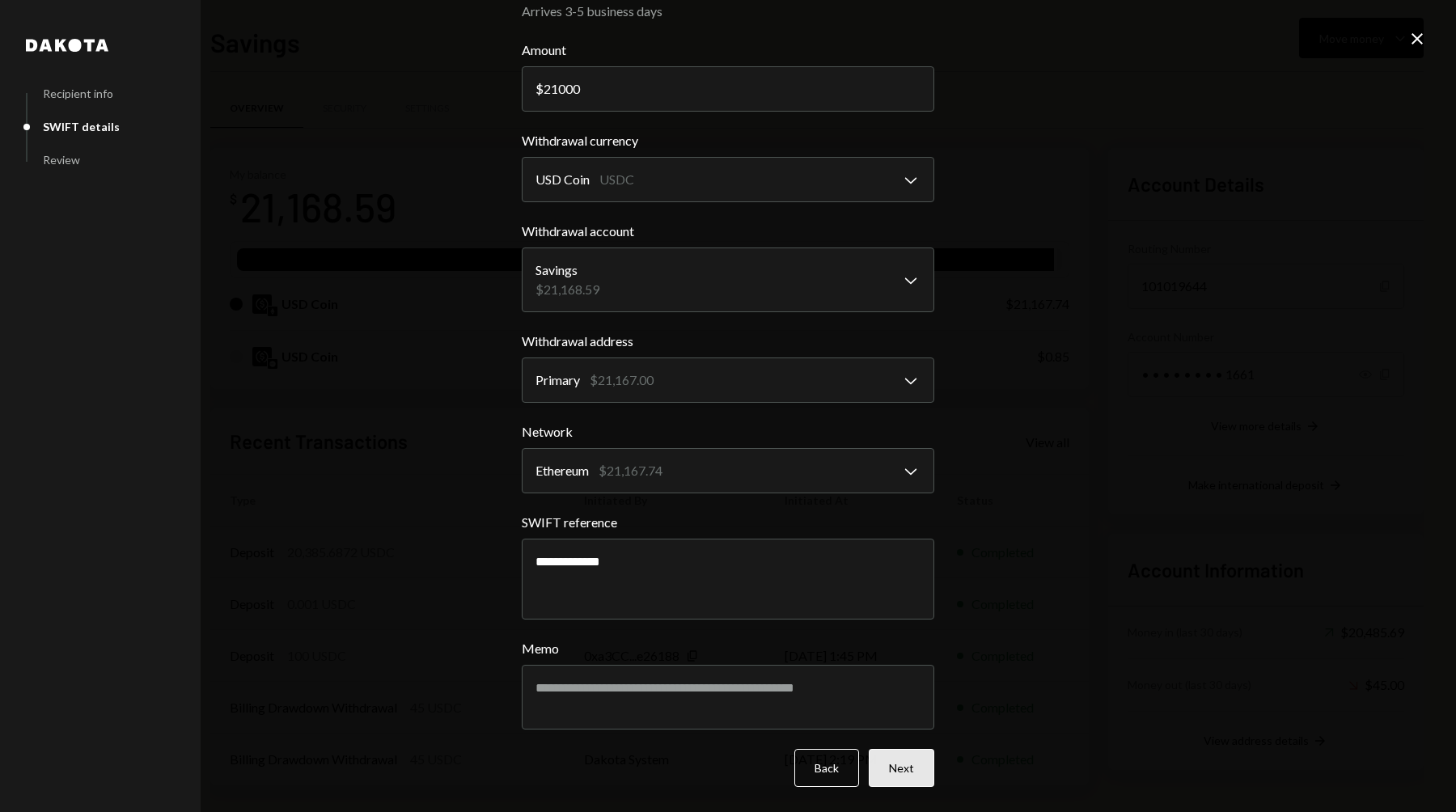
click at [896, 773] on button "Next" at bounding box center [902, 768] width 66 height 38
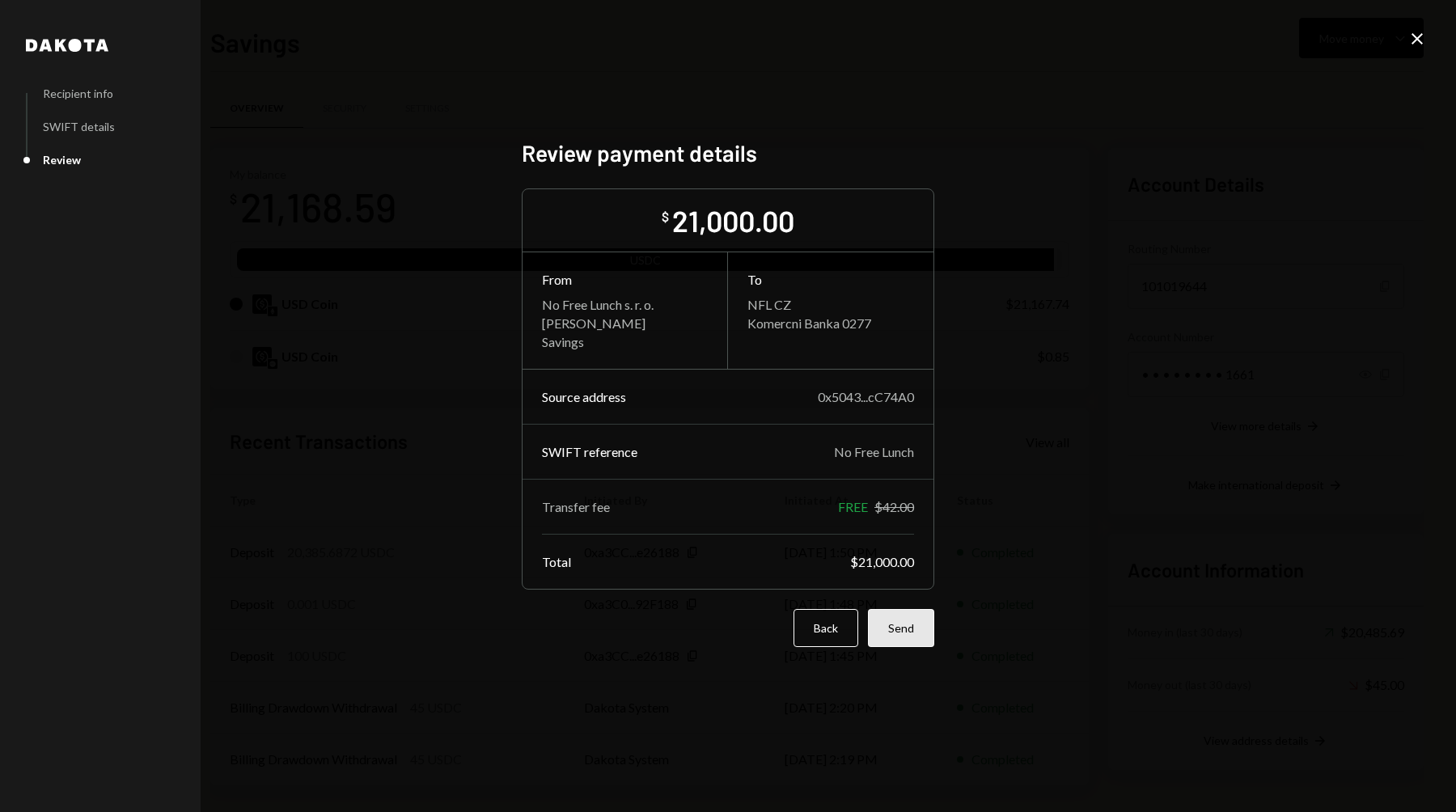
click at [896, 625] on button "Send" at bounding box center [901, 628] width 66 height 38
